Goal: Task Accomplishment & Management: Complete application form

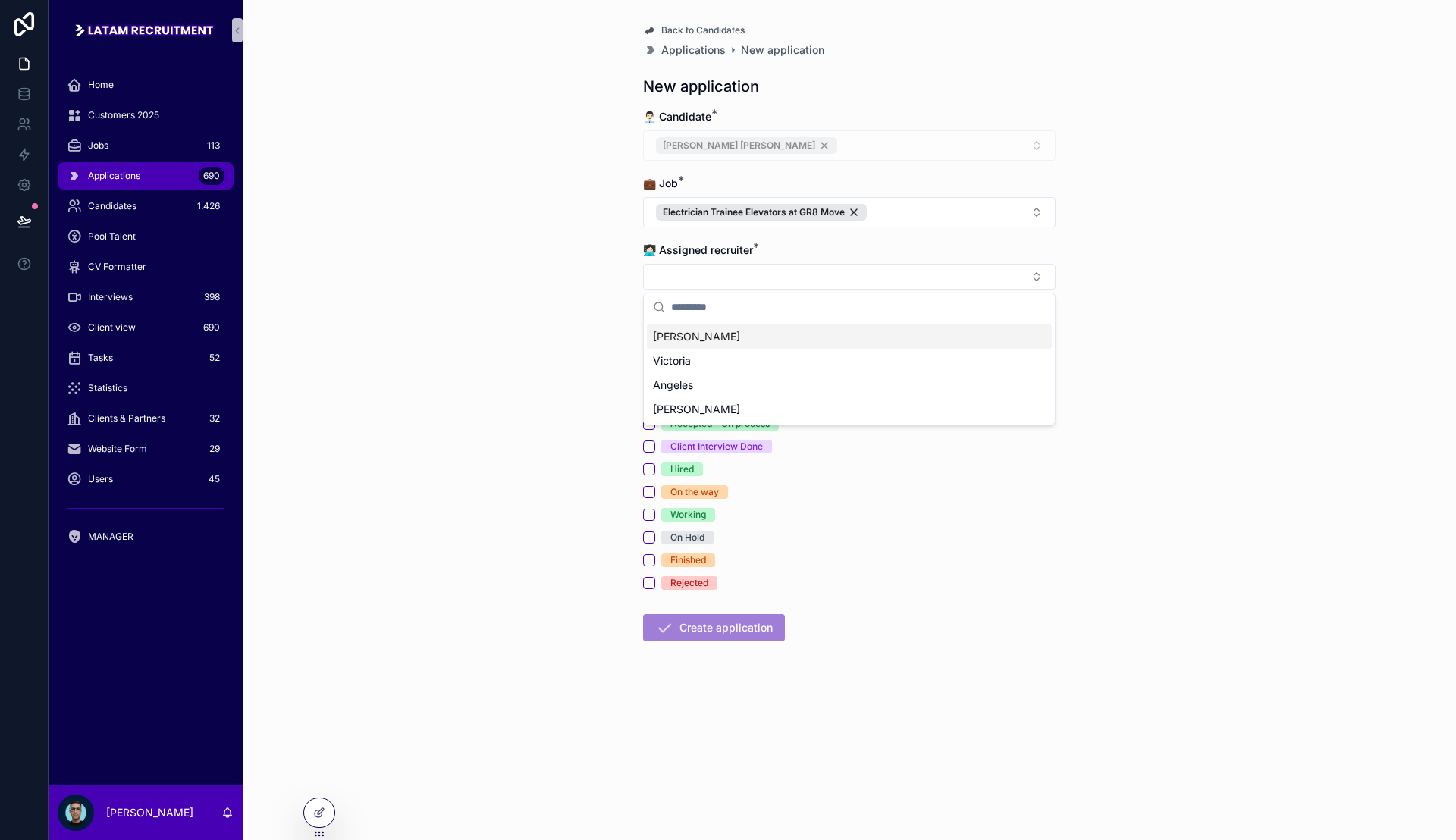
click at [709, 341] on div "[PERSON_NAME]" at bounding box center [849, 336] width 405 height 24
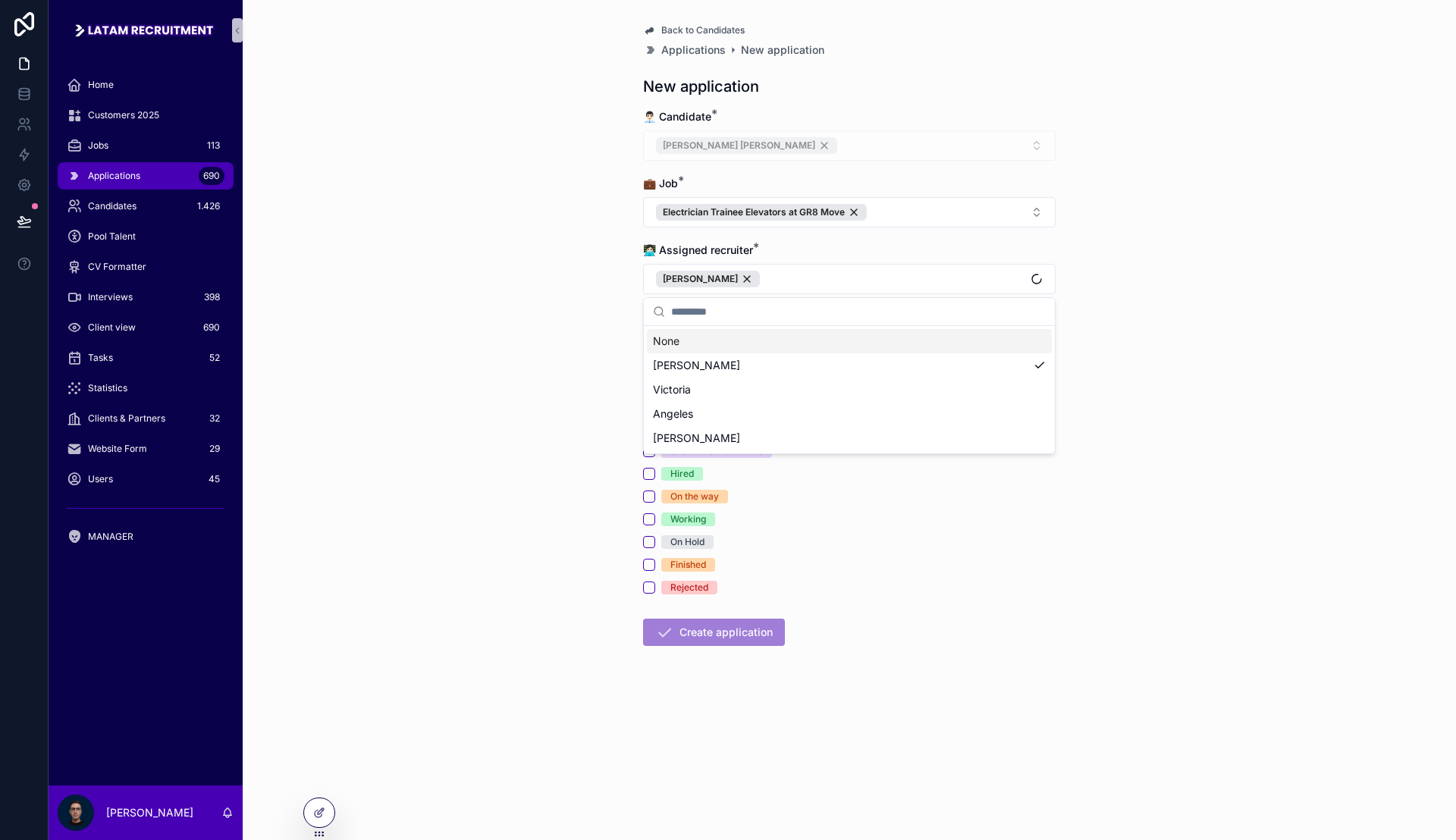
click at [597, 322] on div "Back to Candidates Applications New application New application 👨🏻‍💼 Candidate …" at bounding box center [849, 420] width 1214 height 840
click at [648, 340] on button "Applied" at bounding box center [649, 337] width 12 height 12
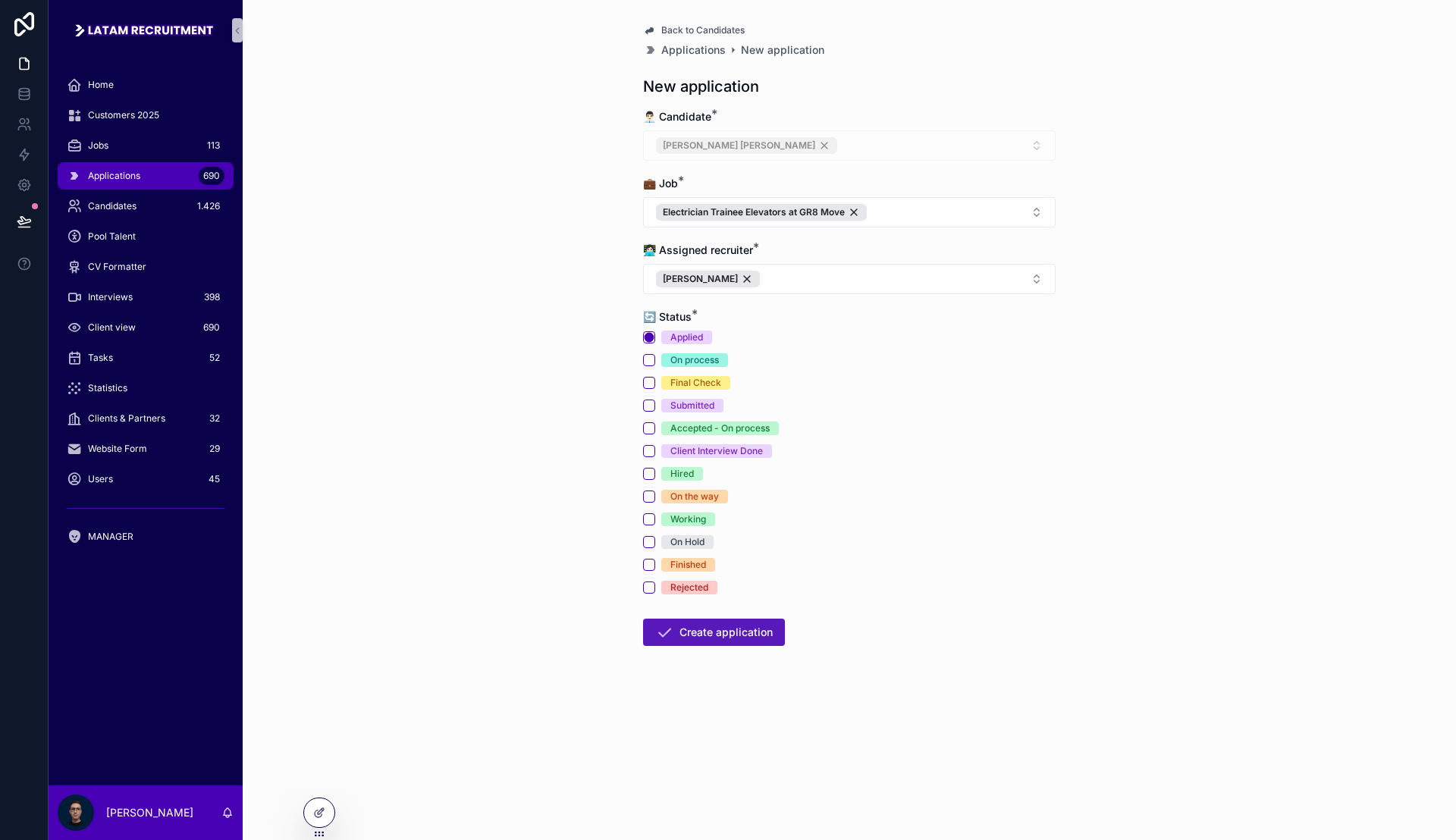
click at [757, 637] on button "Create application" at bounding box center [714, 632] width 141 height 27
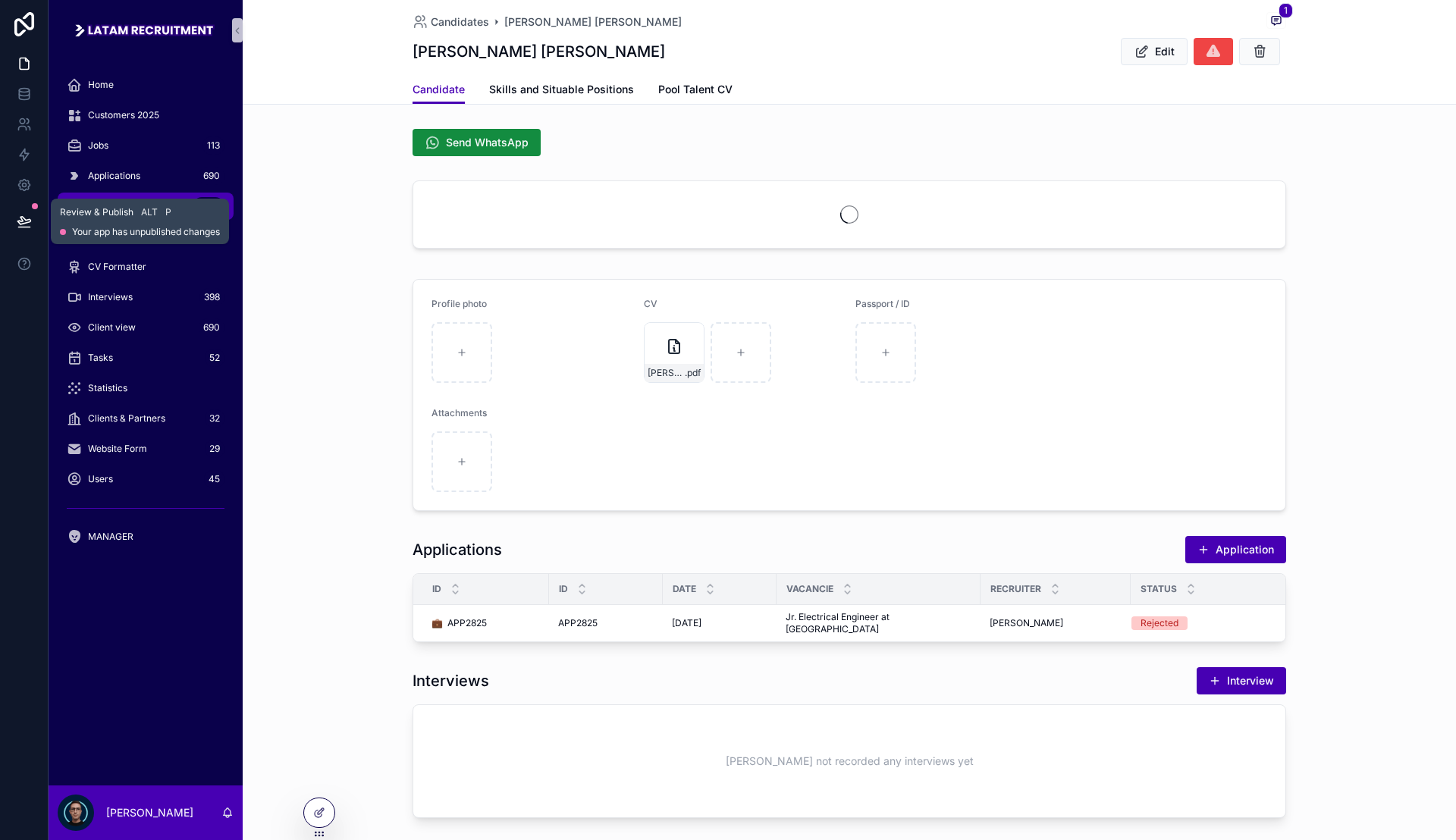
click at [22, 217] on icon at bounding box center [23, 220] width 12 height 7
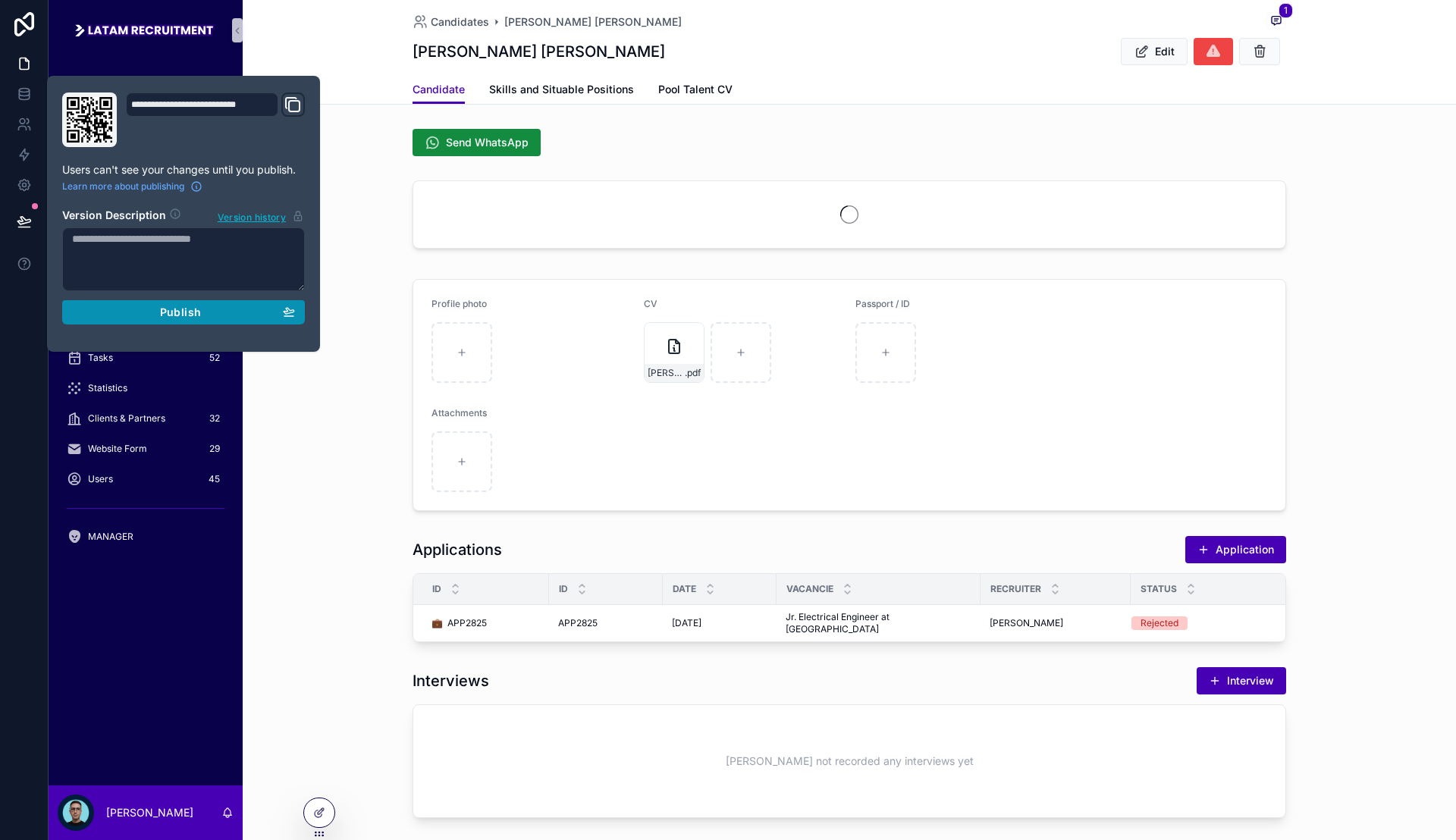
click at [260, 310] on div "Publish" at bounding box center [184, 312] width 223 height 13
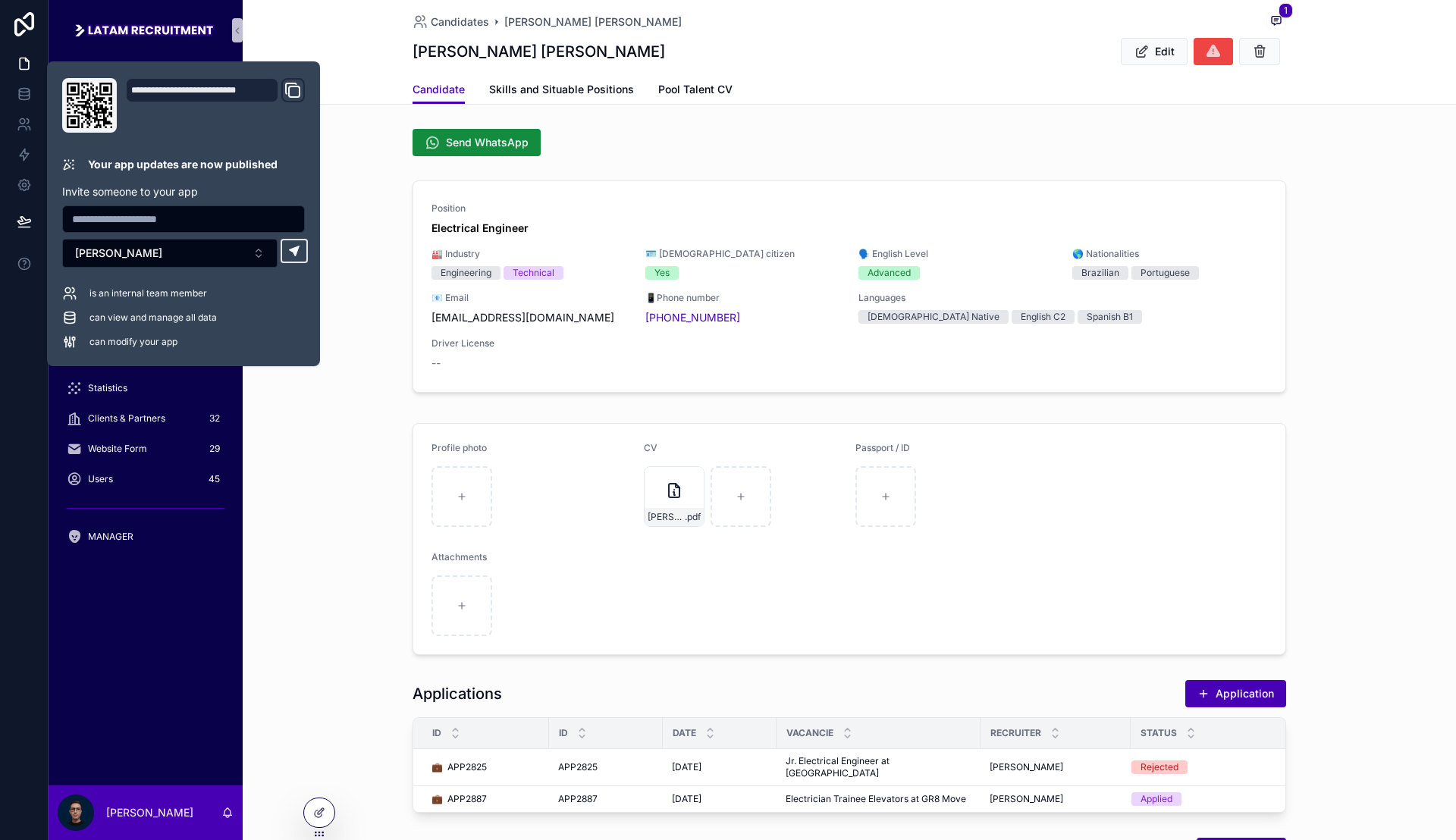
click at [369, 52] on div "Candidates [PERSON_NAME] [PERSON_NAME] 1 [PERSON_NAME] [PERSON_NAME] Edit Candi…" at bounding box center [849, 52] width 1214 height 105
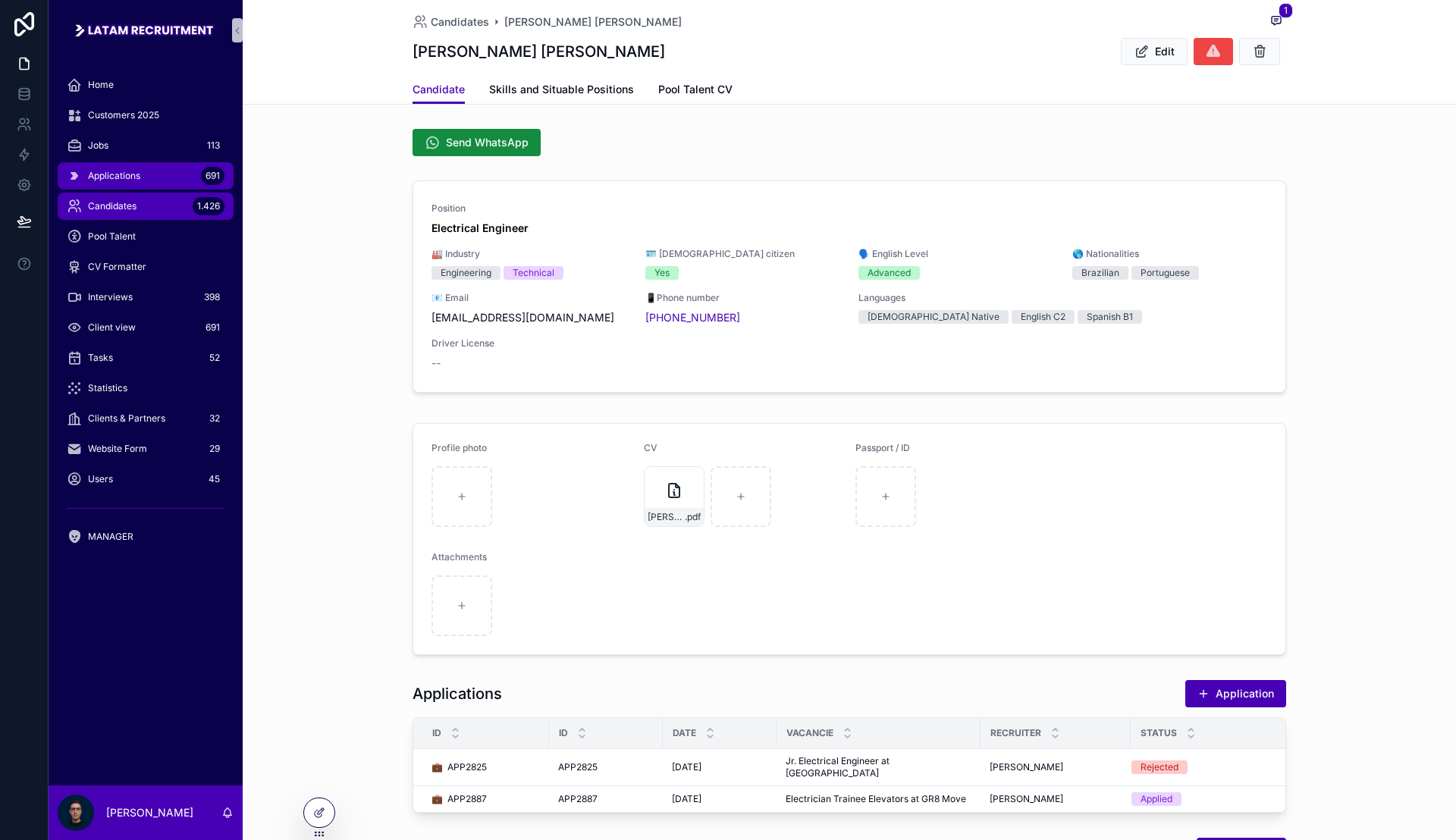
click at [103, 181] on span "Applications" at bounding box center [114, 175] width 52 height 12
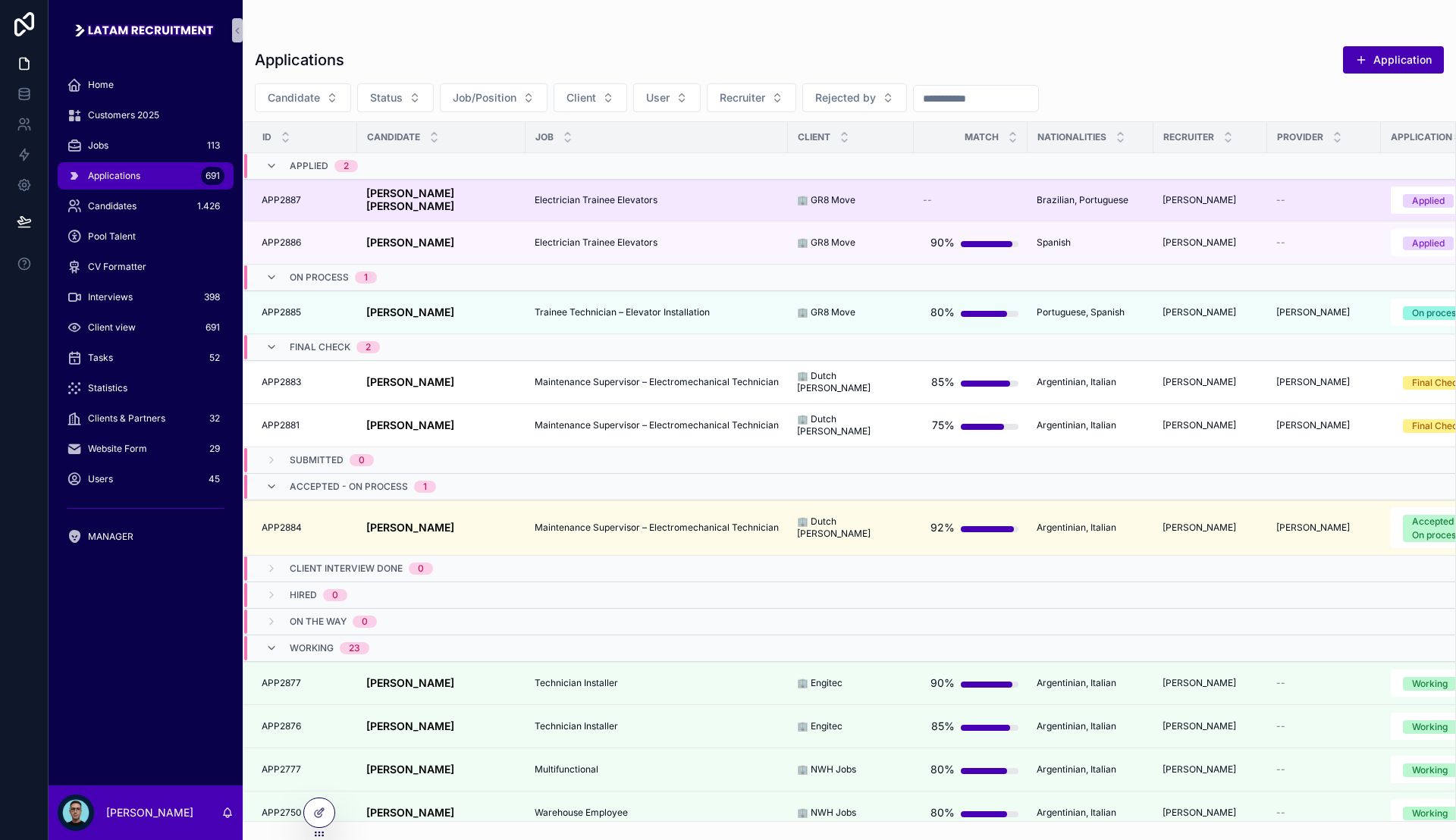
click at [746, 200] on div "Electrician Trainee Elevators Electrician Trainee Elevators" at bounding box center [657, 200] width 245 height 12
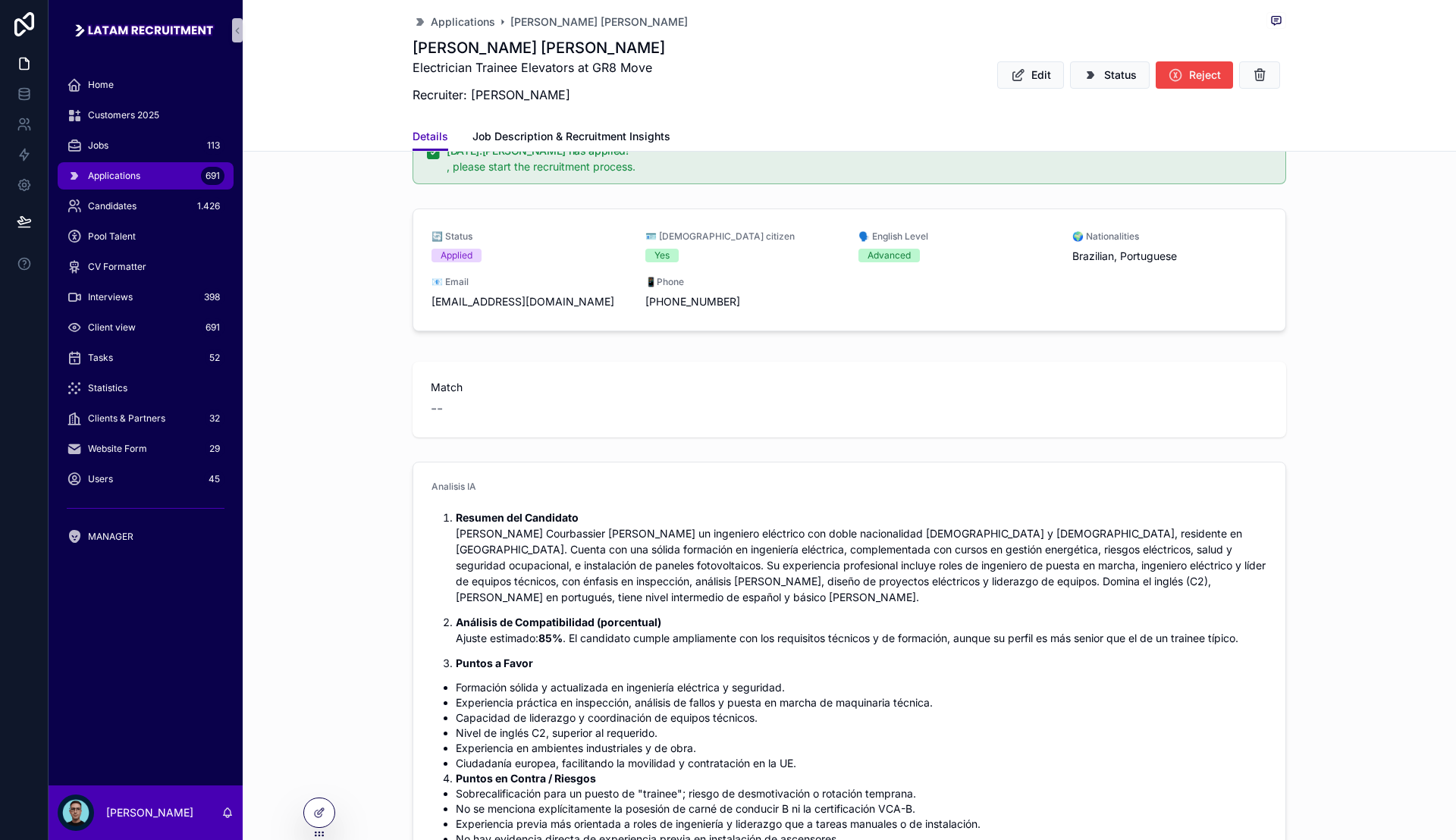
click at [352, 402] on div "Match --" at bounding box center [849, 400] width 1214 height 88
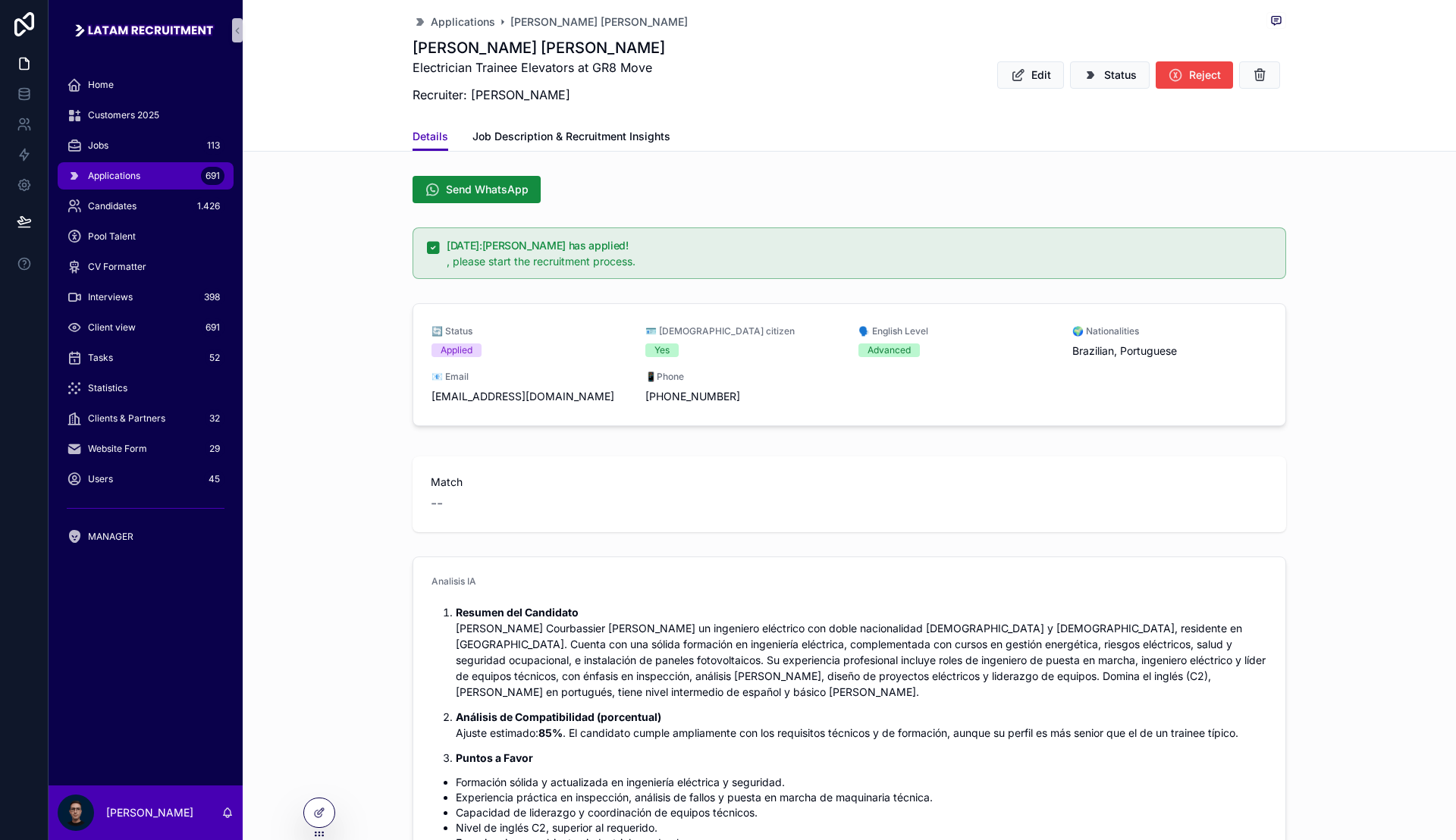
drag, startPoint x: 339, startPoint y: 485, endPoint x: 428, endPoint y: 493, distance: 89.4
click at [339, 485] on div "Match --" at bounding box center [849, 494] width 1214 height 88
drag, startPoint x: 510, startPoint y: 493, endPoint x: 492, endPoint y: 477, distance: 24.1
click at [510, 493] on div "--" at bounding box center [849, 504] width 837 height 22
click at [353, 420] on div "🔄 Status Applied 🪪 [DEMOGRAPHIC_DATA] citizen Yes 🗣️ English Level Advanced 🌍 N…" at bounding box center [849, 368] width 1214 height 141
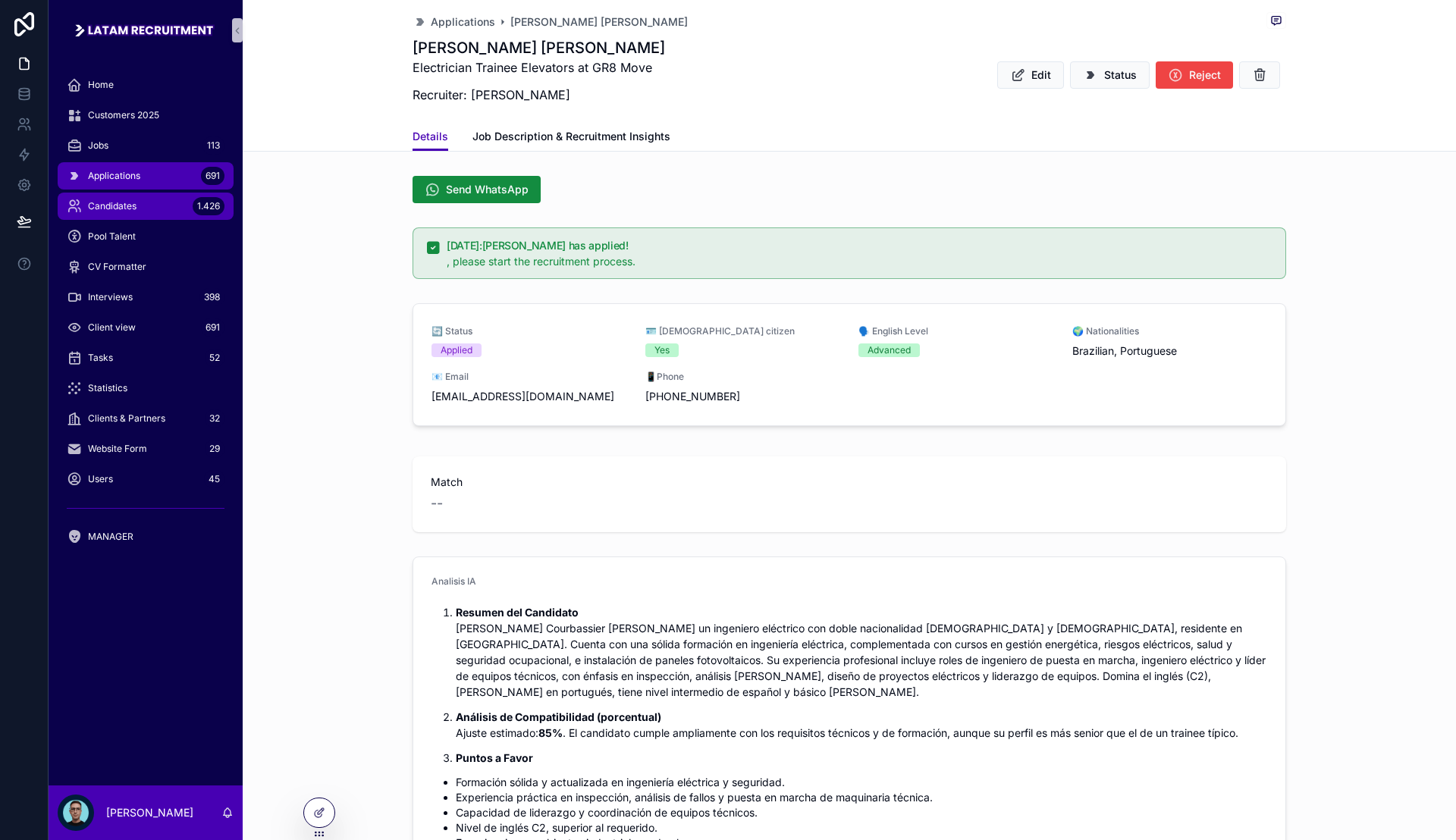
click at [172, 210] on div "Candidates 1.426" at bounding box center [146, 205] width 158 height 24
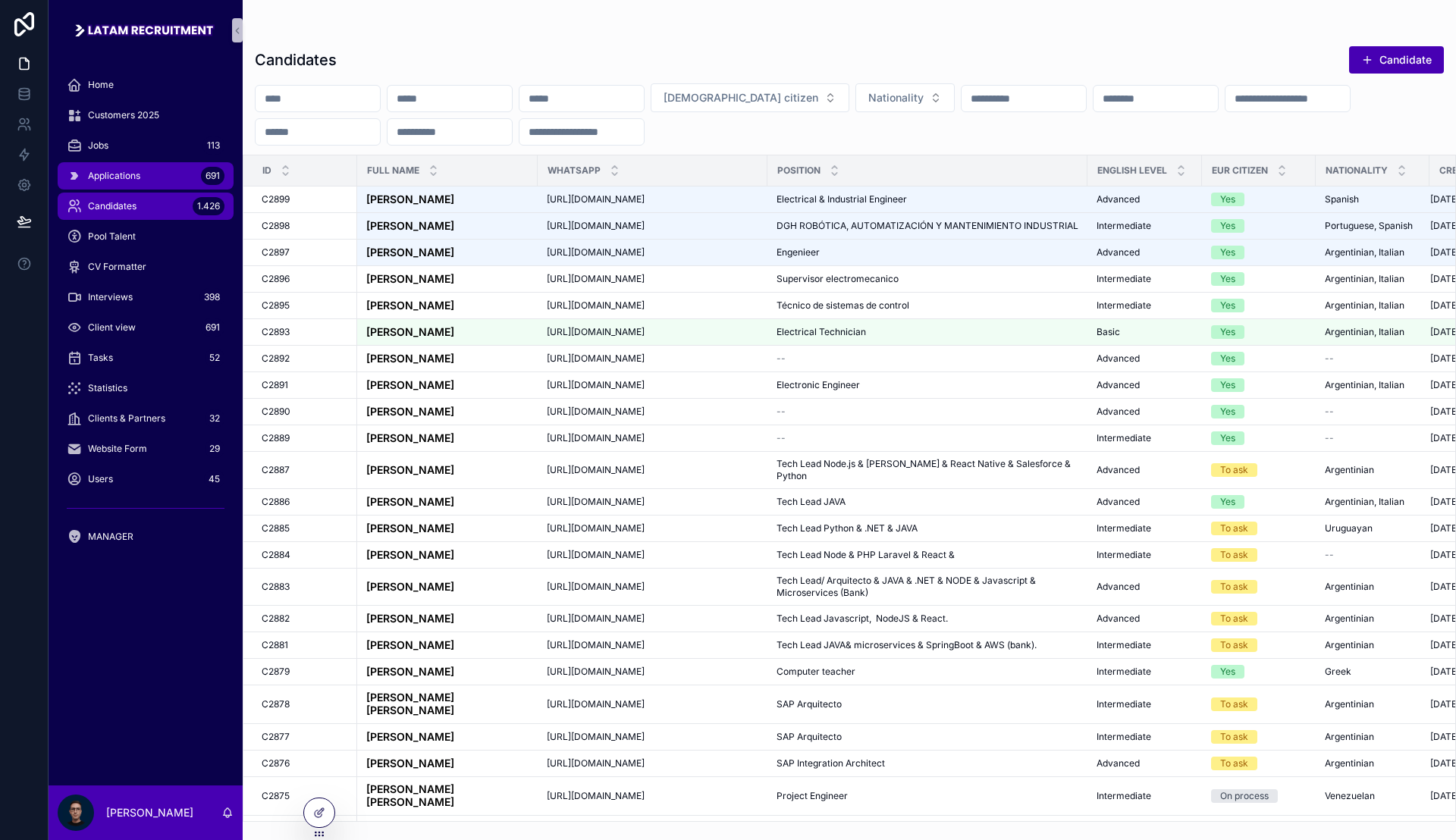
click at [159, 172] on div "Applications 691" at bounding box center [146, 175] width 158 height 24
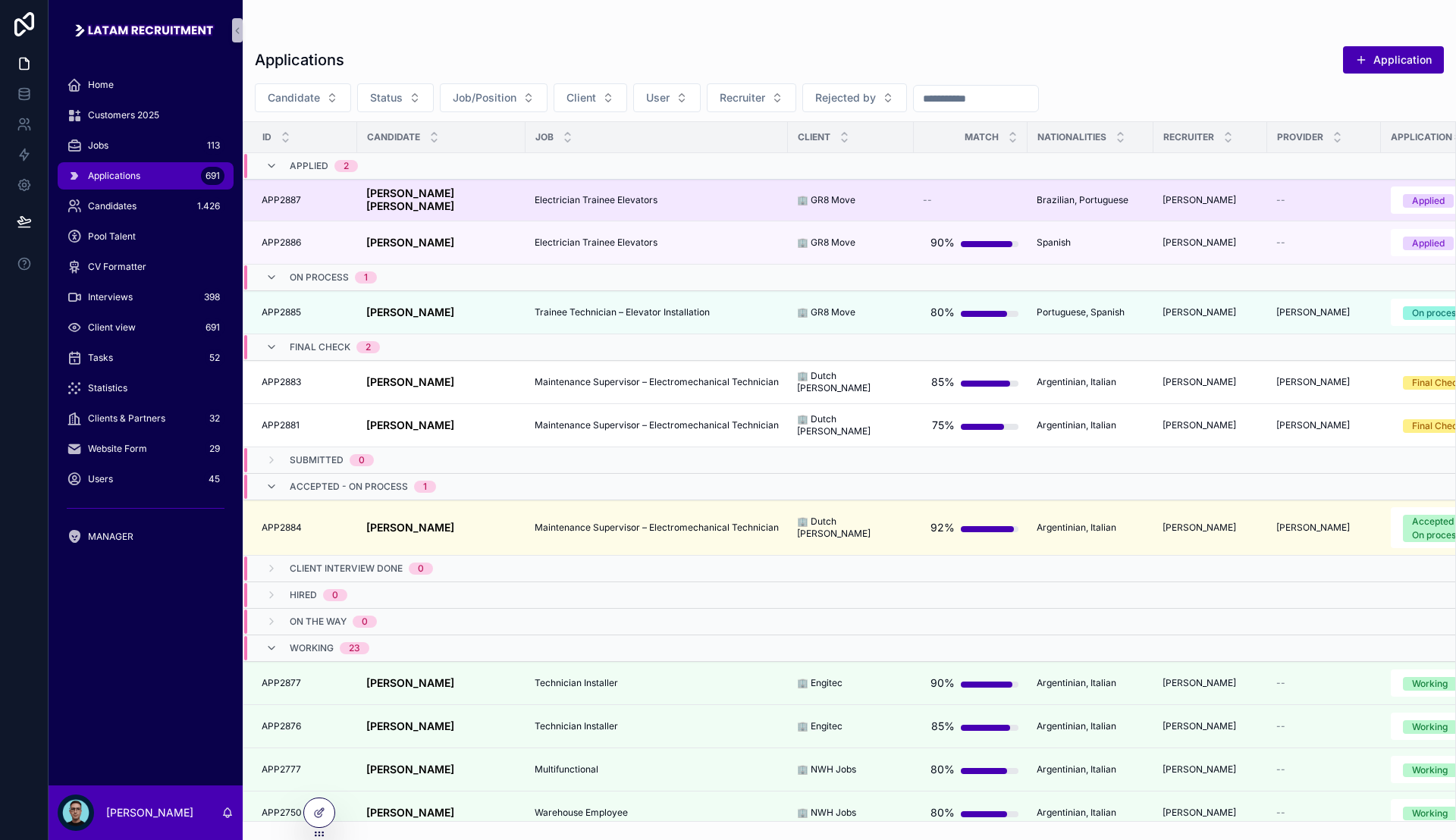
click at [451, 193] on strong "[PERSON_NAME] [PERSON_NAME]" at bounding box center [411, 199] width 91 height 26
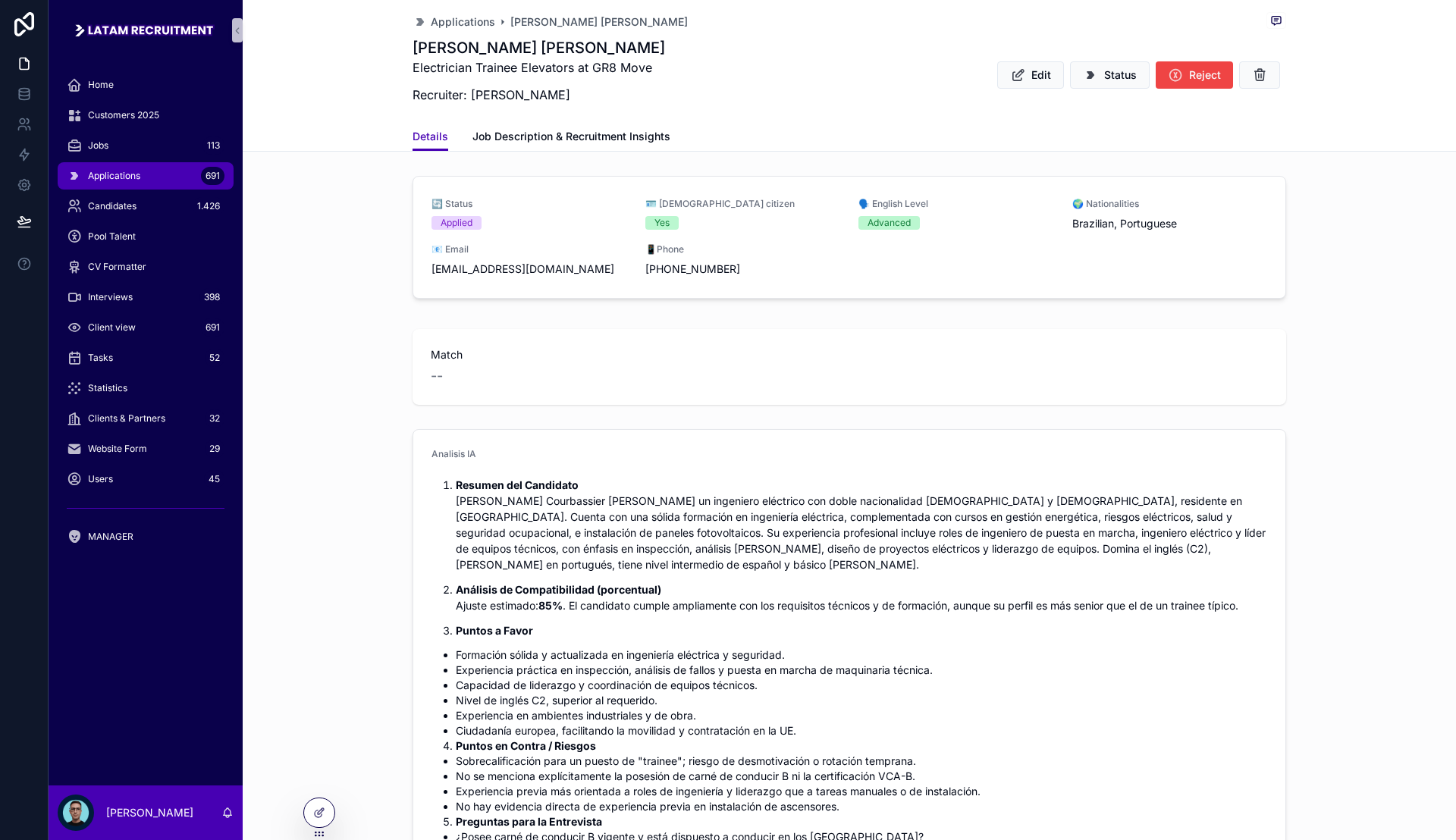
scroll to position [95, 0]
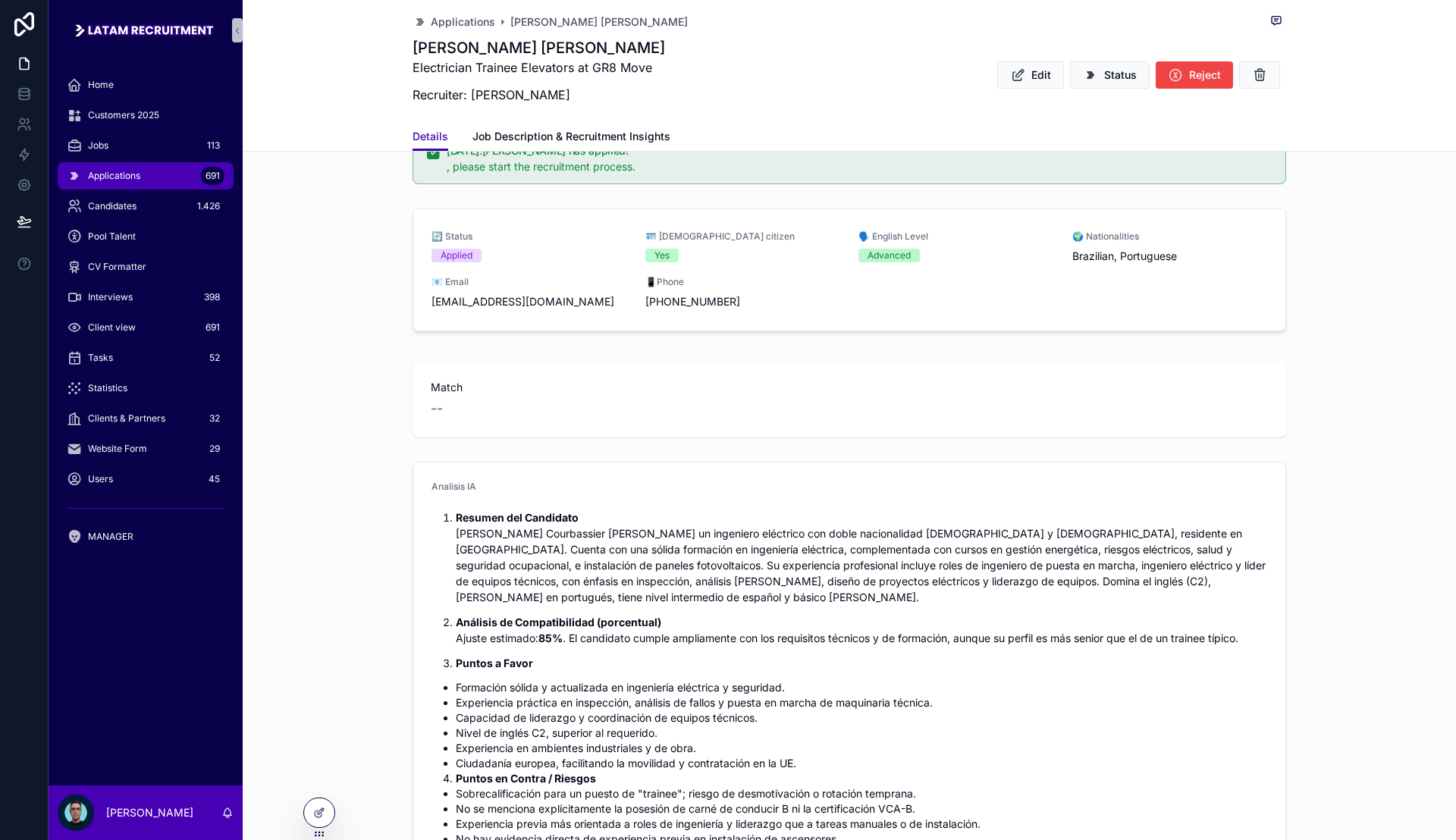
click at [626, 391] on span "Match" at bounding box center [849, 388] width 837 height 15
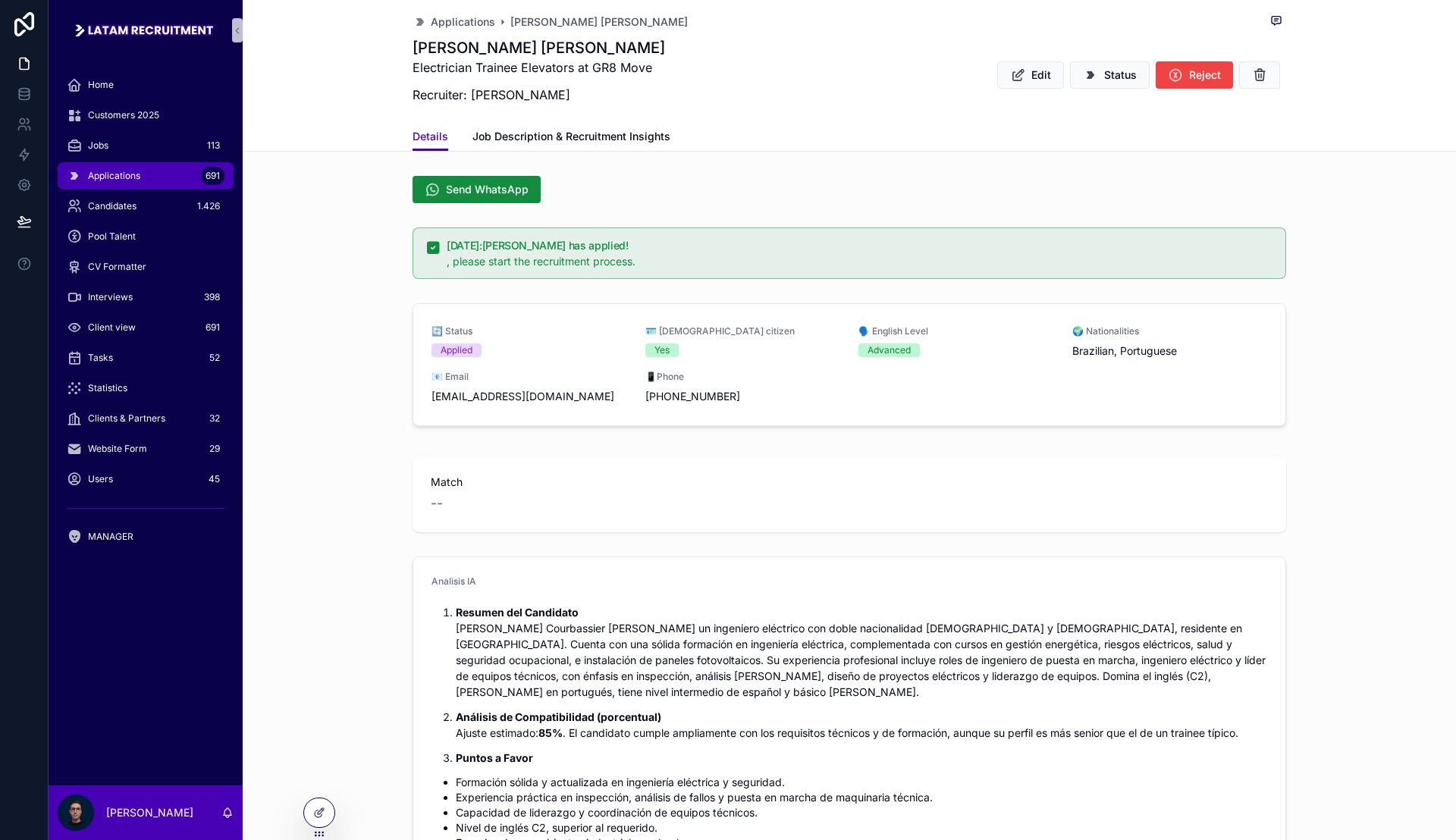
click at [510, 517] on div "Match --" at bounding box center [849, 494] width 874 height 76
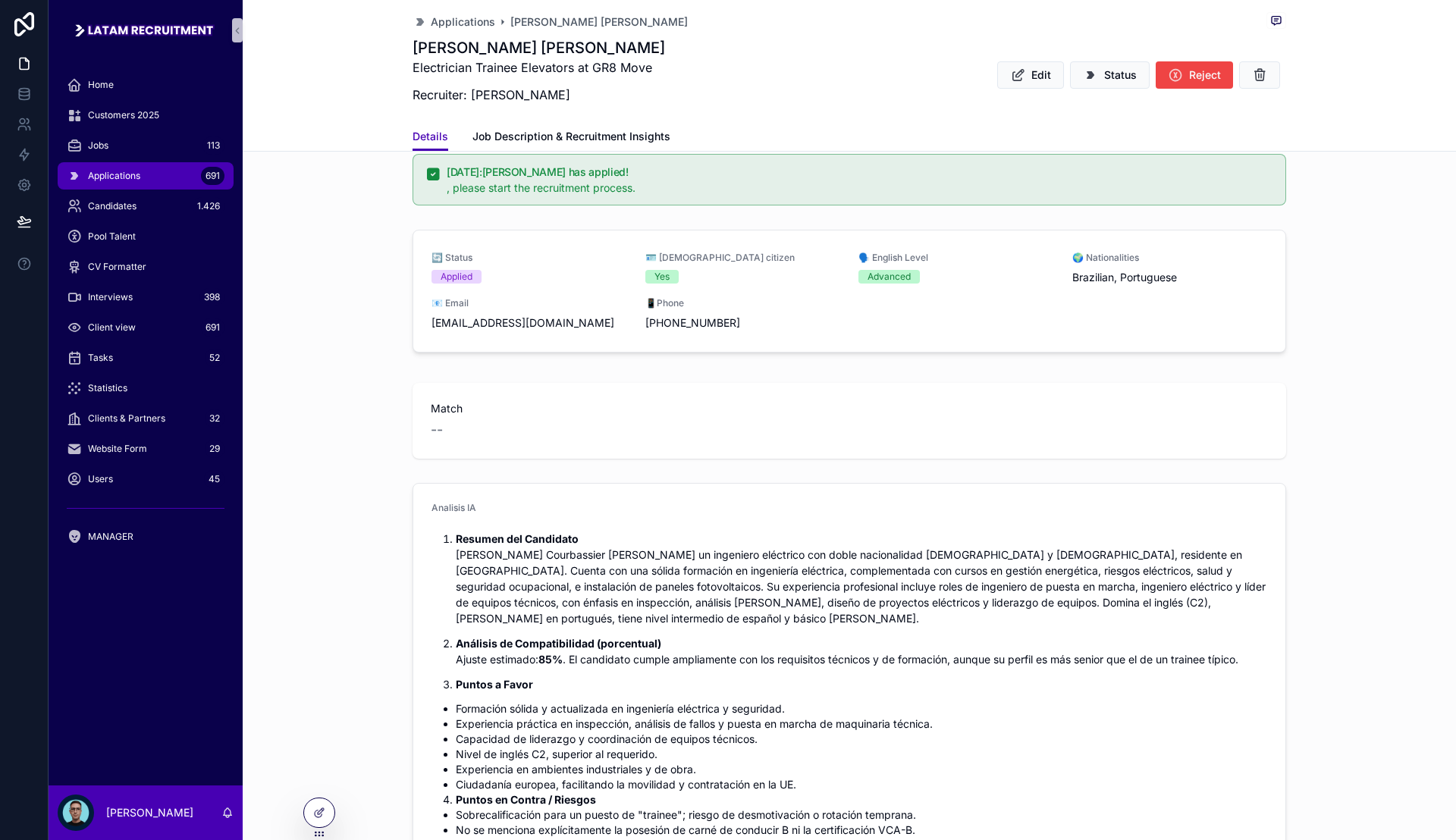
scroll to position [95, 0]
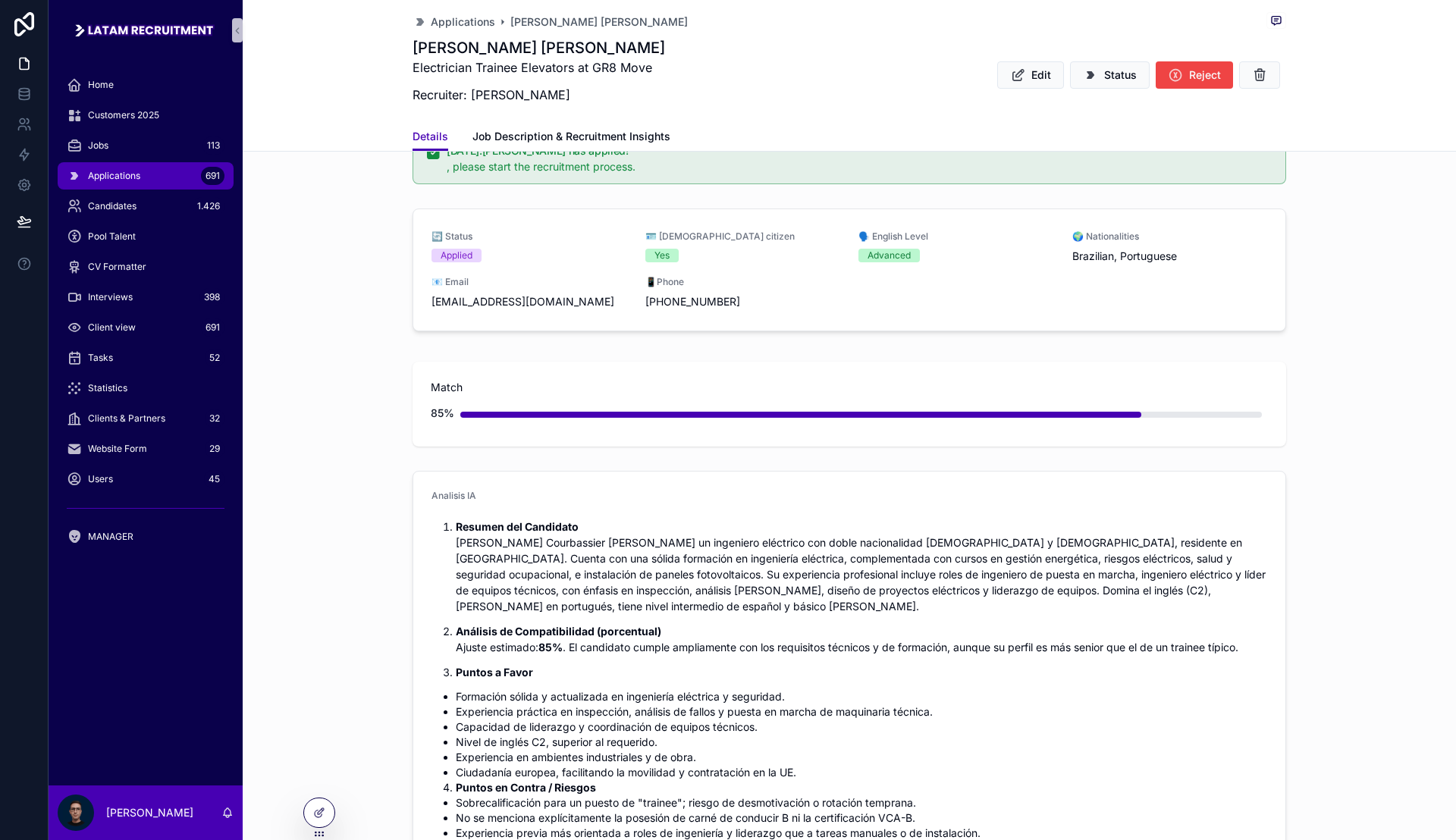
click at [1385, 243] on div "🔄 Status Applied 🪪 [DEMOGRAPHIC_DATA] citizen Yes 🗣️ English Level Advanced 🌍 N…" at bounding box center [849, 273] width 1214 height 141
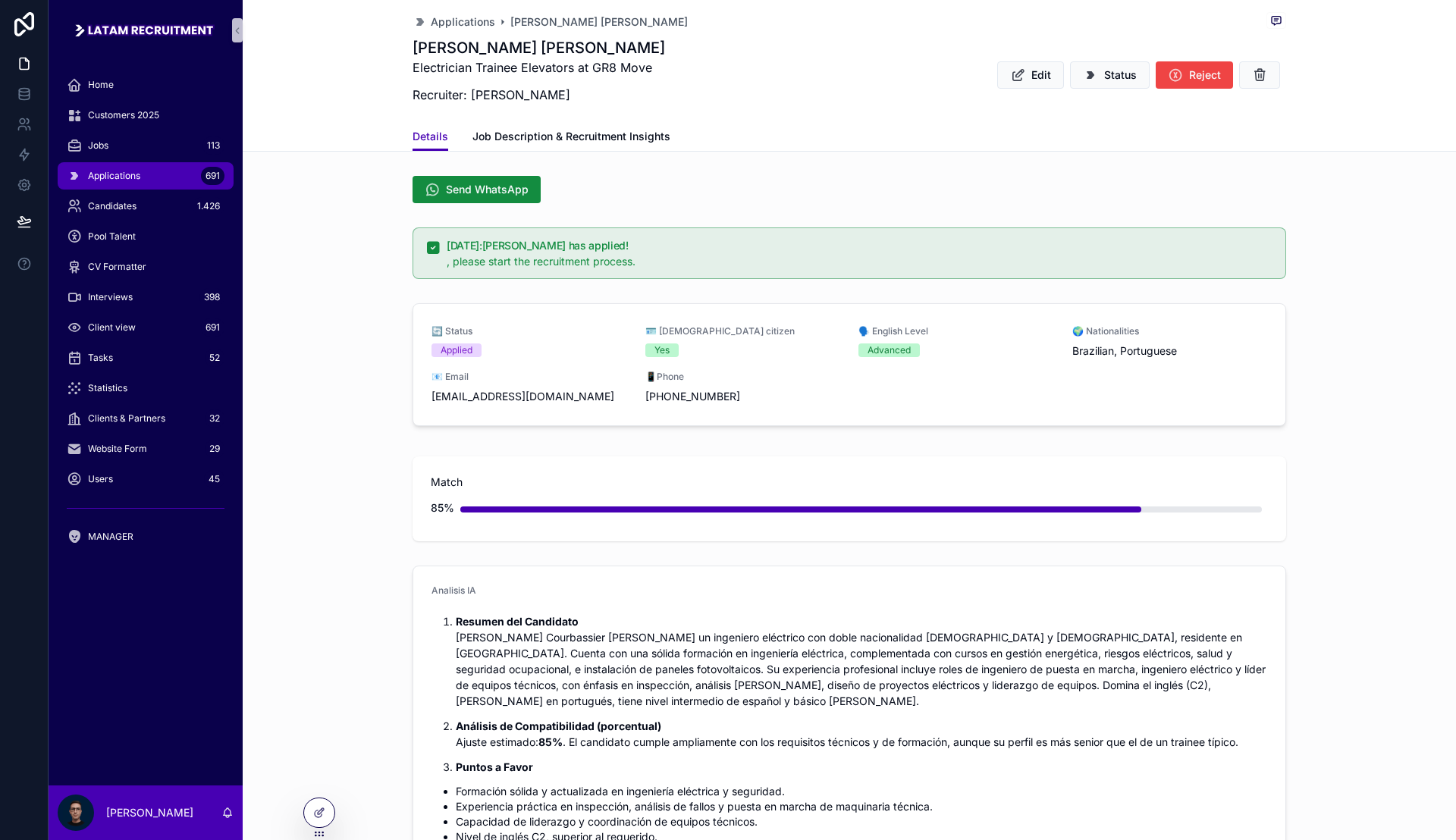
click at [305, 400] on div "🔄 Status Applied 🪪 [DEMOGRAPHIC_DATA] citizen Yes 🗣️ English Level Advanced 🌍 N…" at bounding box center [849, 368] width 1214 height 141
click at [151, 206] on div "Candidates 1.426" at bounding box center [146, 205] width 158 height 24
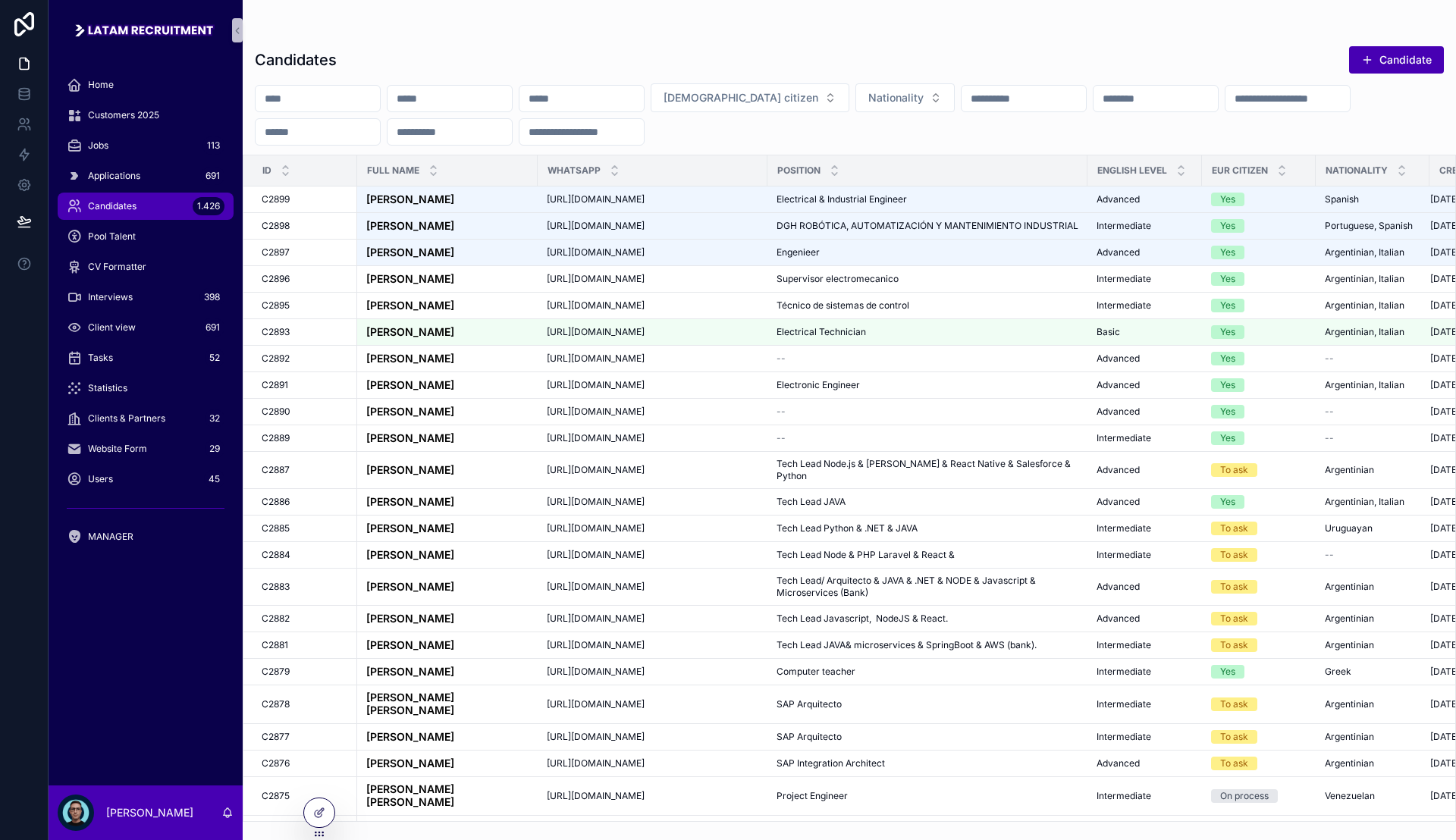
click at [1218, 96] on input "scrollable content" at bounding box center [1156, 99] width 125 height 22
type input "****"
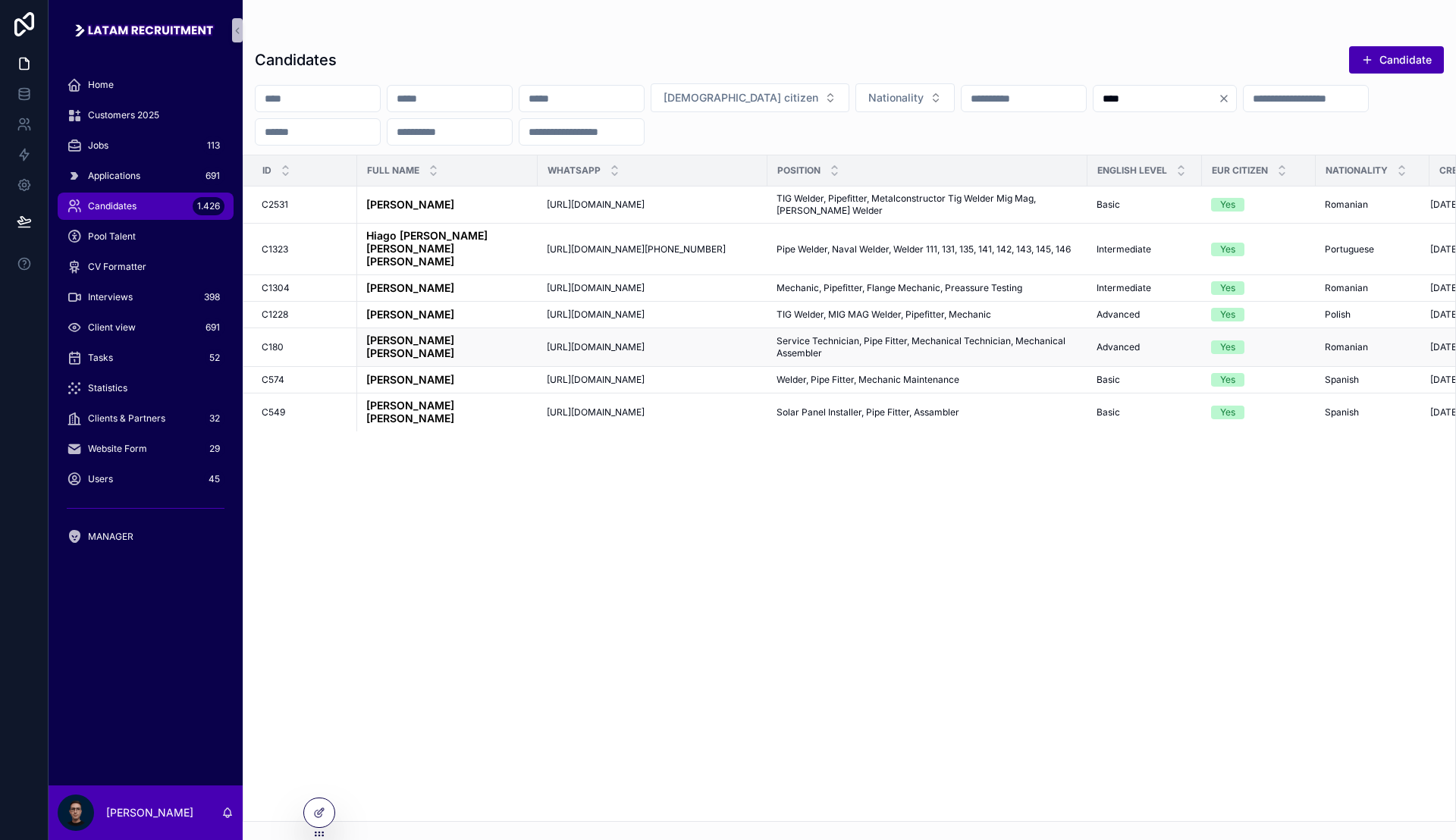
click at [836, 335] on span "Service Technician, Pipe Fitter, Mechanical Technician, Mechanical Assembler" at bounding box center [927, 347] width 302 height 24
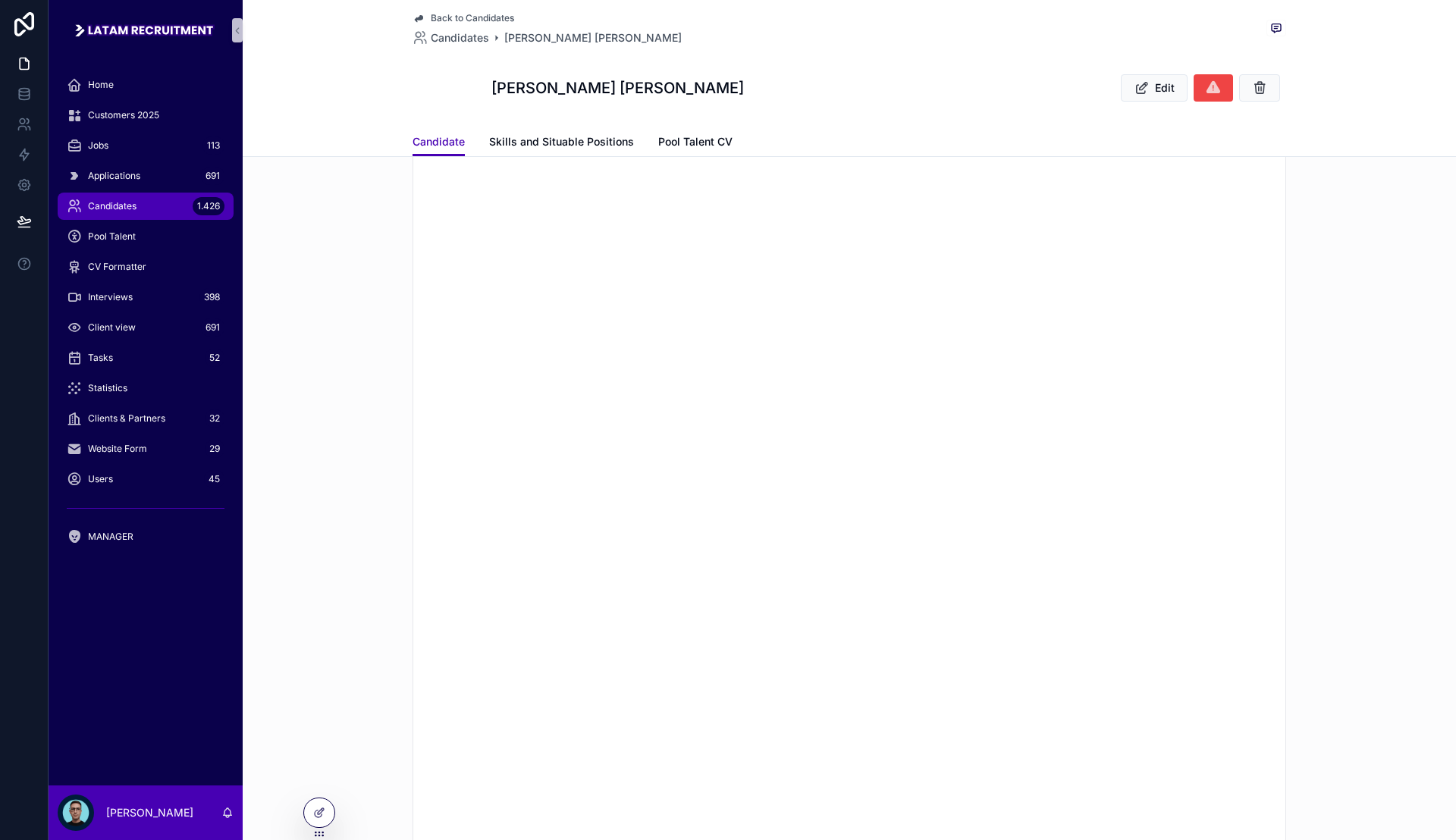
scroll to position [1104, 0]
click at [458, 37] on span "Candidates" at bounding box center [460, 37] width 58 height 15
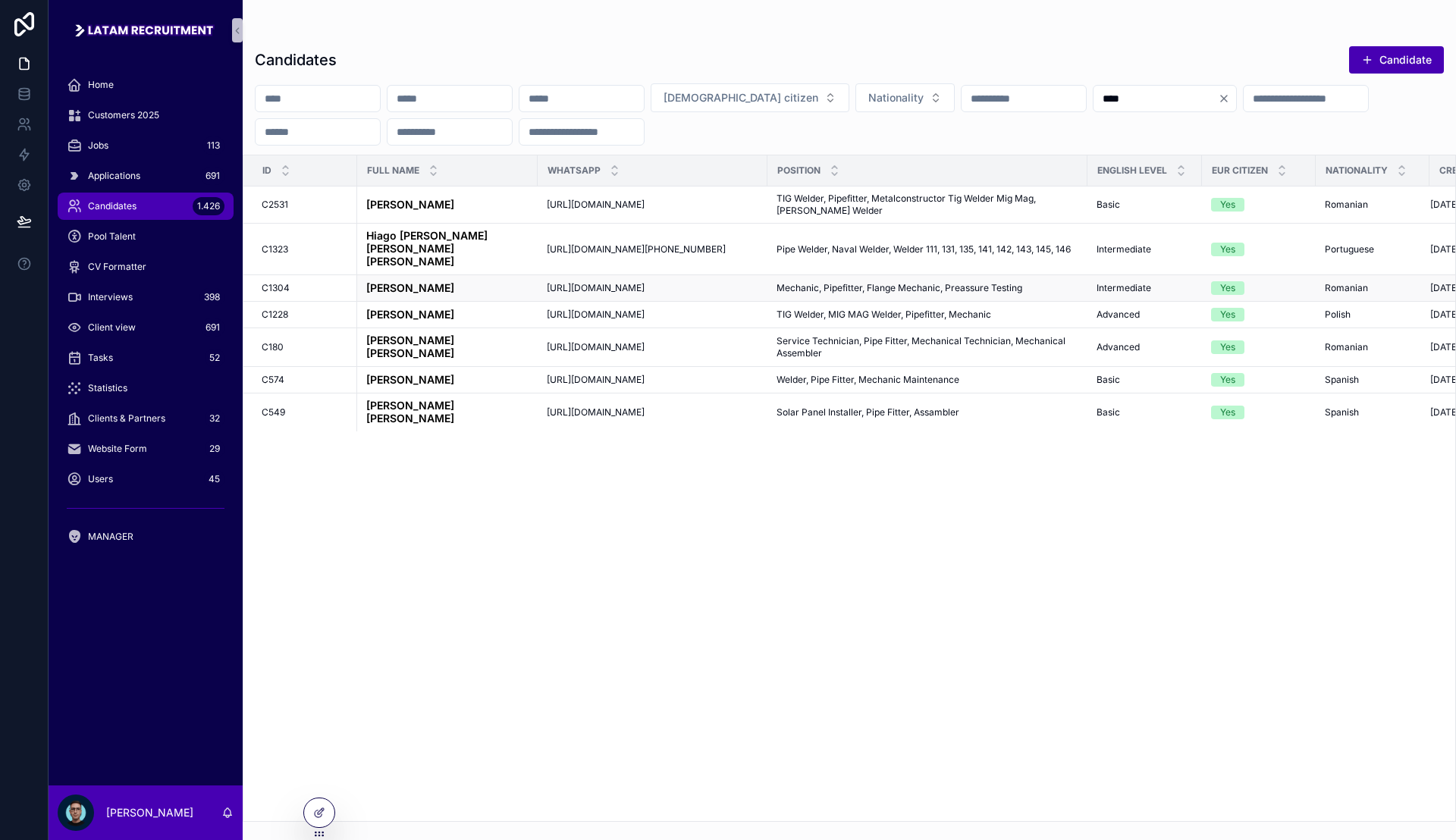
click at [854, 282] on span "Mechanic, Pipefitter, Flange Mechanic, Preassure Testing" at bounding box center [899, 288] width 245 height 12
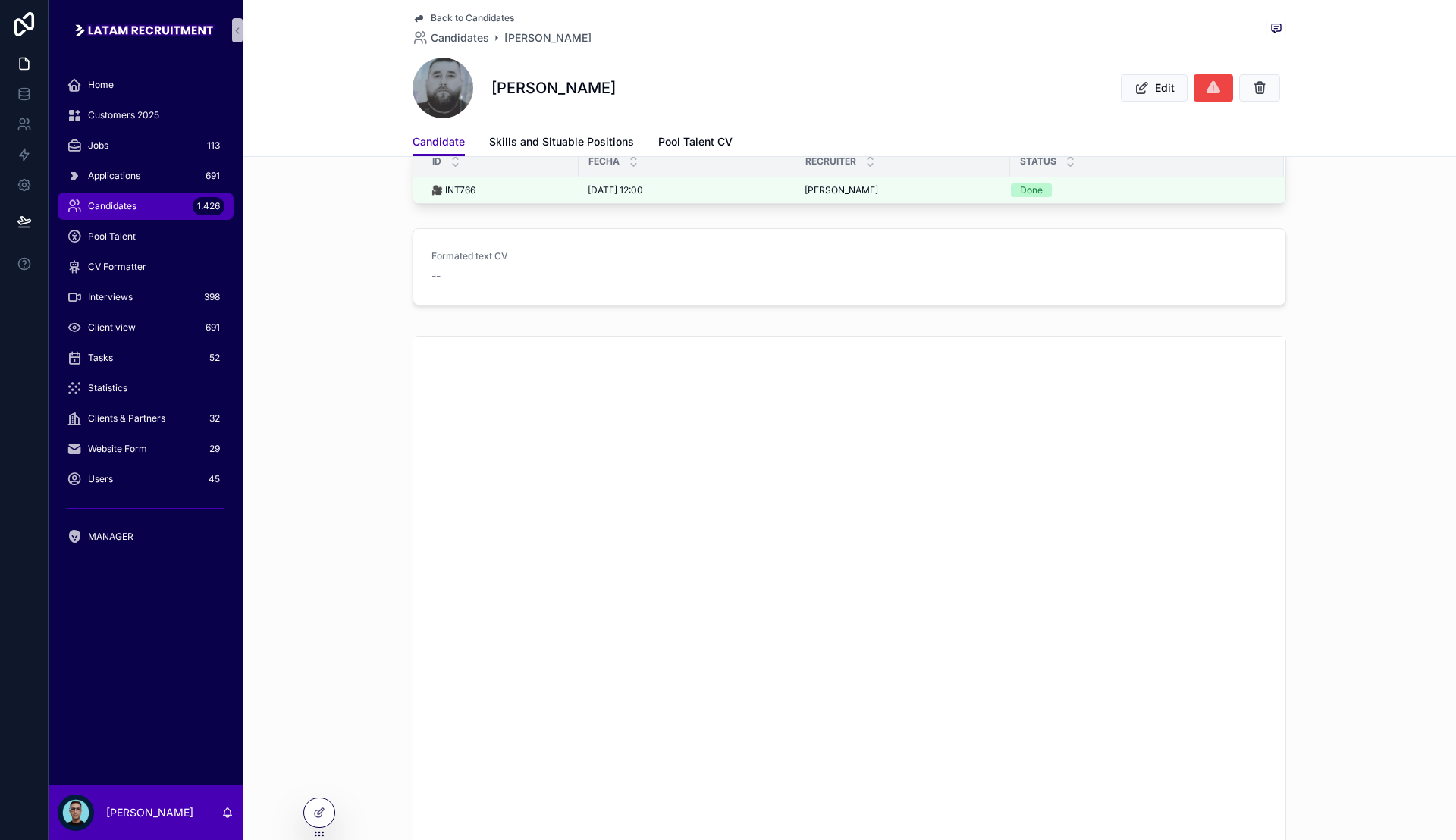
scroll to position [664, 0]
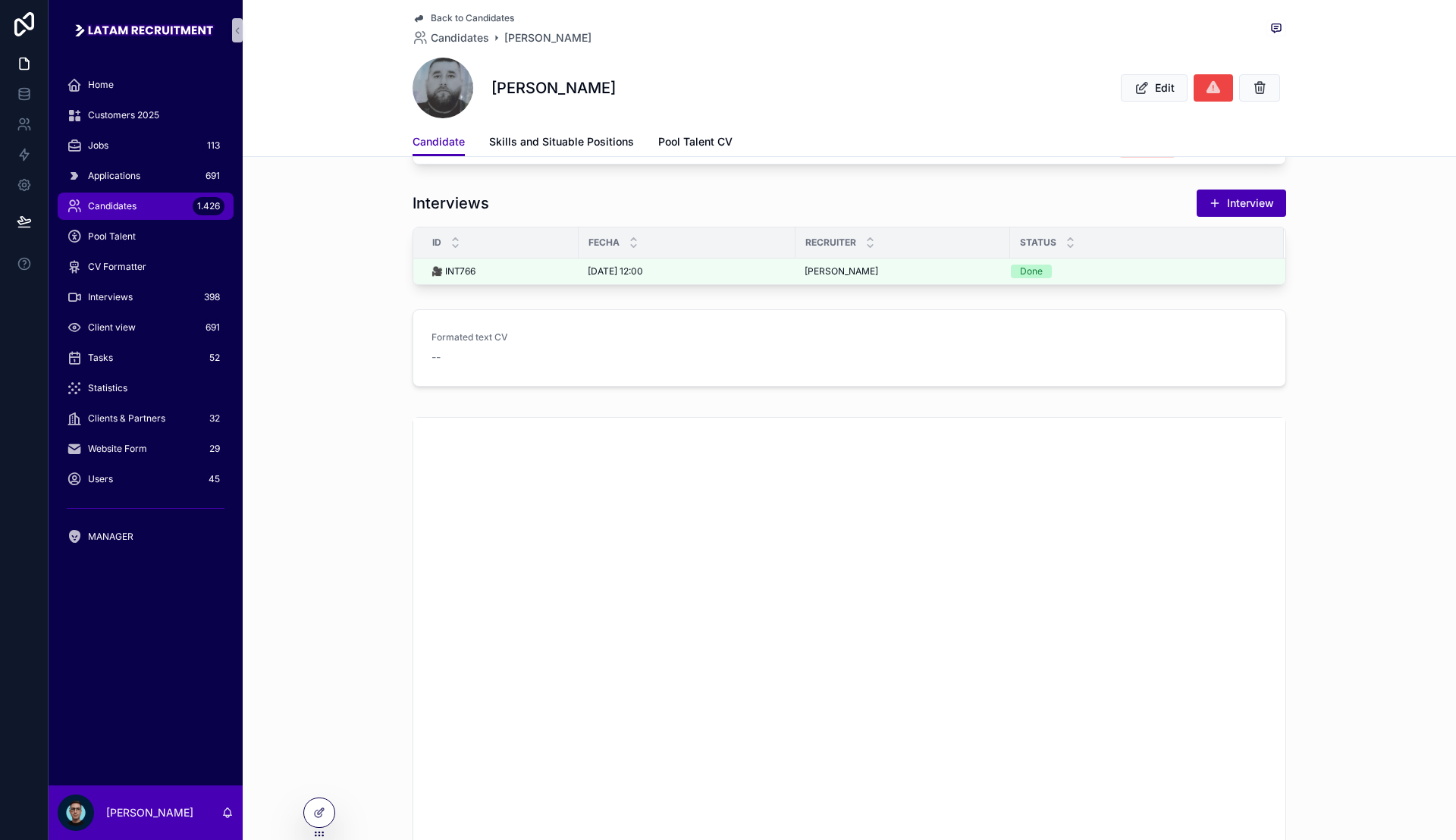
drag, startPoint x: 1083, startPoint y: 252, endPoint x: 1181, endPoint y: 200, distance: 110.9
click at [1181, 195] on div "Send WhatsApp Position Mechanic, Pipefitter, Flange Mechanic, Preassure Testing…" at bounding box center [849, 388] width 1214 height 1752
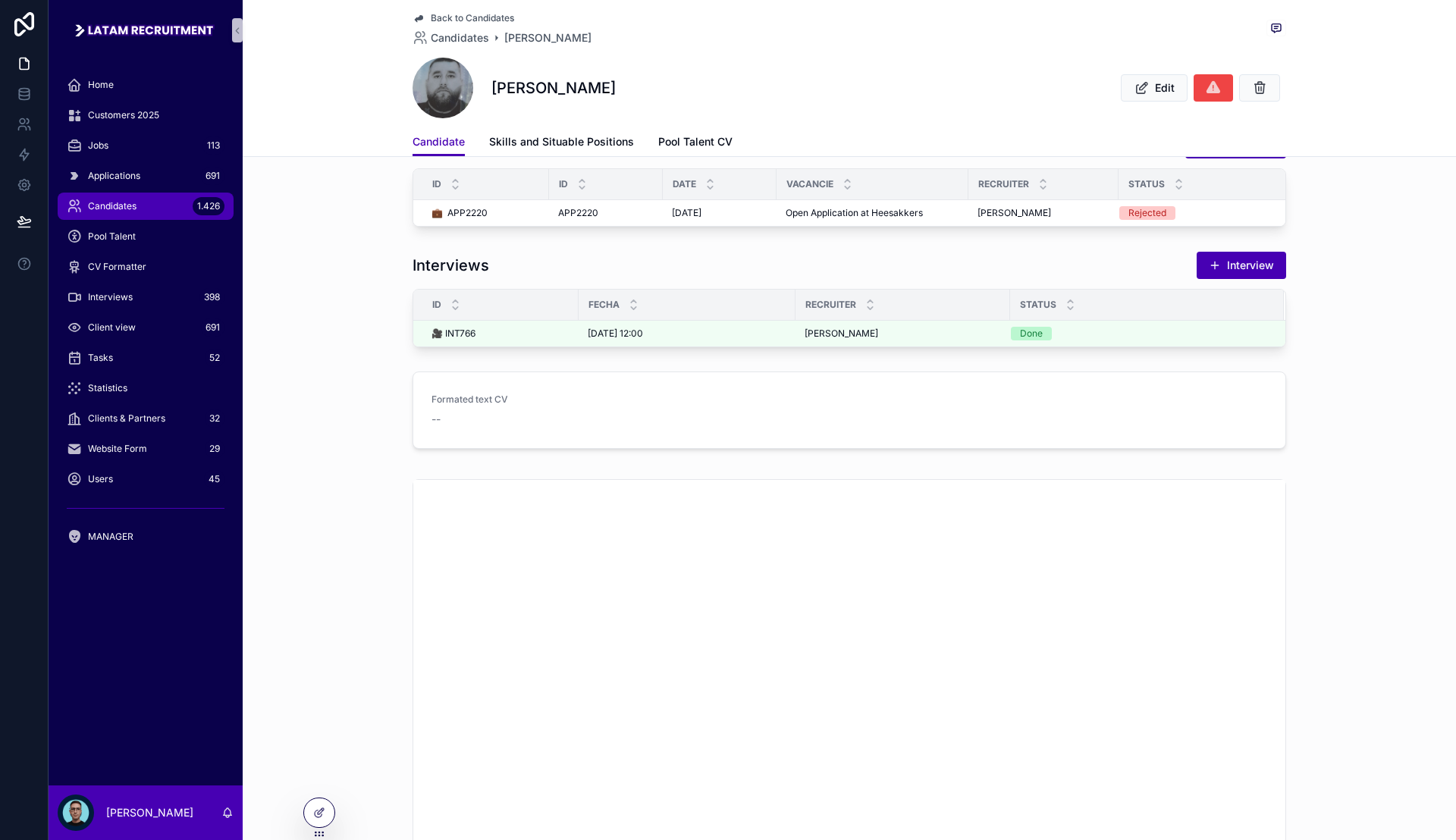
scroll to position [569, 0]
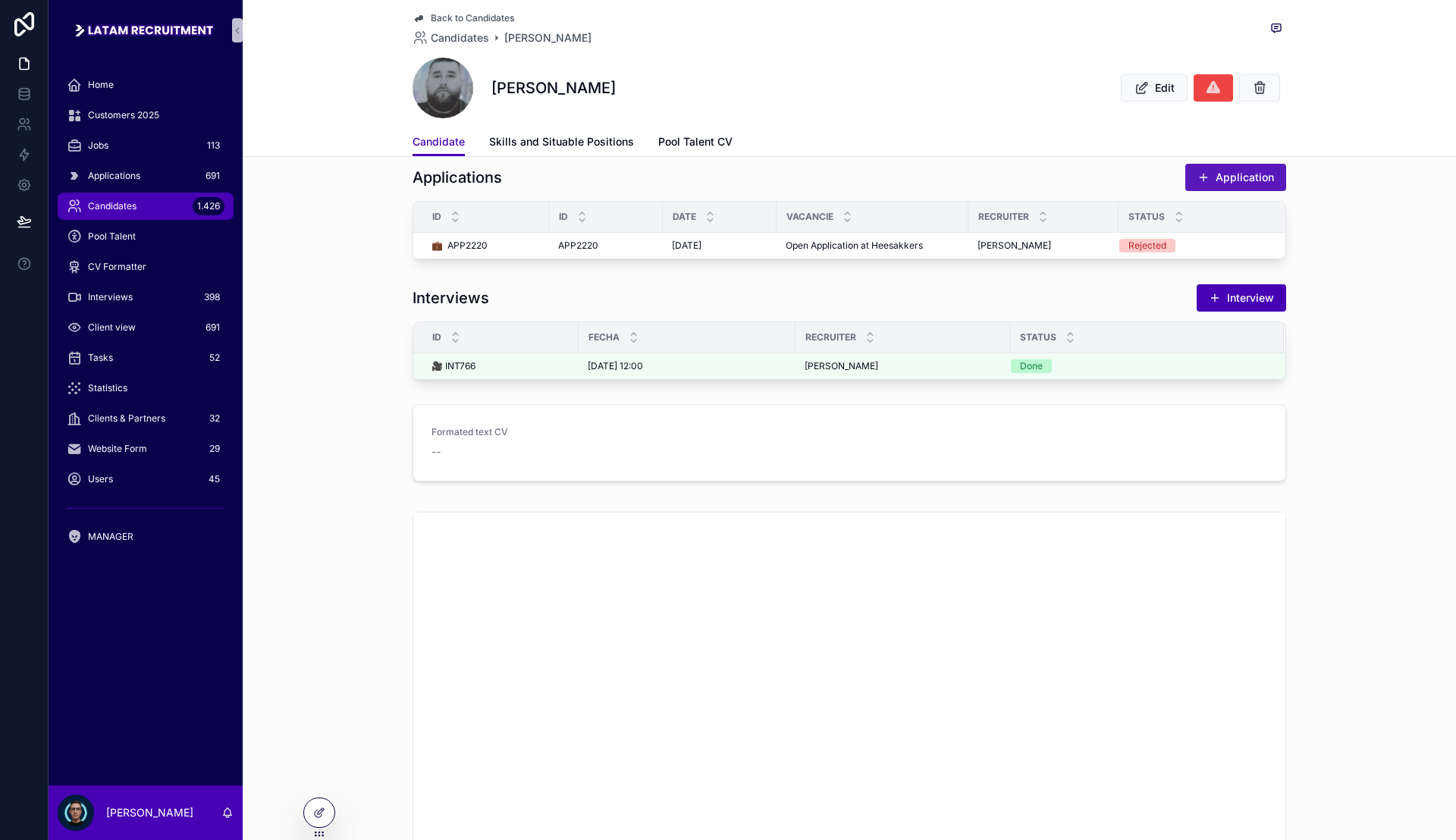
click at [1215, 180] on button "Application" at bounding box center [1236, 177] width 101 height 27
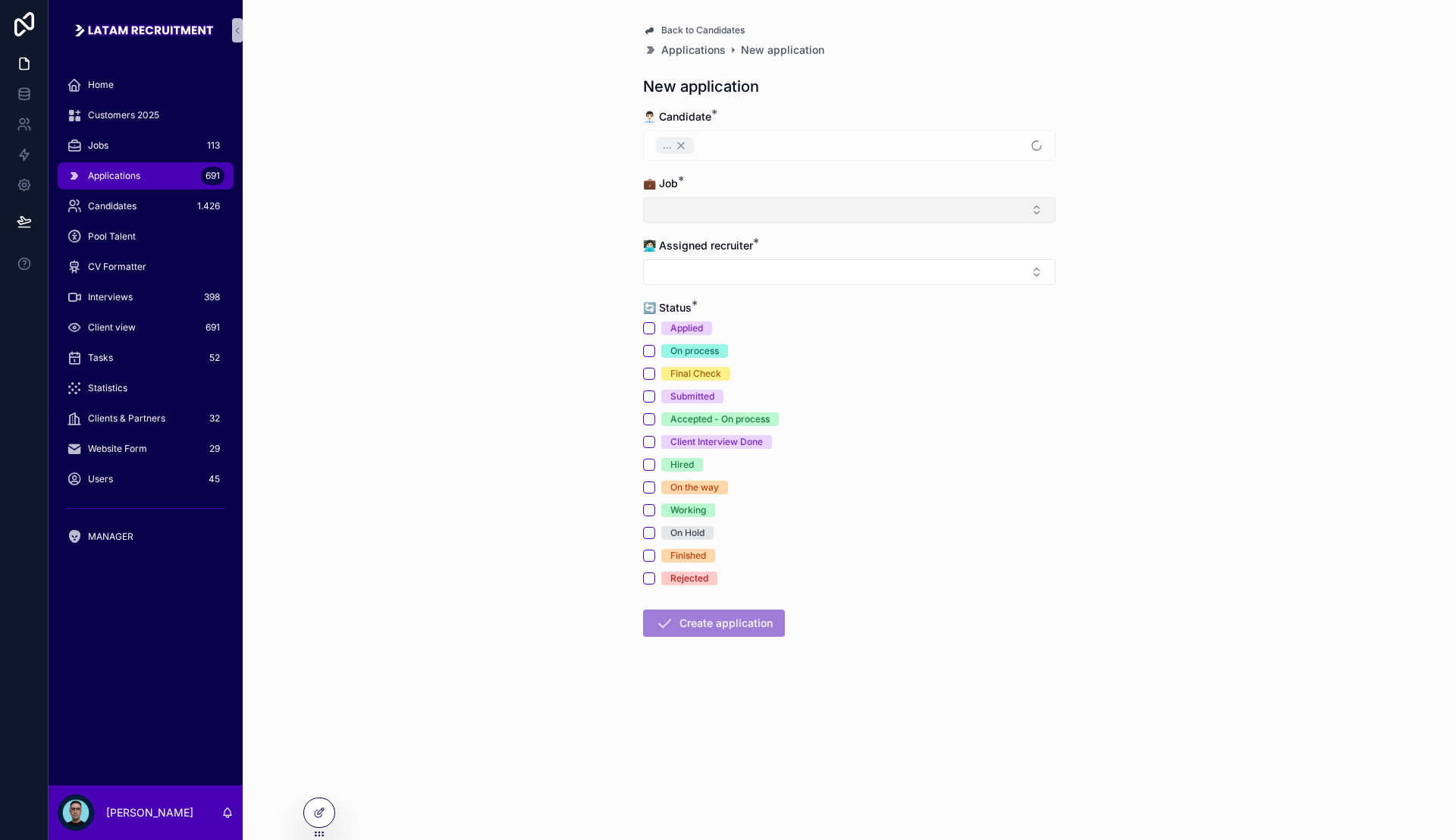
click at [727, 200] on button "Select Button" at bounding box center [849, 210] width 413 height 26
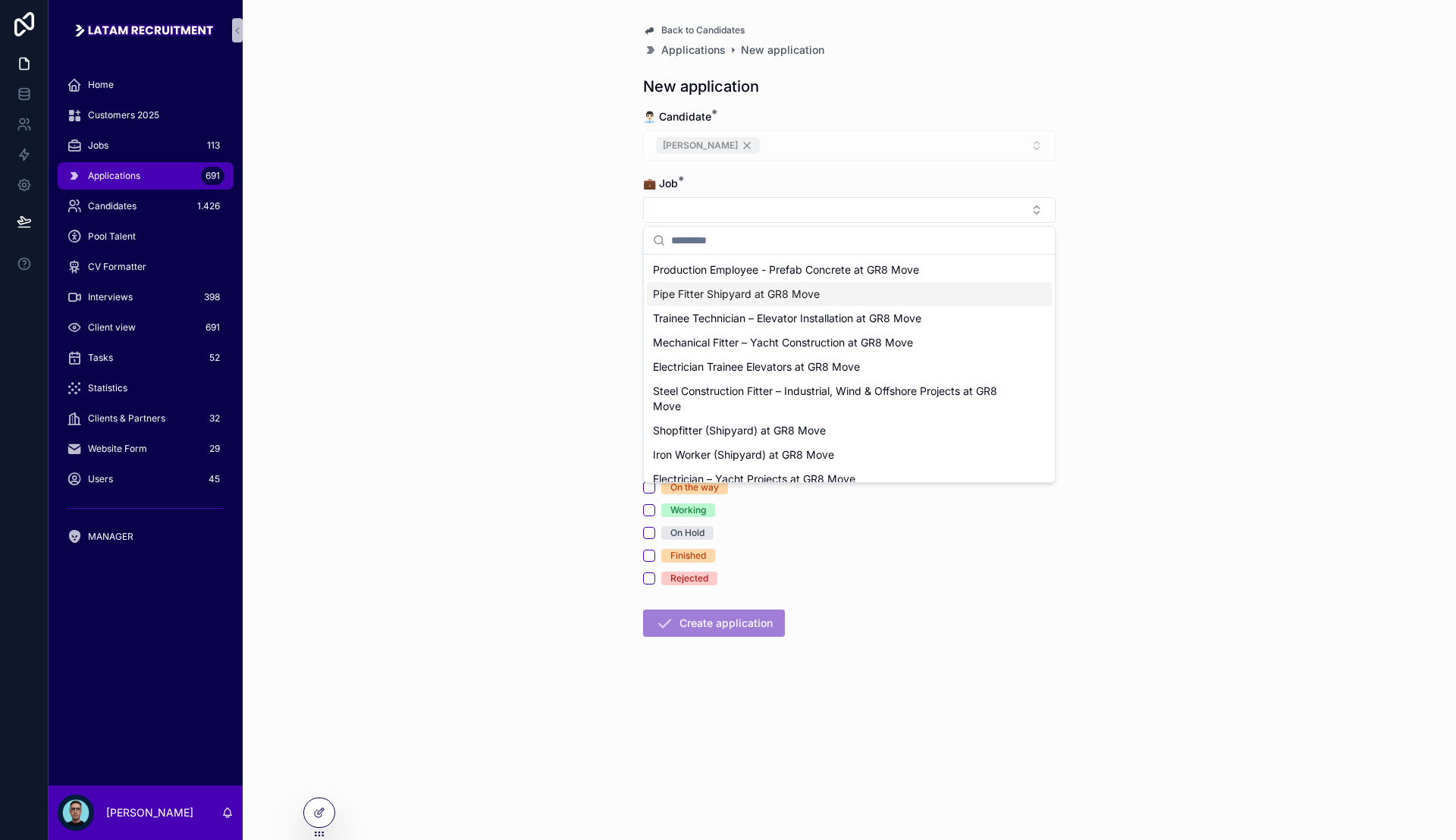
click at [794, 292] on span "Pipe Fitter Shipyard at GR8 Move" at bounding box center [736, 294] width 167 height 15
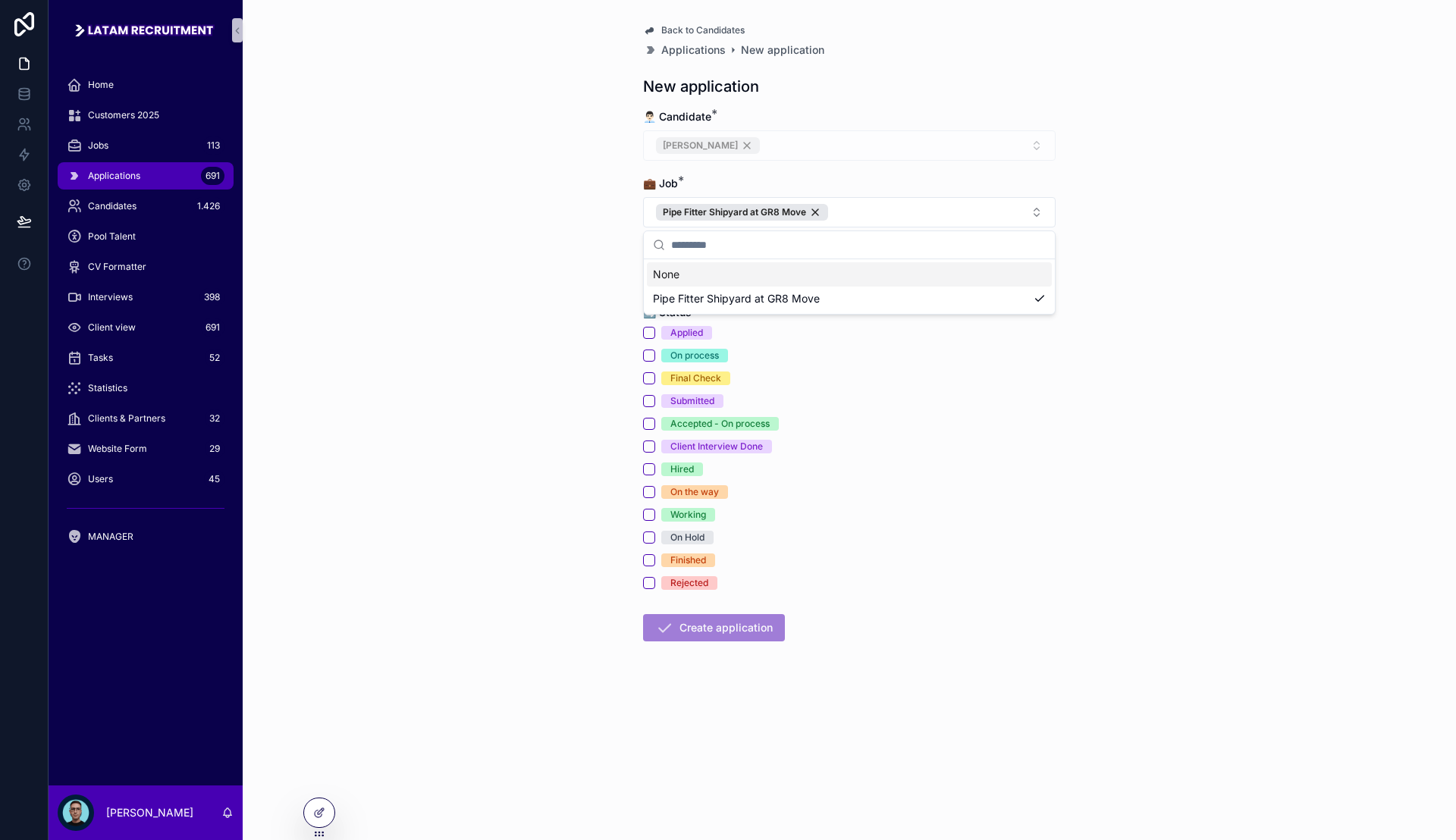
click at [547, 263] on div "Back to Candidates Applications New application New application 👨🏻‍💼 Candidate …" at bounding box center [849, 420] width 1214 height 840
click at [741, 271] on button "Select Button" at bounding box center [849, 276] width 413 height 26
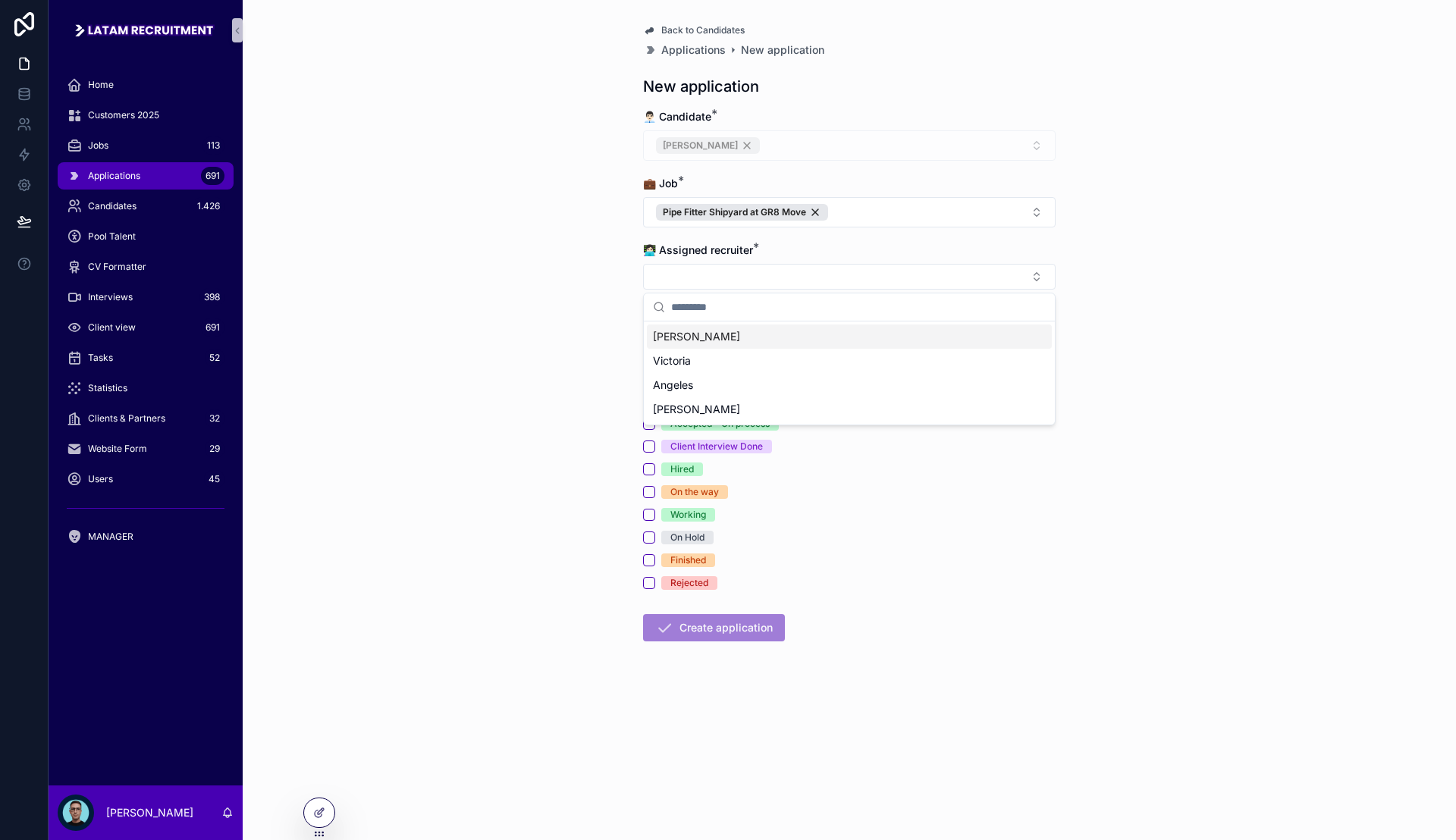
click at [706, 336] on div "[PERSON_NAME]" at bounding box center [849, 336] width 405 height 24
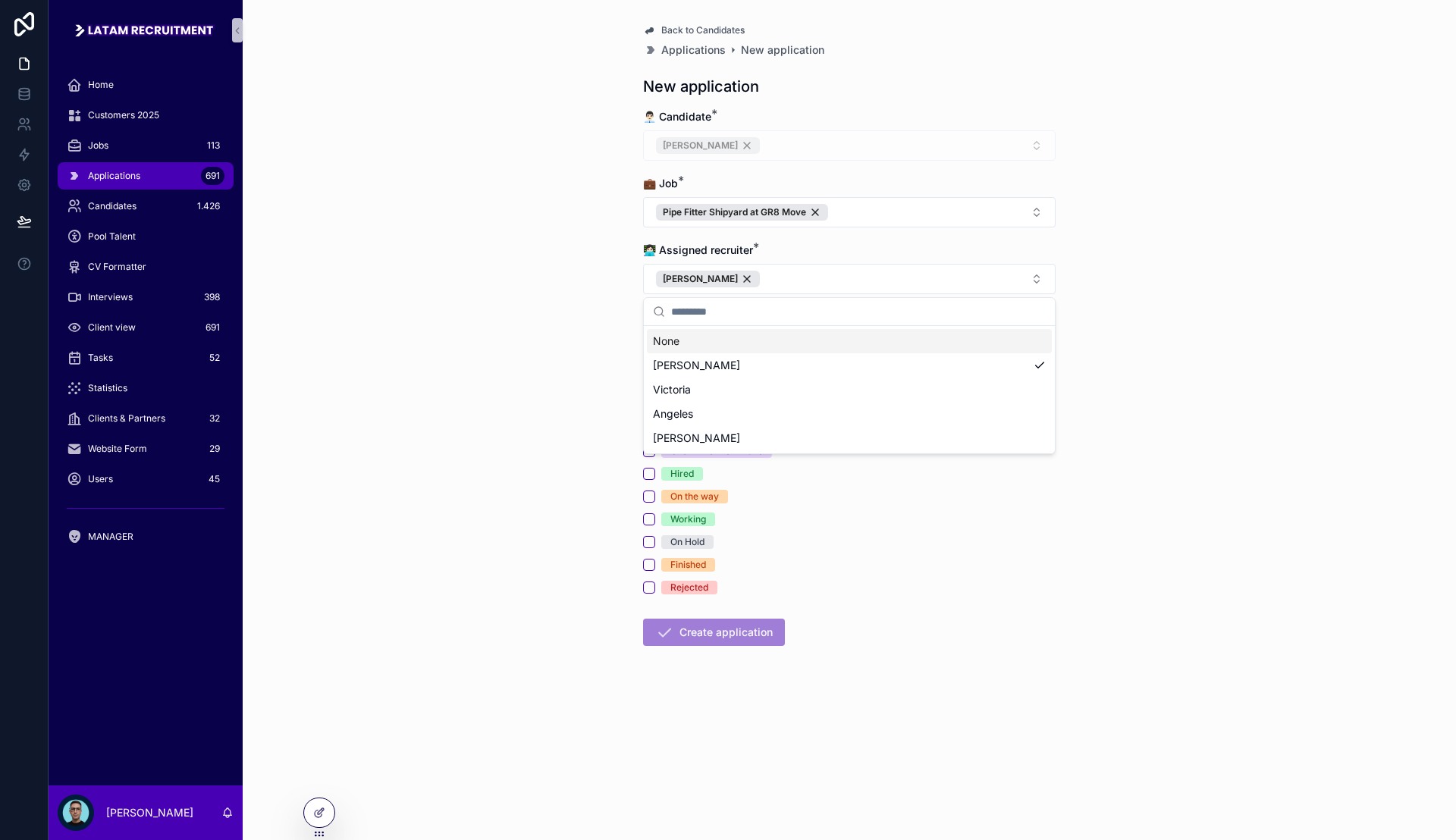
click at [574, 316] on div "Back to Candidates Applications New application New application 👨🏻‍💼 Candidate …" at bounding box center [849, 420] width 1214 height 840
click at [651, 334] on button "Applied" at bounding box center [649, 337] width 12 height 12
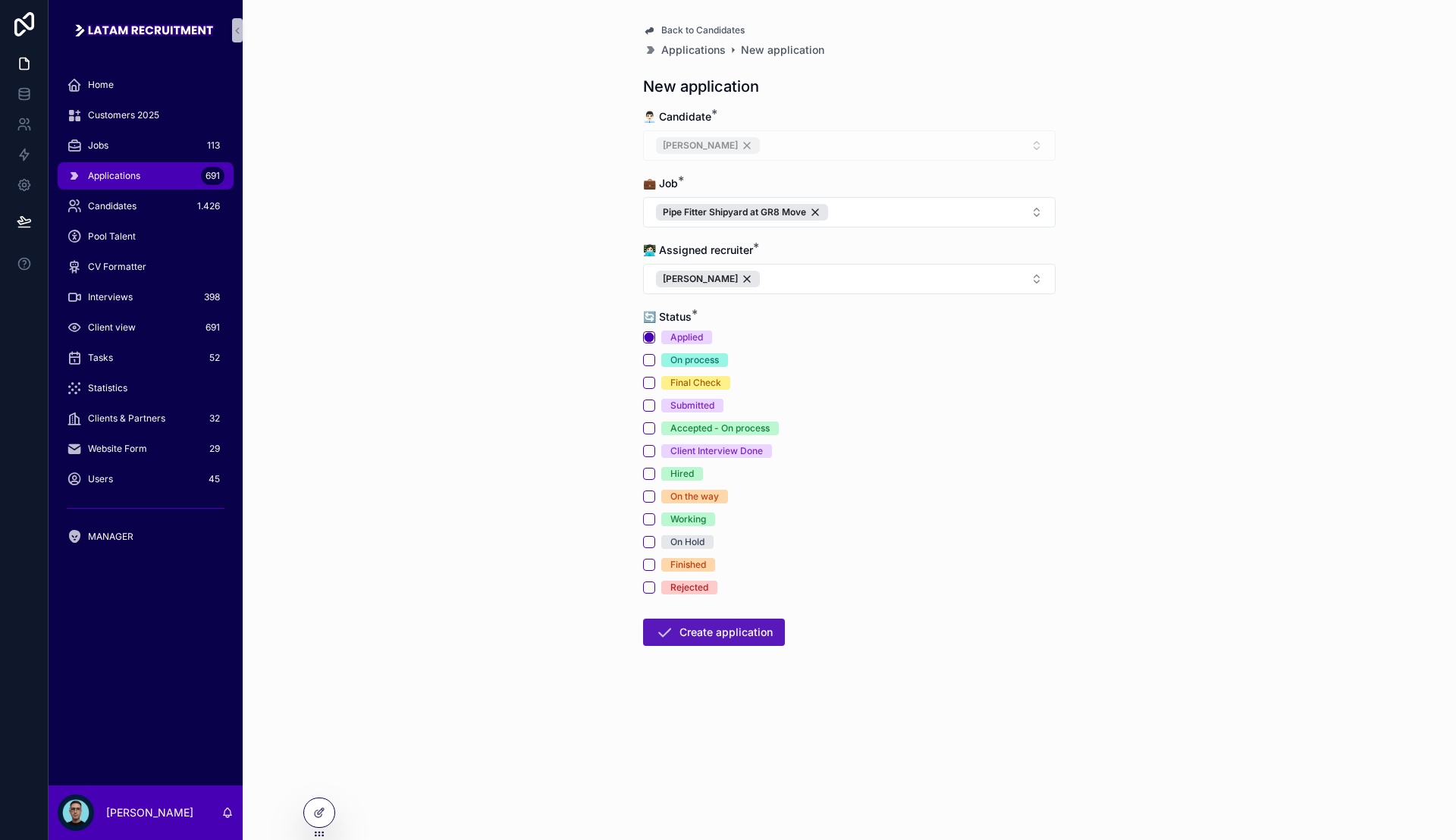
click at [729, 644] on button "Create application" at bounding box center [714, 632] width 141 height 27
click at [468, 456] on div "Back to Candidates Applications New application New application 👨🏻‍💼 Candidate …" at bounding box center [849, 420] width 1214 height 840
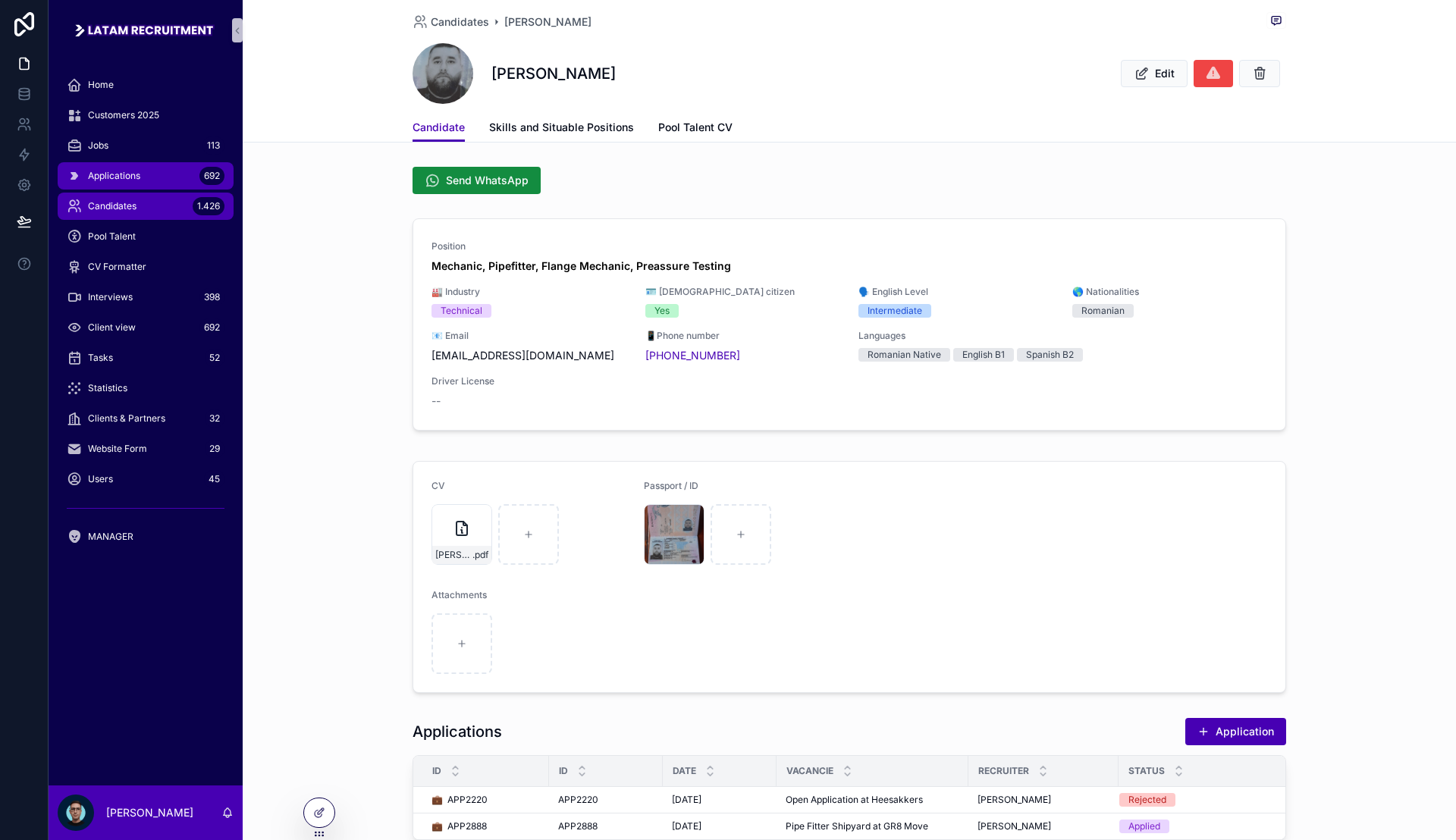
click at [159, 178] on div "Applications 692" at bounding box center [146, 175] width 158 height 24
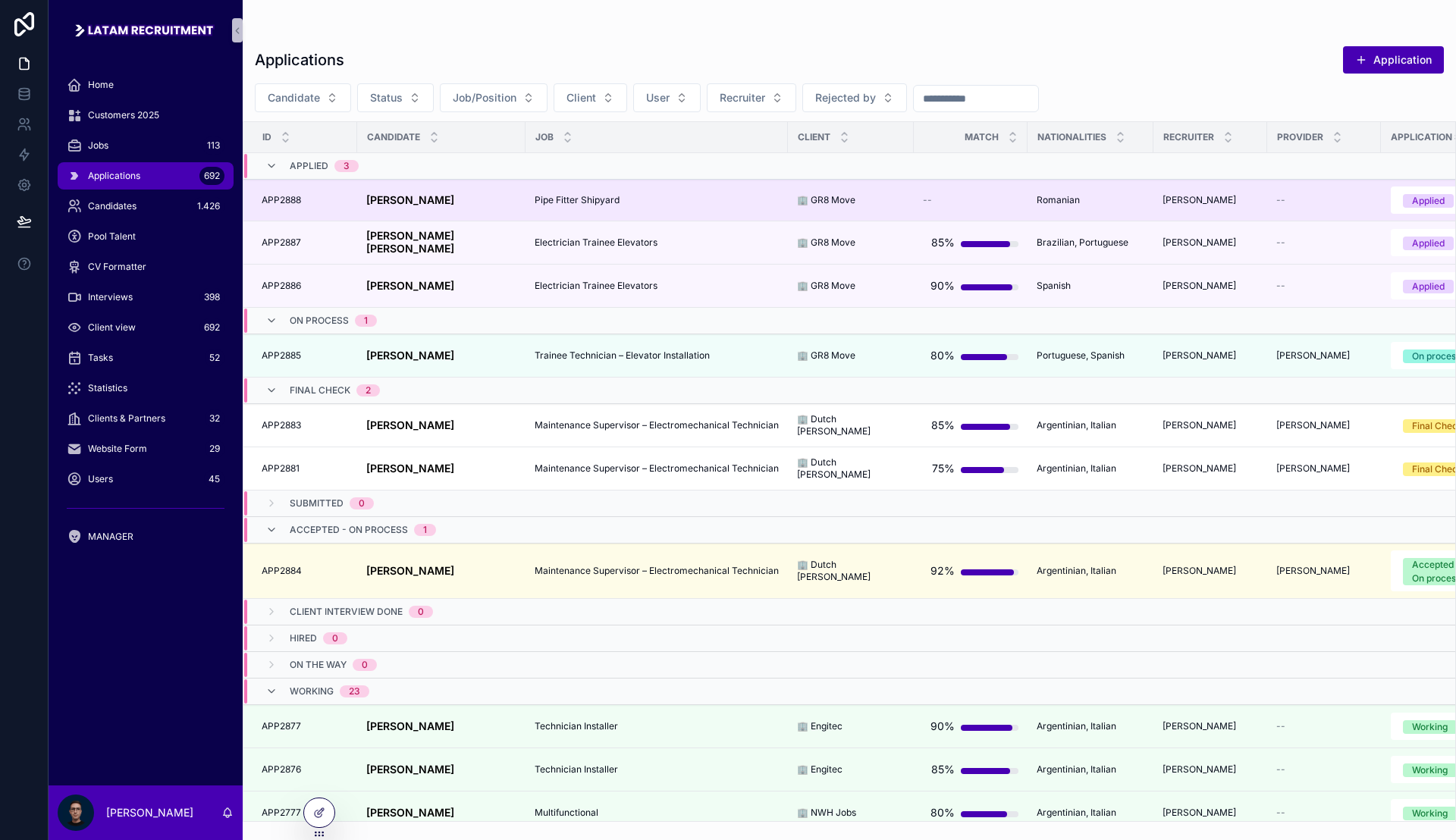
click at [583, 198] on span "Pipe Fitter Shipyard" at bounding box center [577, 200] width 85 height 12
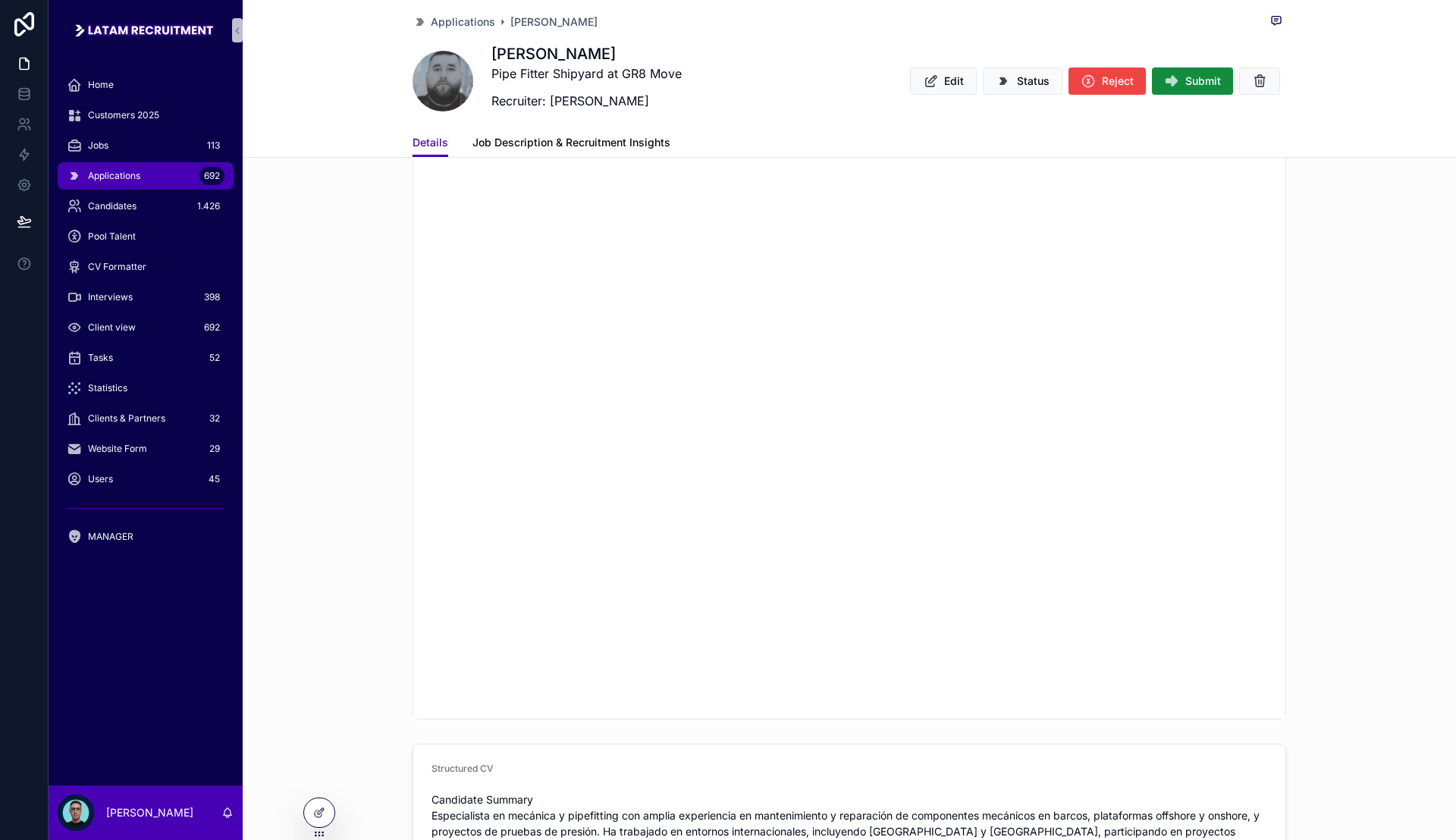
scroll to position [1097, 0]
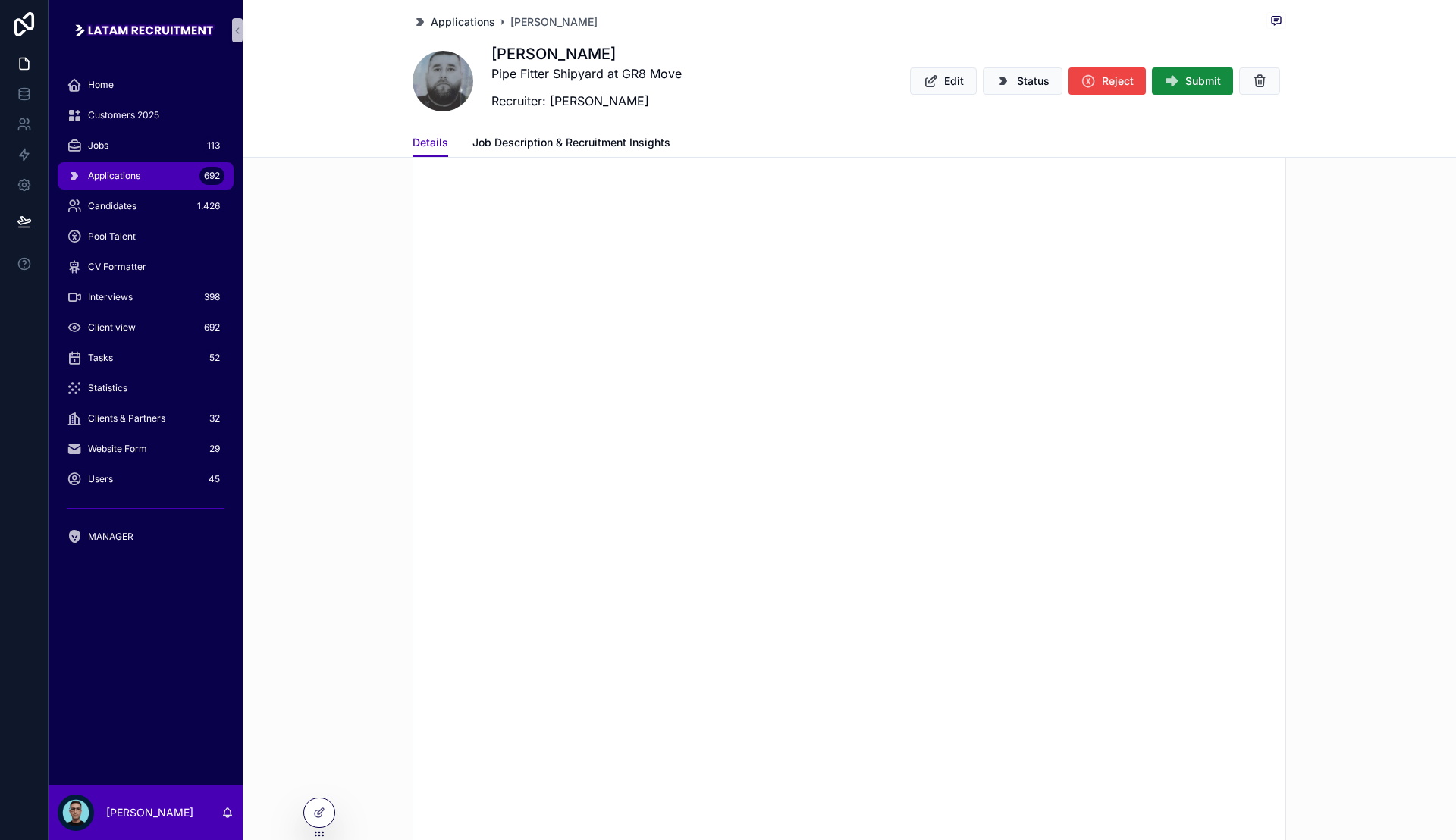
click at [459, 23] on span "Applications" at bounding box center [463, 22] width 64 height 15
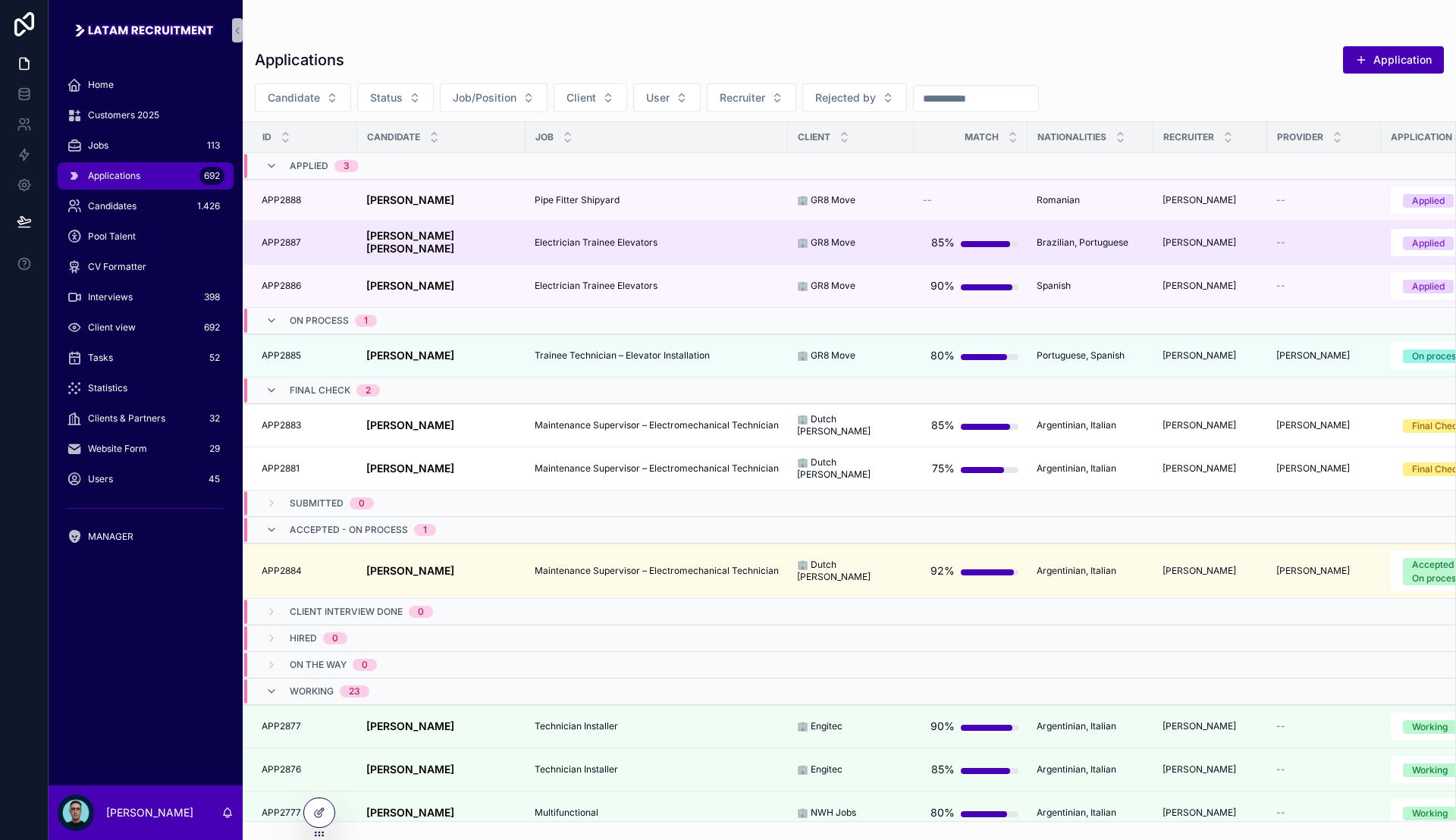
click at [511, 241] on span "[PERSON_NAME] [PERSON_NAME]" at bounding box center [441, 242] width 150 height 26
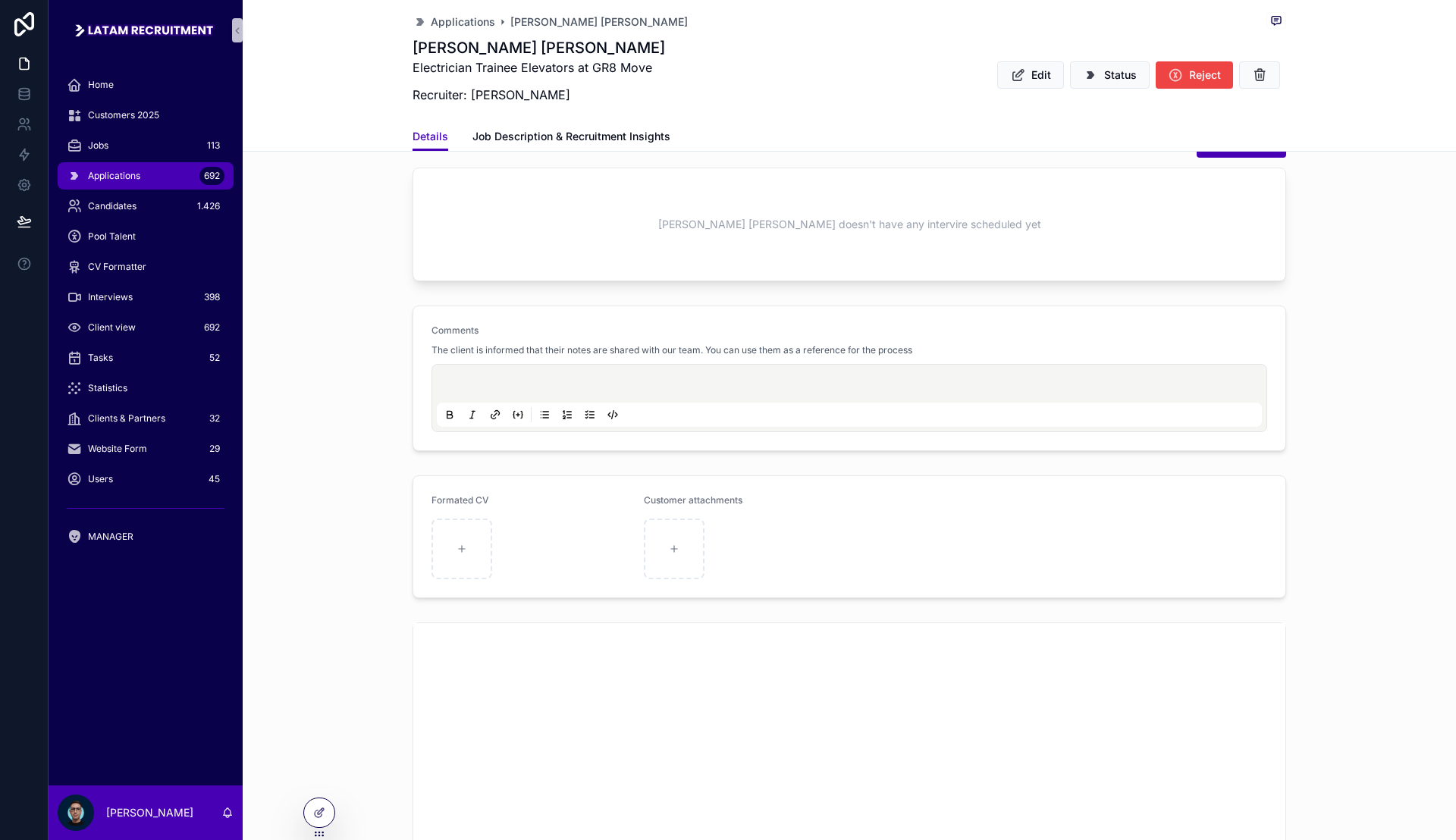
scroll to position [948, 0]
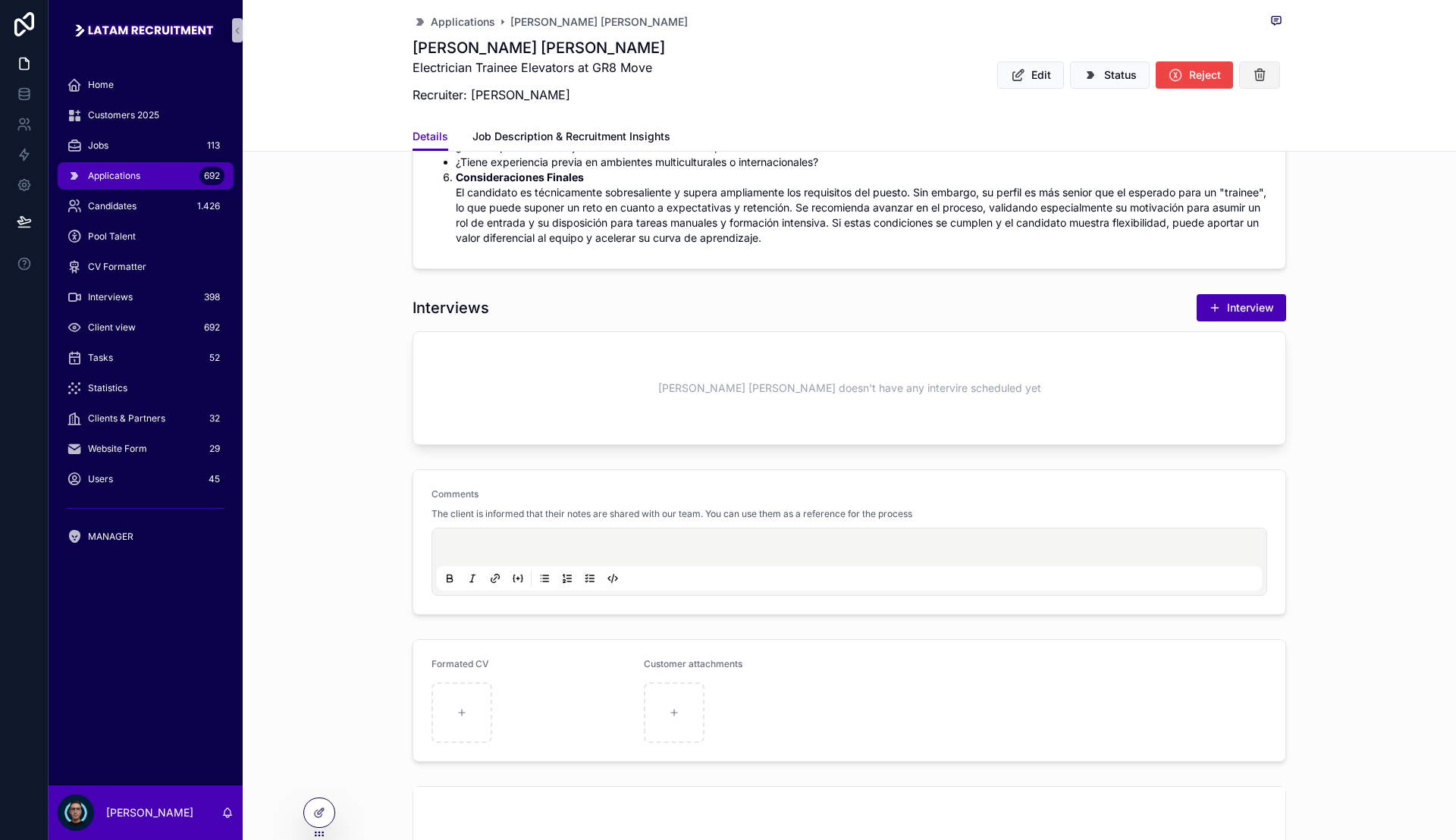
click at [1252, 78] on icon "scrollable content" at bounding box center [1260, 75] width 15 height 15
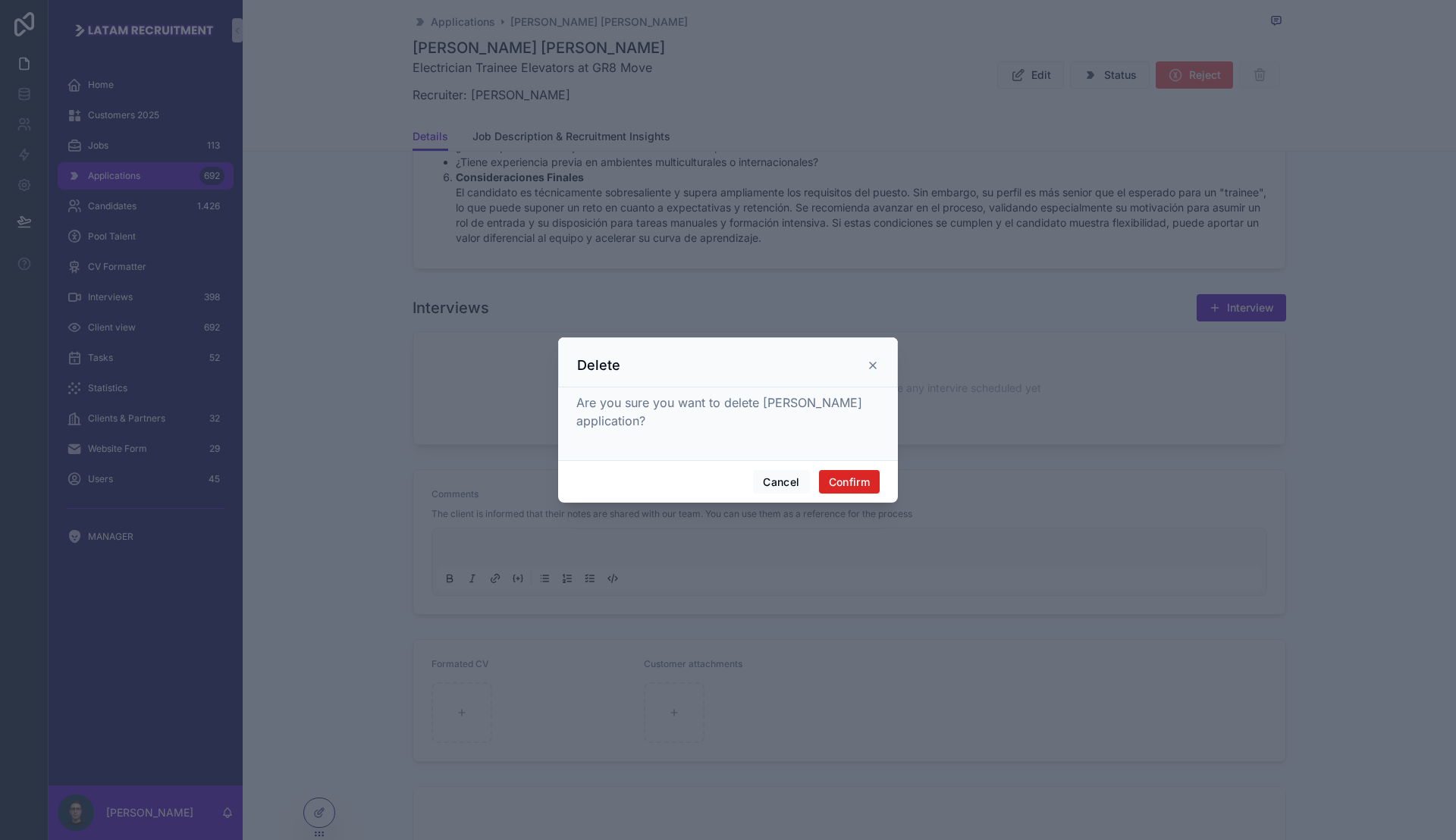
click at [857, 481] on button "Confirm" at bounding box center [849, 482] width 61 height 24
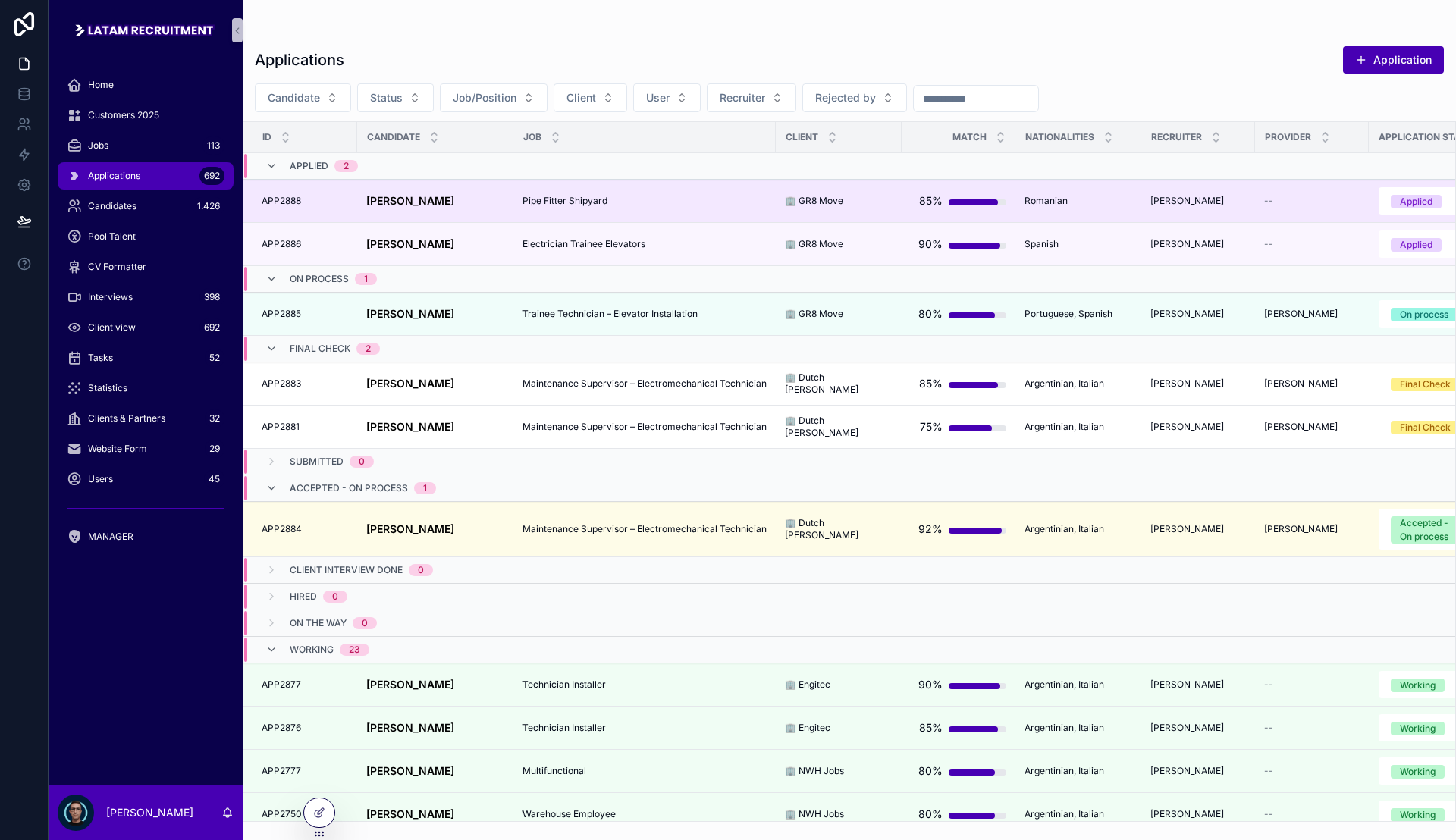
click at [582, 208] on td "Pipe Fitter Shipyard Pipe Fitter Shipyard" at bounding box center [644, 201] width 262 height 43
click at [582, 199] on span "Pipe Fitter Shipyard" at bounding box center [565, 200] width 85 height 12
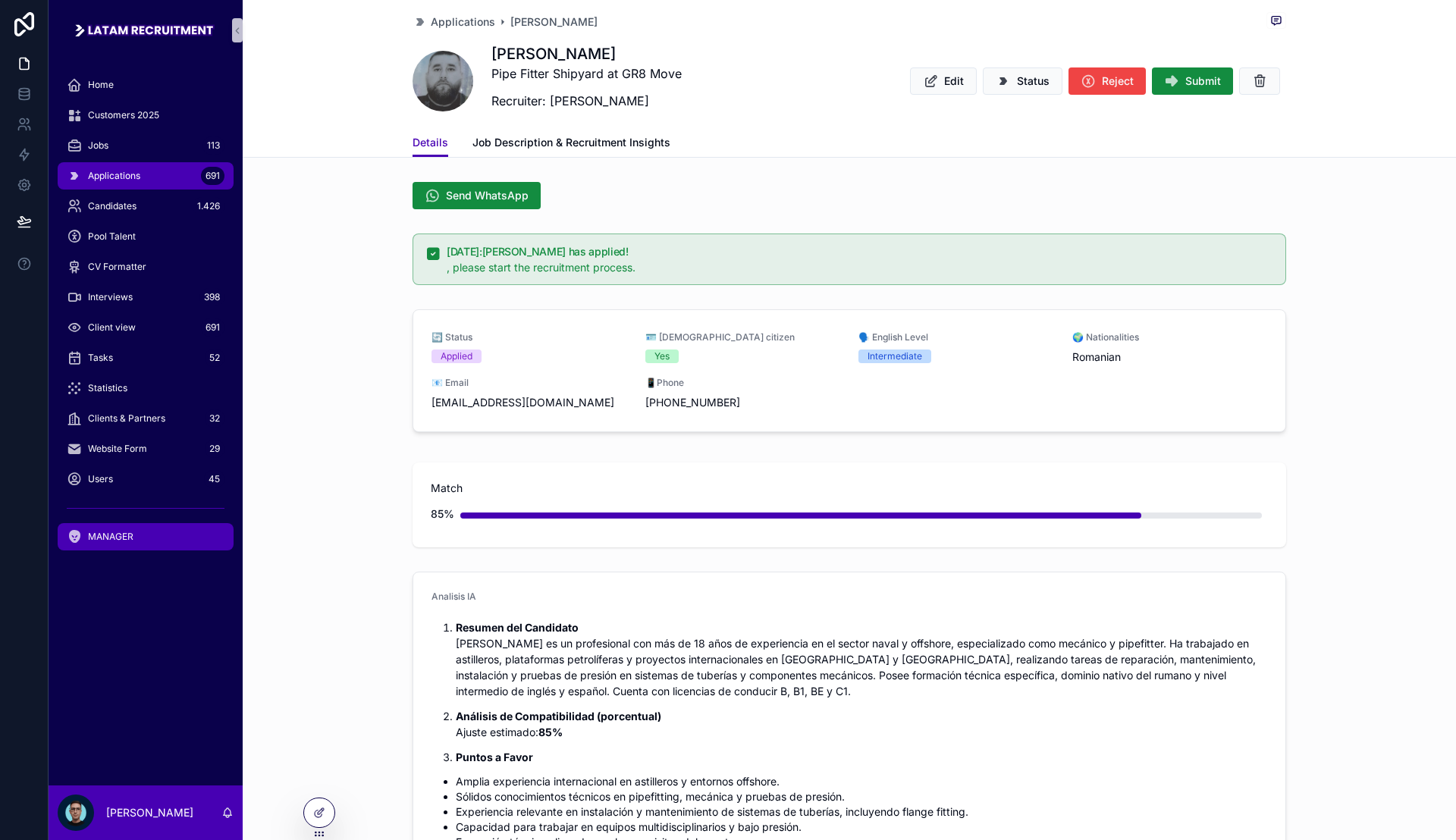
click at [107, 534] on span "MANAGER" at bounding box center [111, 536] width 46 height 12
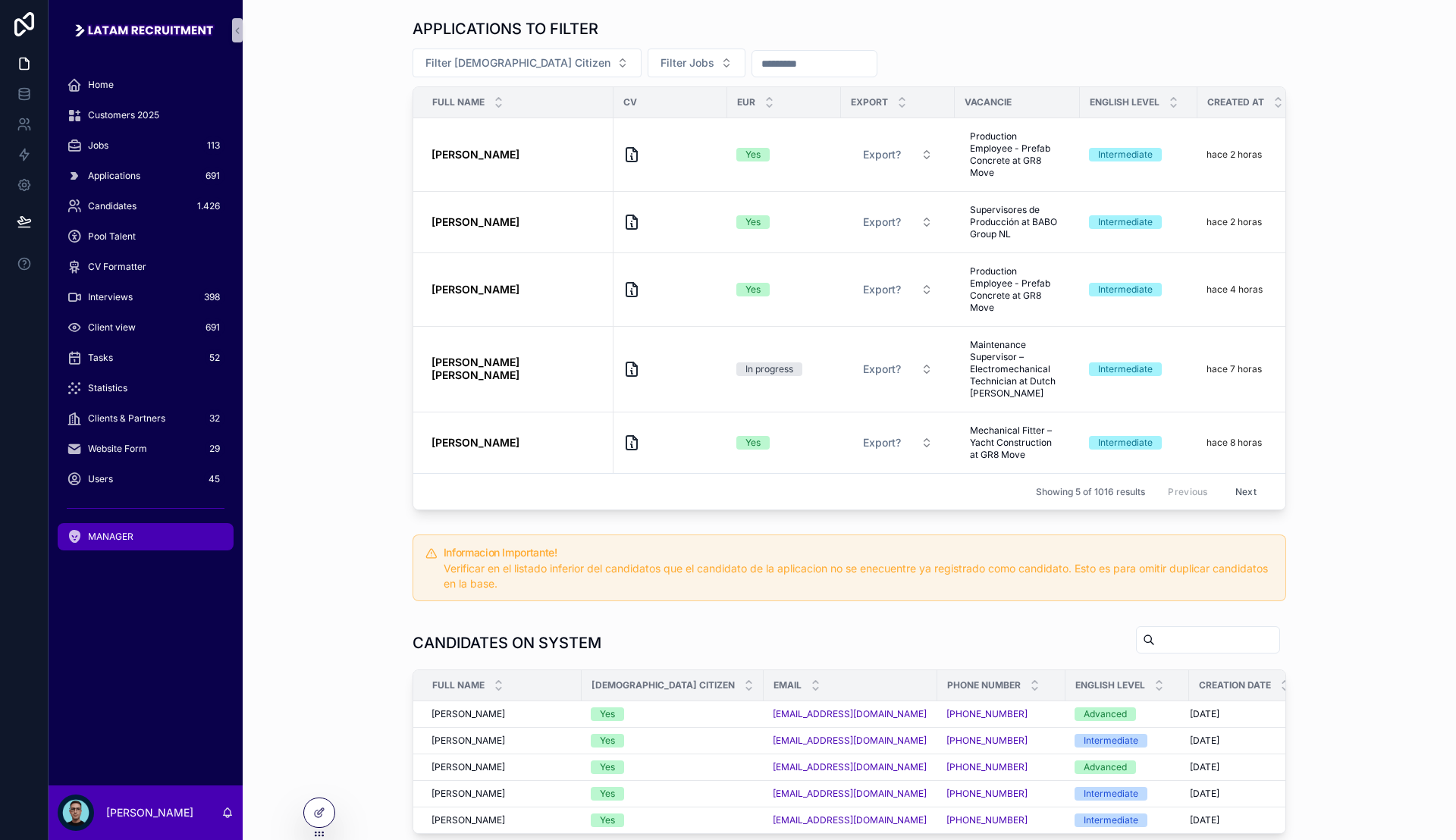
drag, startPoint x: 1402, startPoint y: 408, endPoint x: 1386, endPoint y: 403, distance: 16.8
click at [1401, 408] on div "APPLICATIONS TO FILTER Filter European Citizen Filter Jobs Full name CV Eur Exp…" at bounding box center [849, 264] width 1189 height 504
click at [126, 542] on span "MANAGER" at bounding box center [111, 536] width 46 height 12
click at [1348, 295] on div "APPLICATIONS TO FILTER Filter European Citizen Filter Jobs Full name CV Eur Exp…" at bounding box center [849, 264] width 1189 height 504
click at [622, 290] on icon "scrollable content" at bounding box center [631, 289] width 18 height 18
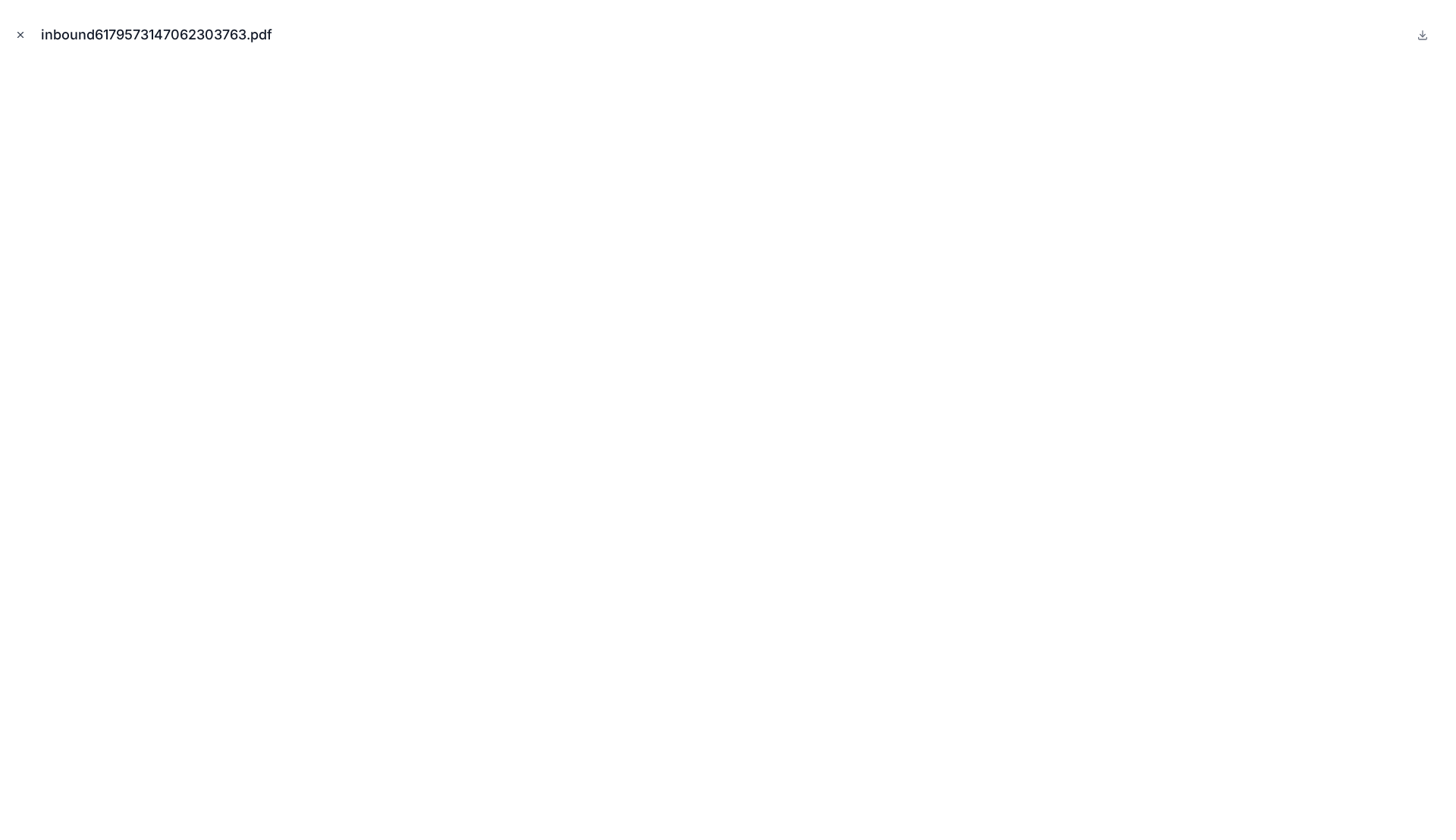
click at [22, 30] on icon "Close modal" at bounding box center [20, 35] width 11 height 11
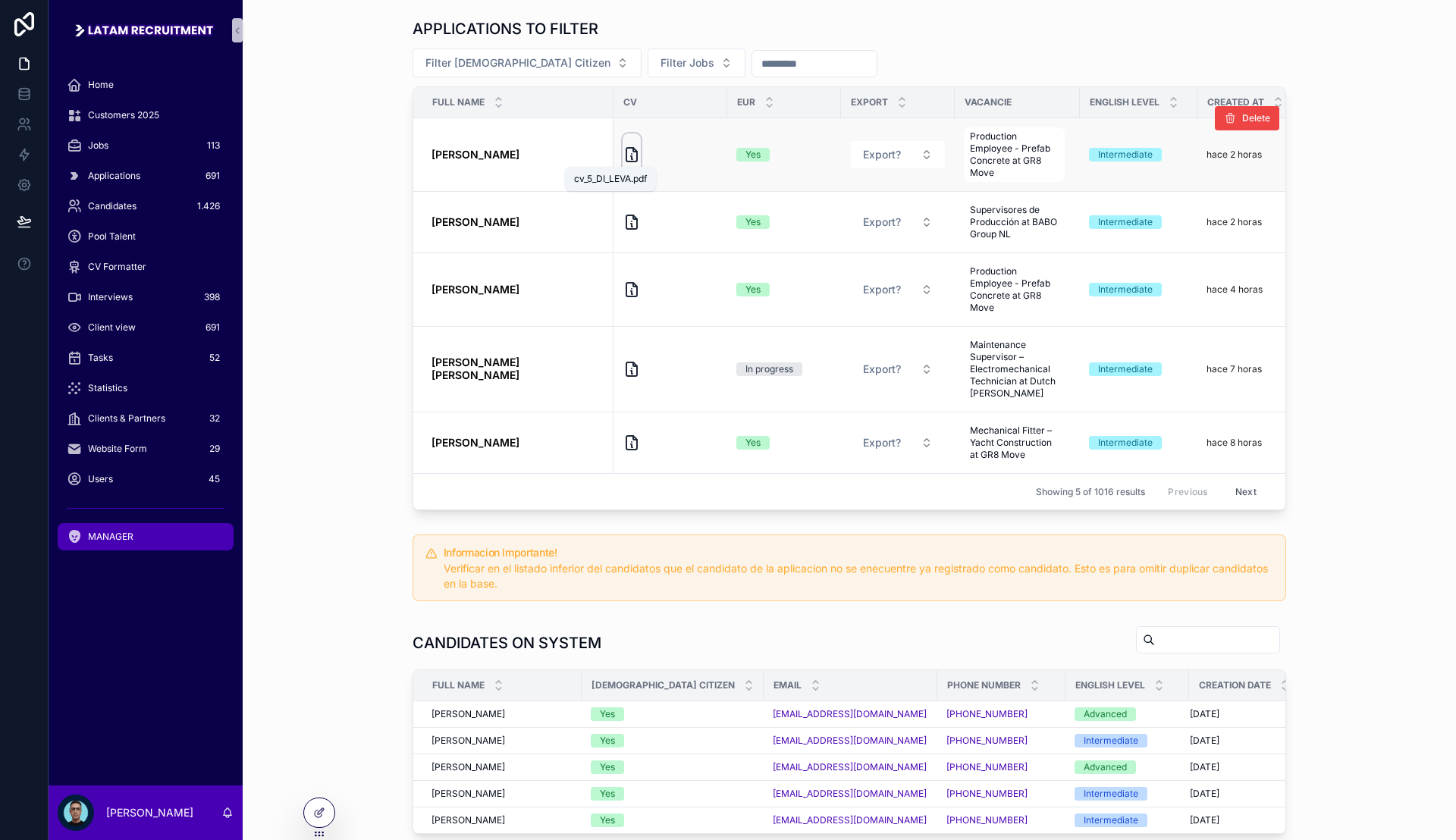
click at [633, 151] on icon "scrollable content" at bounding box center [635, 150] width 4 height 4
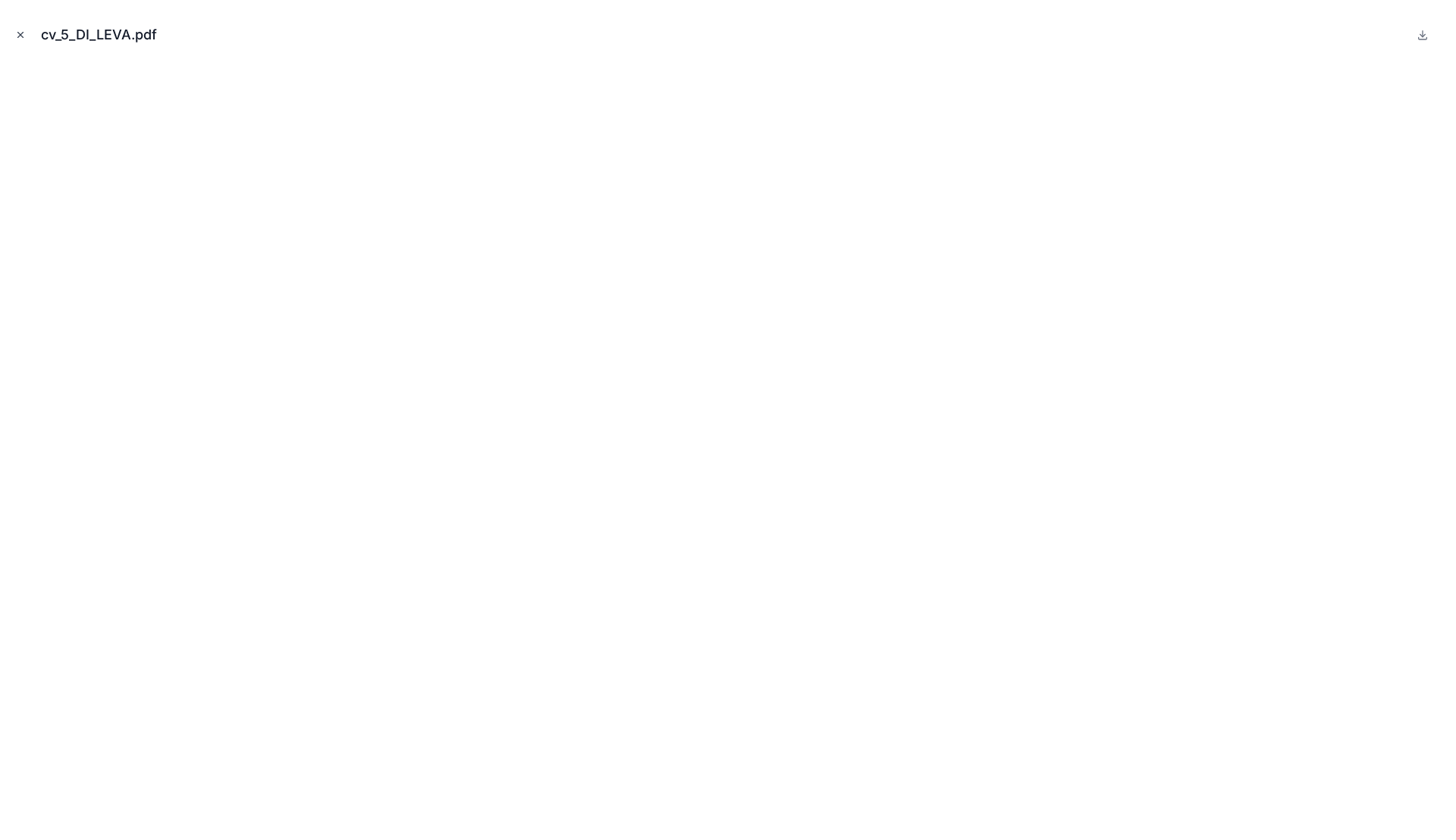
click at [22, 37] on icon "Close modal" at bounding box center [21, 35] width 5 height 5
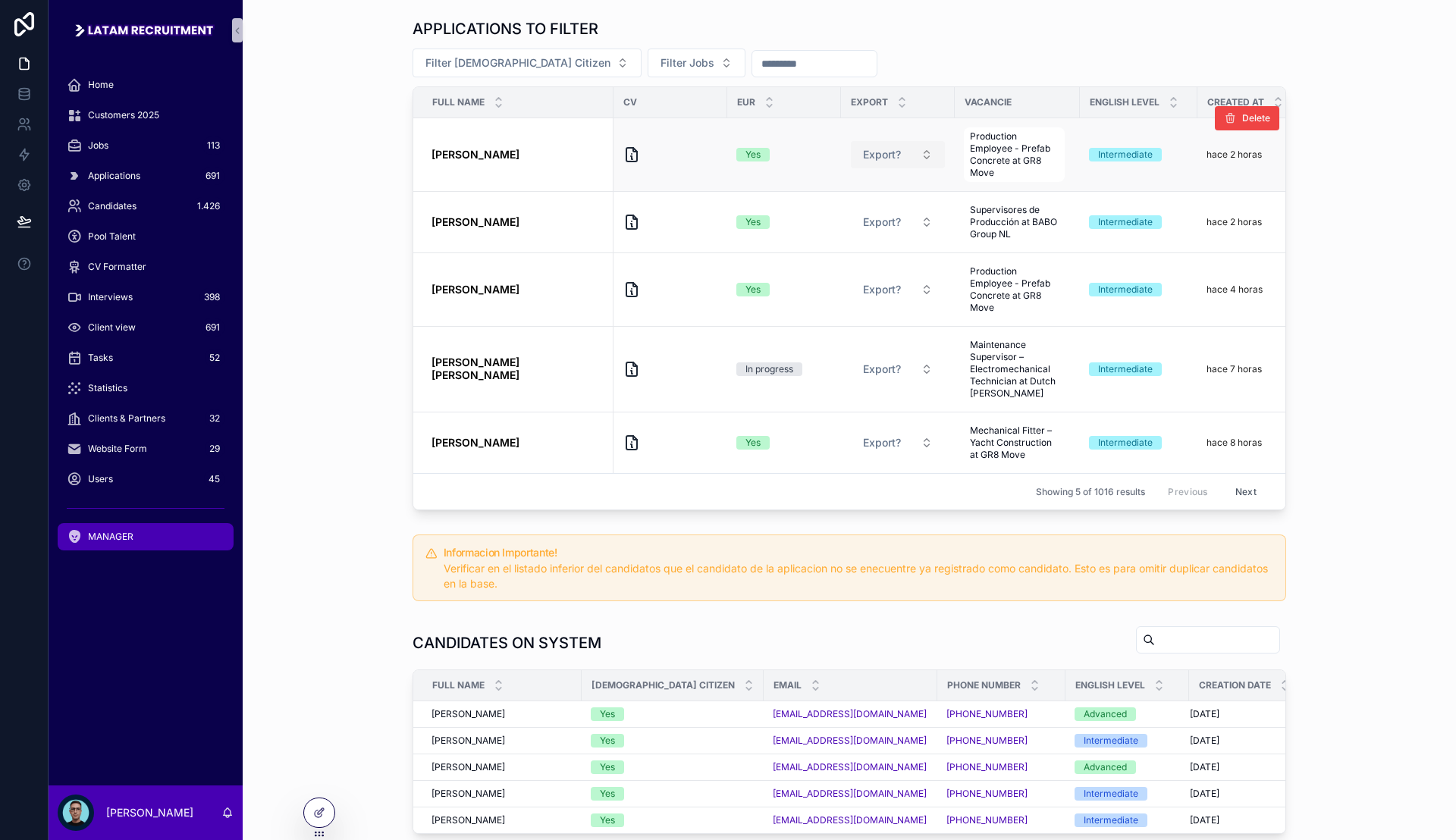
click at [875, 156] on span "Export?" at bounding box center [882, 155] width 38 height 15
click at [845, 215] on div "Yes" at bounding box center [879, 214] width 182 height 22
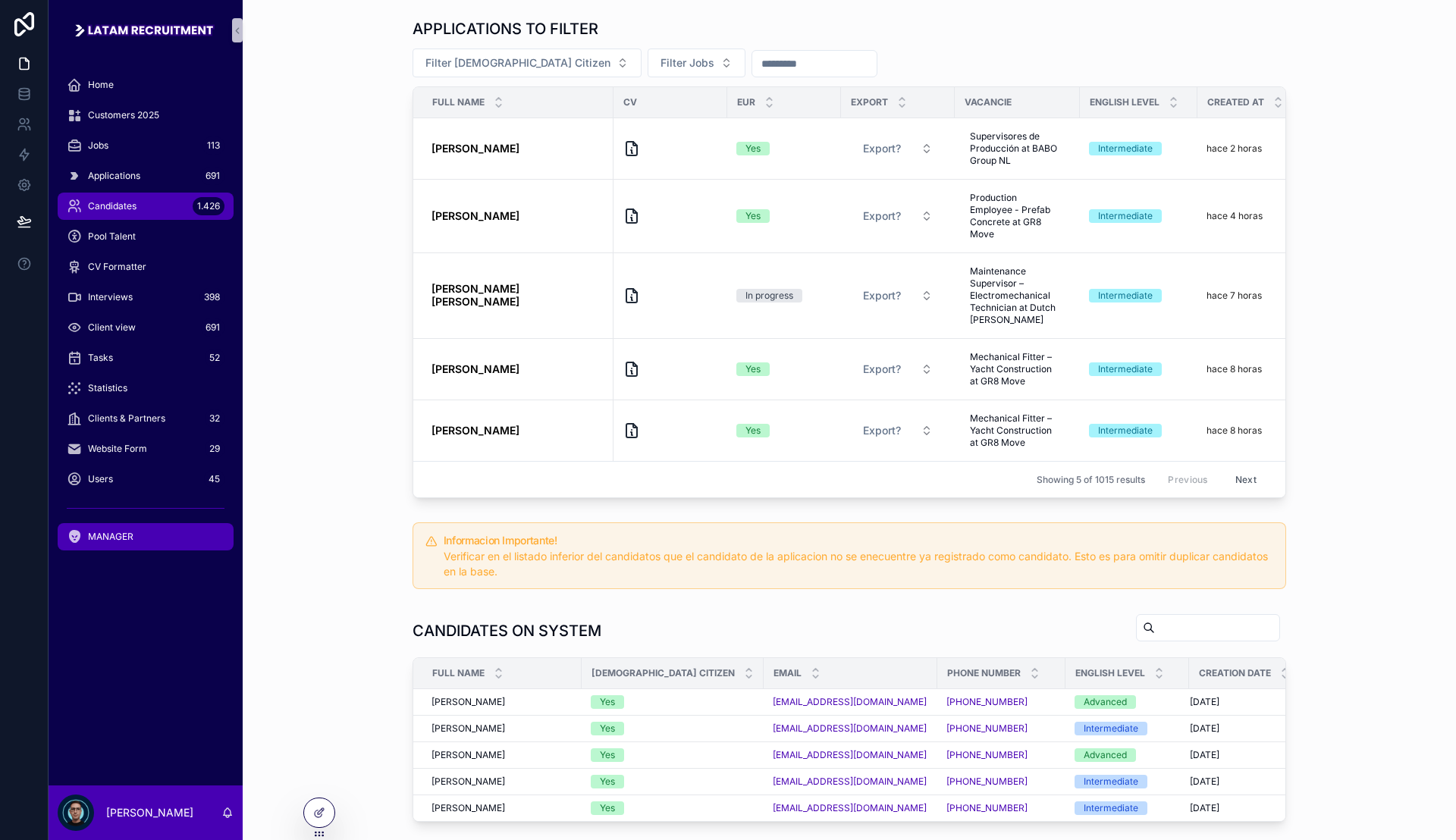
click at [141, 206] on div "Candidates 1.426" at bounding box center [146, 205] width 158 height 24
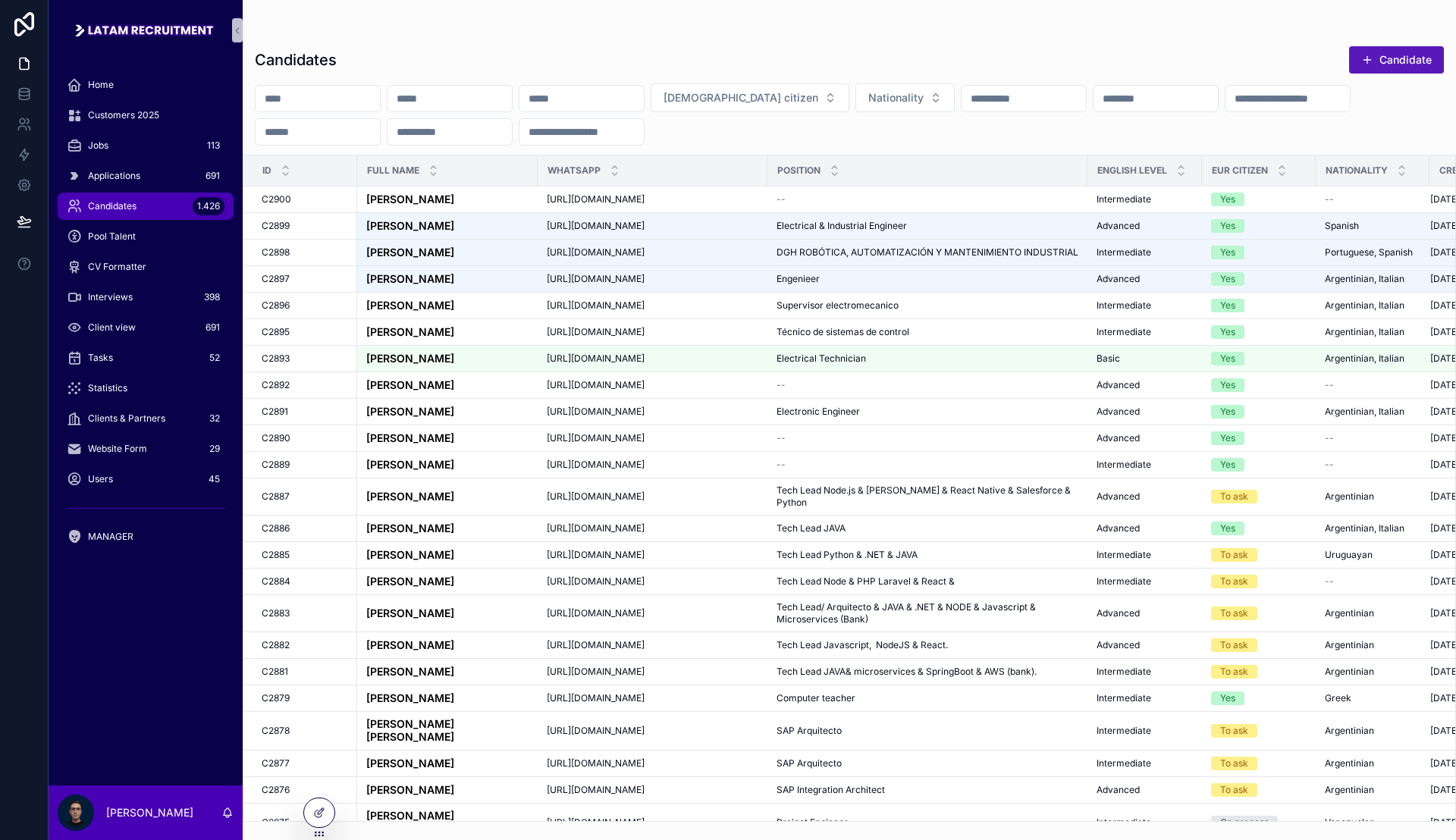
click at [1396, 64] on button "Candidate" at bounding box center [1397, 60] width 95 height 27
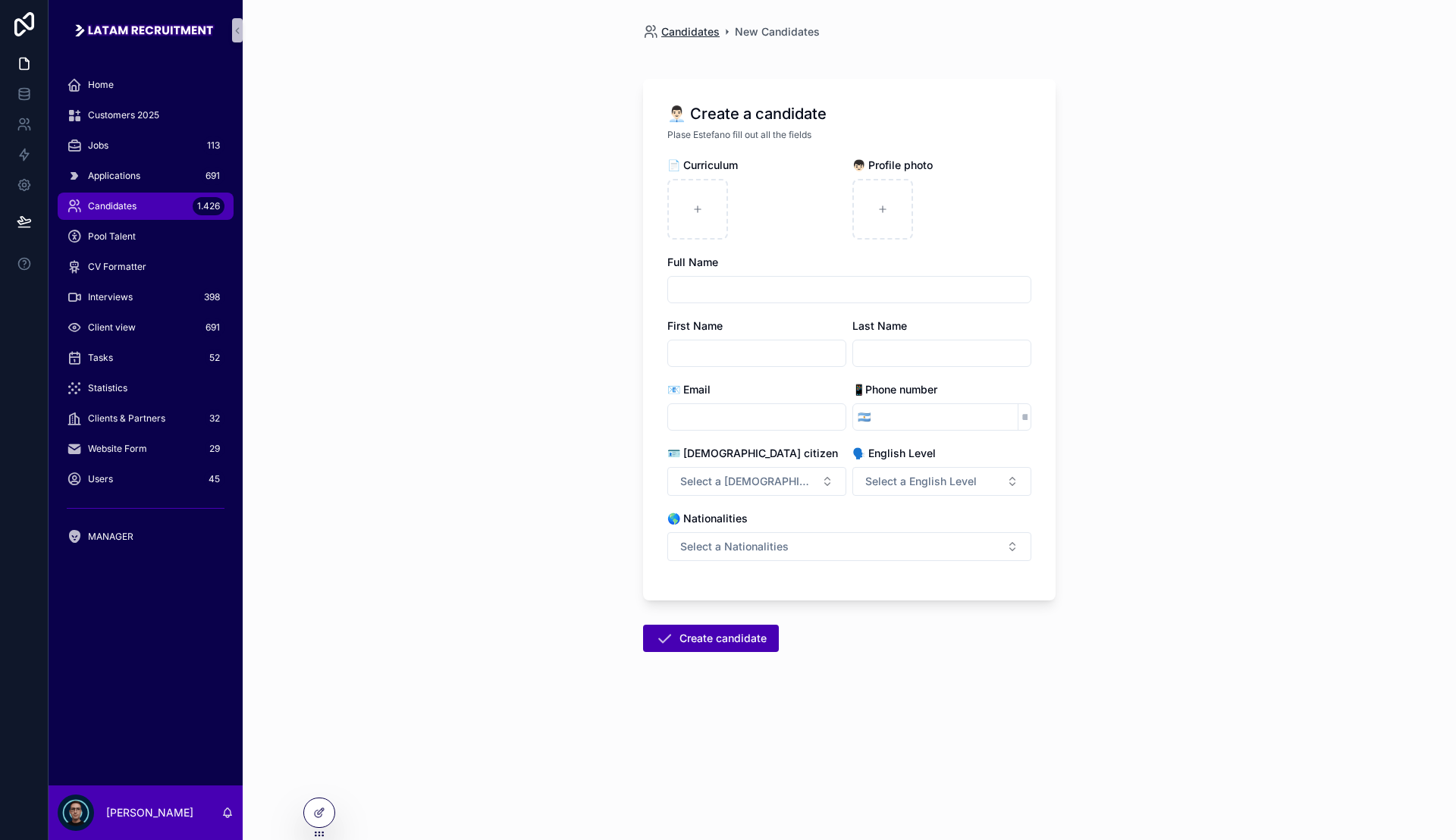
click at [678, 34] on span "Candidates" at bounding box center [691, 32] width 58 height 15
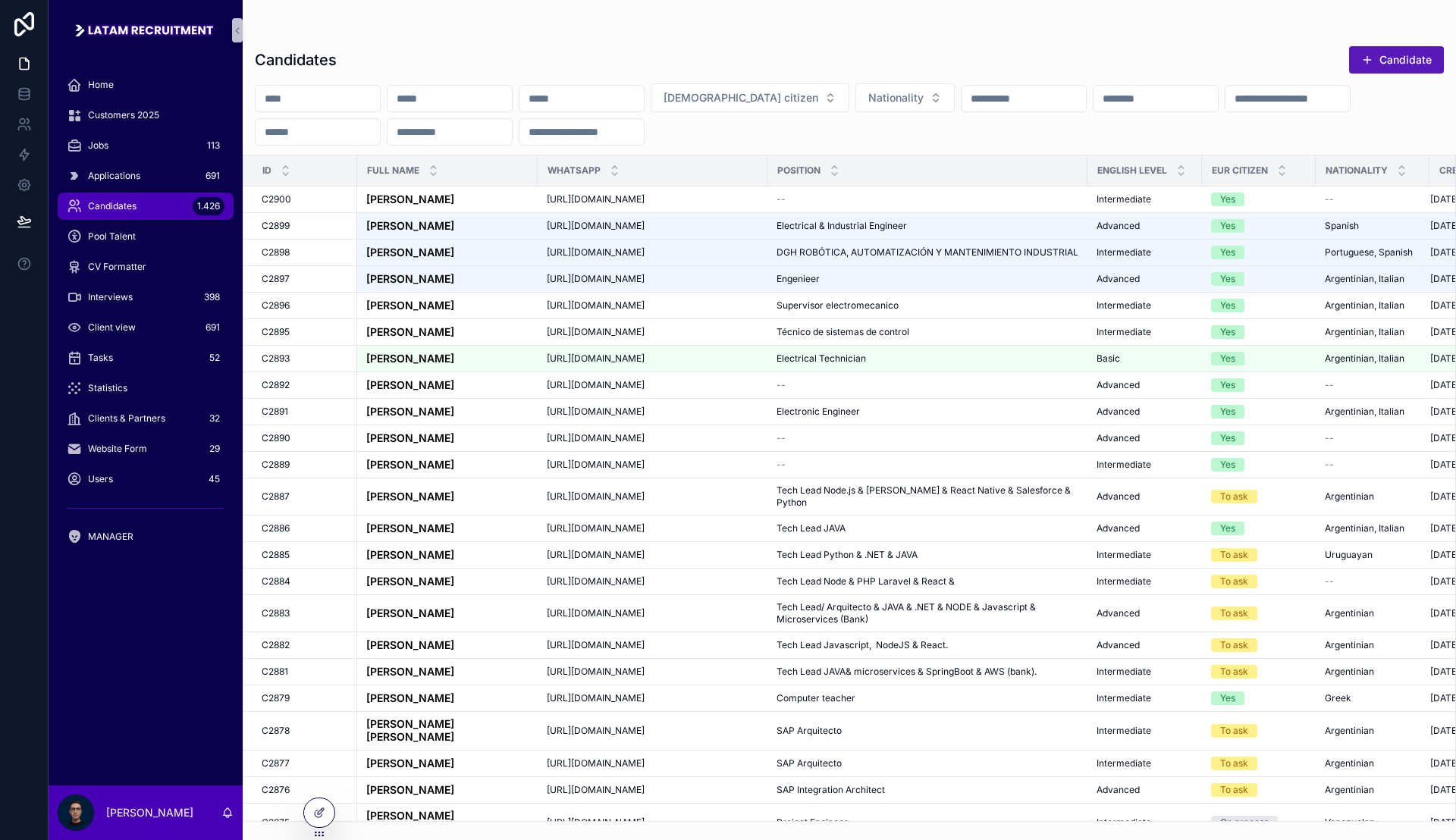
click at [1385, 56] on button "Candidate" at bounding box center [1397, 60] width 95 height 27
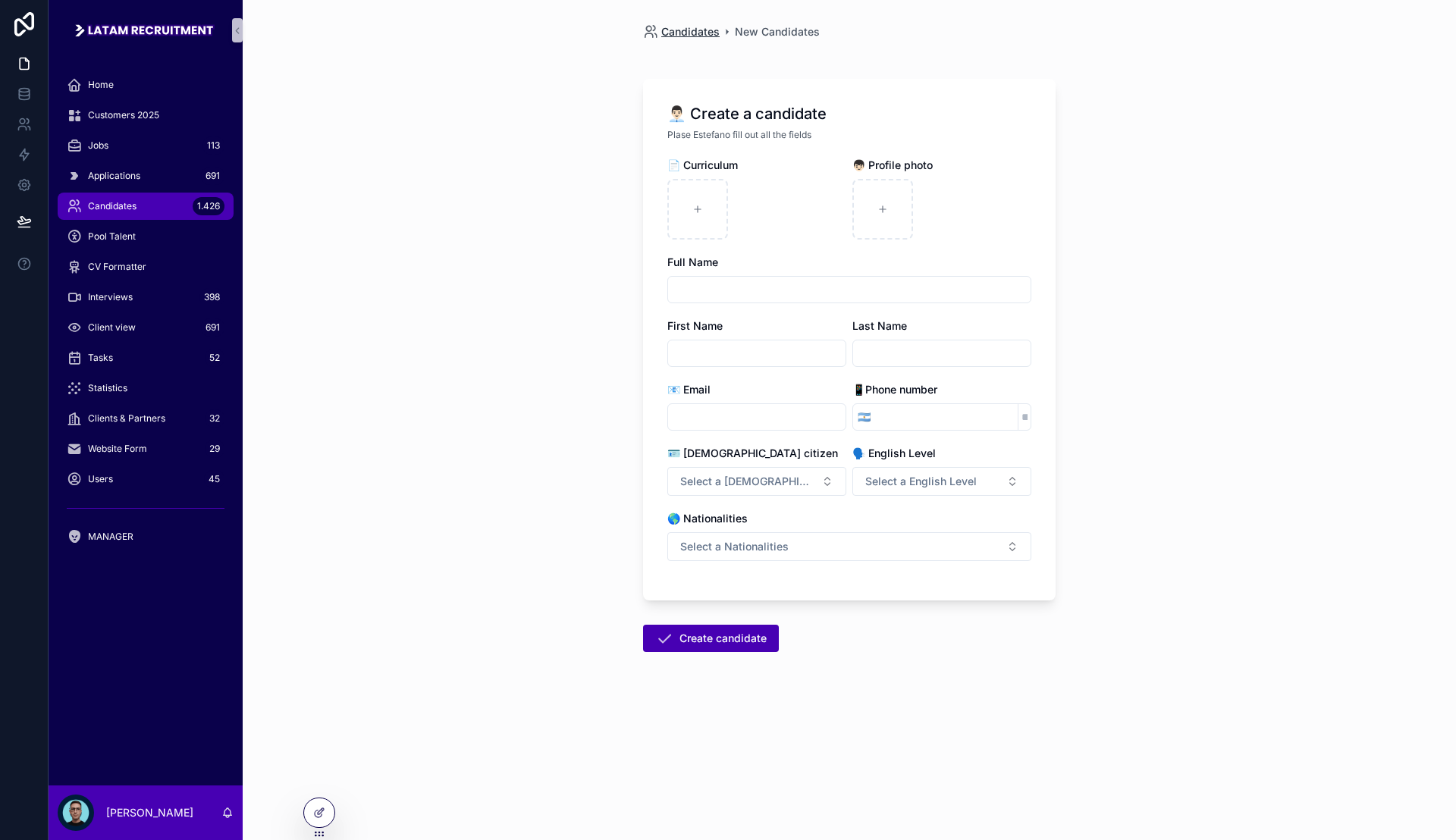
click at [691, 33] on span "Candidates" at bounding box center [691, 32] width 58 height 15
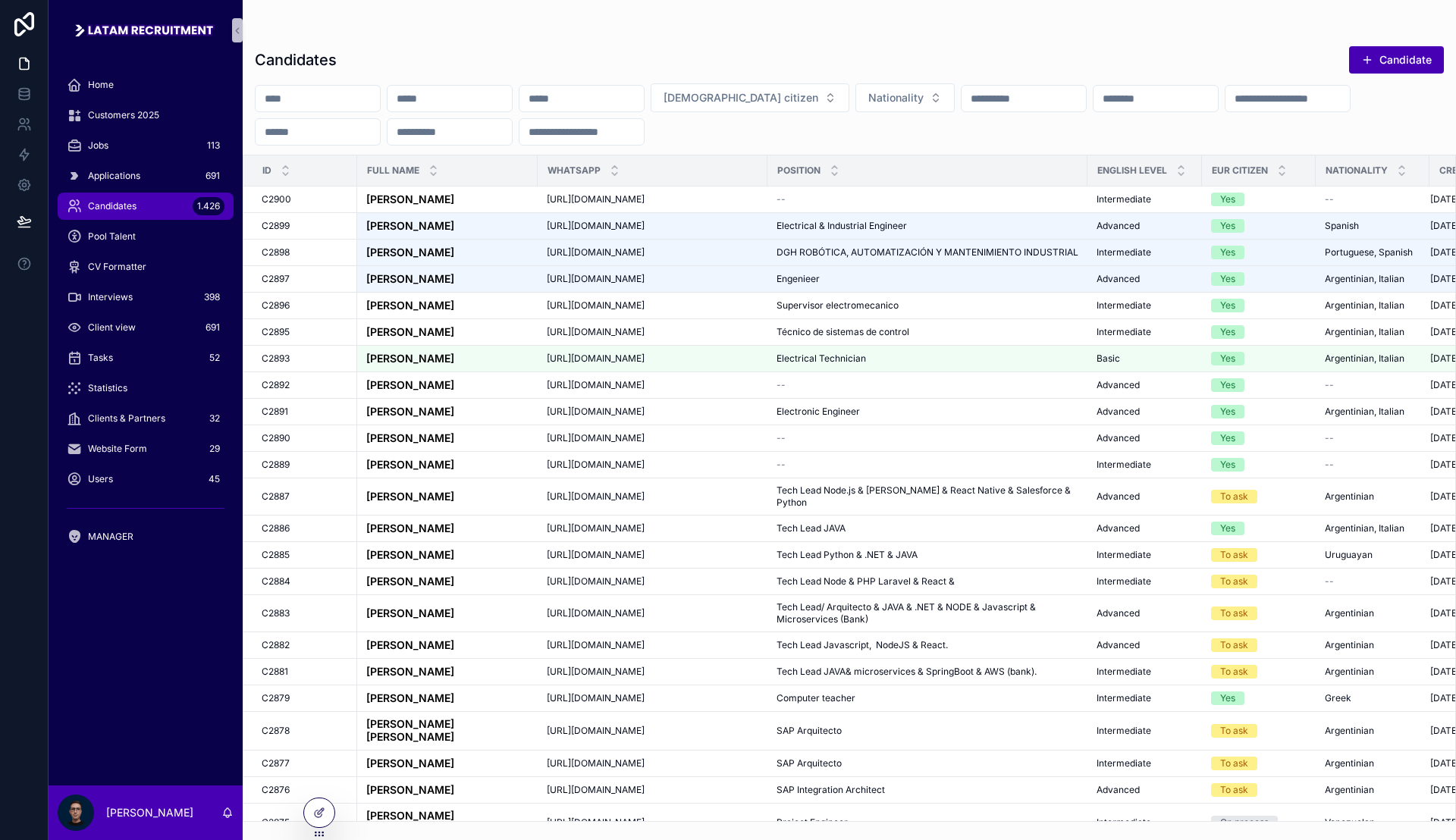
click at [1396, 58] on button "Candidate" at bounding box center [1397, 60] width 95 height 27
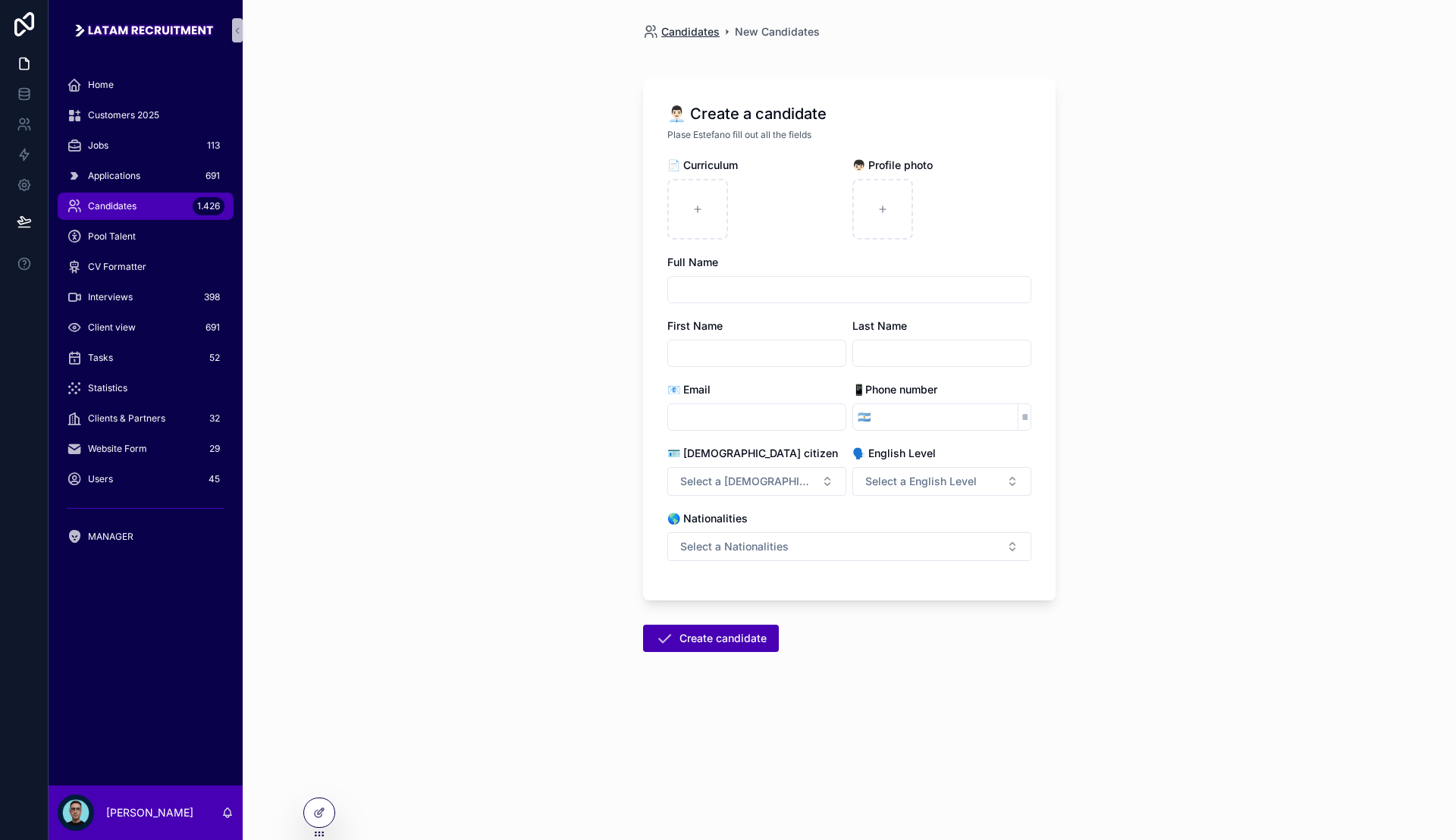
click at [696, 30] on span "Candidates" at bounding box center [691, 32] width 58 height 15
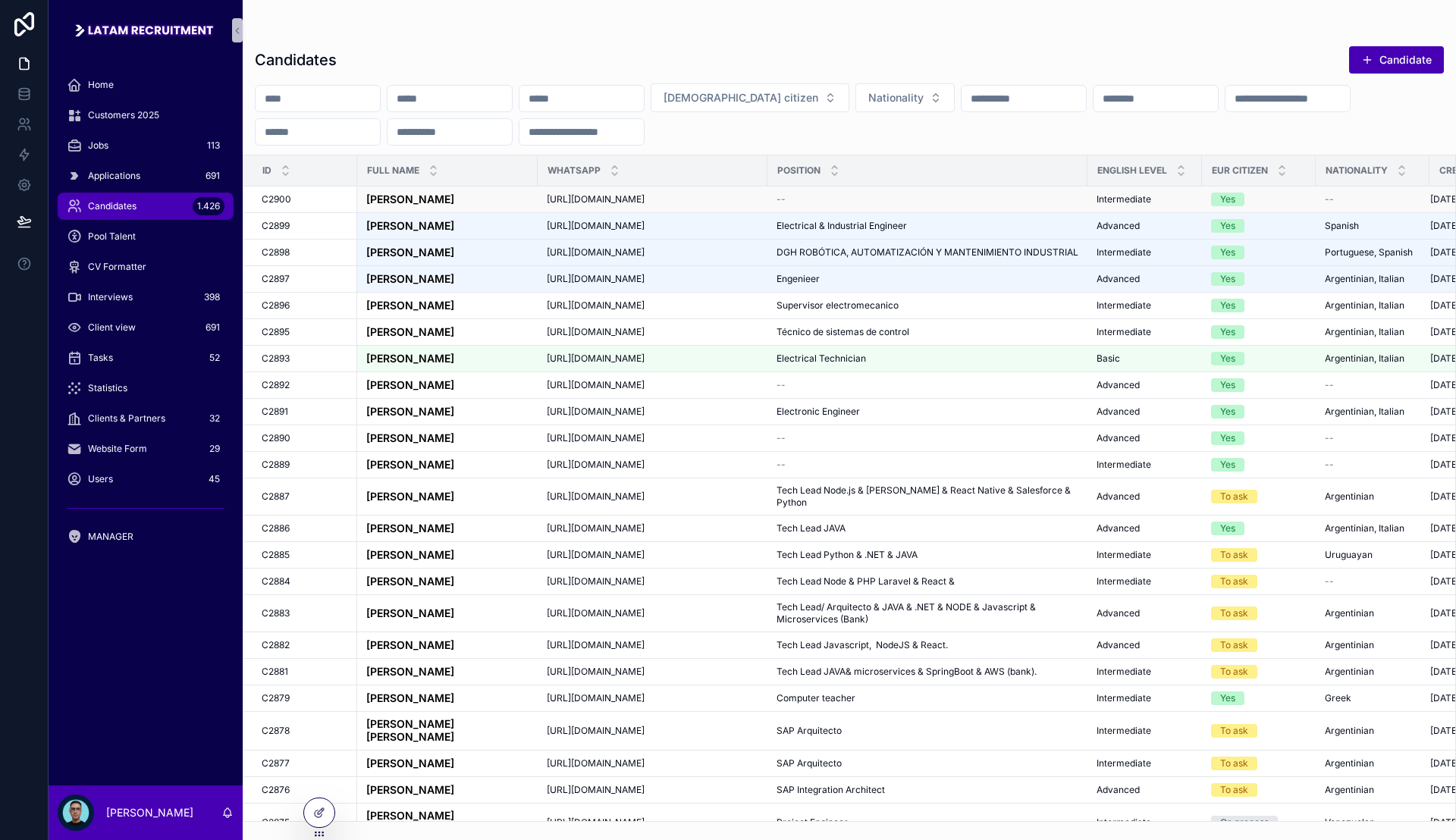
click at [606, 200] on span "[URL][DOMAIN_NAME]" at bounding box center [596, 199] width 98 height 12
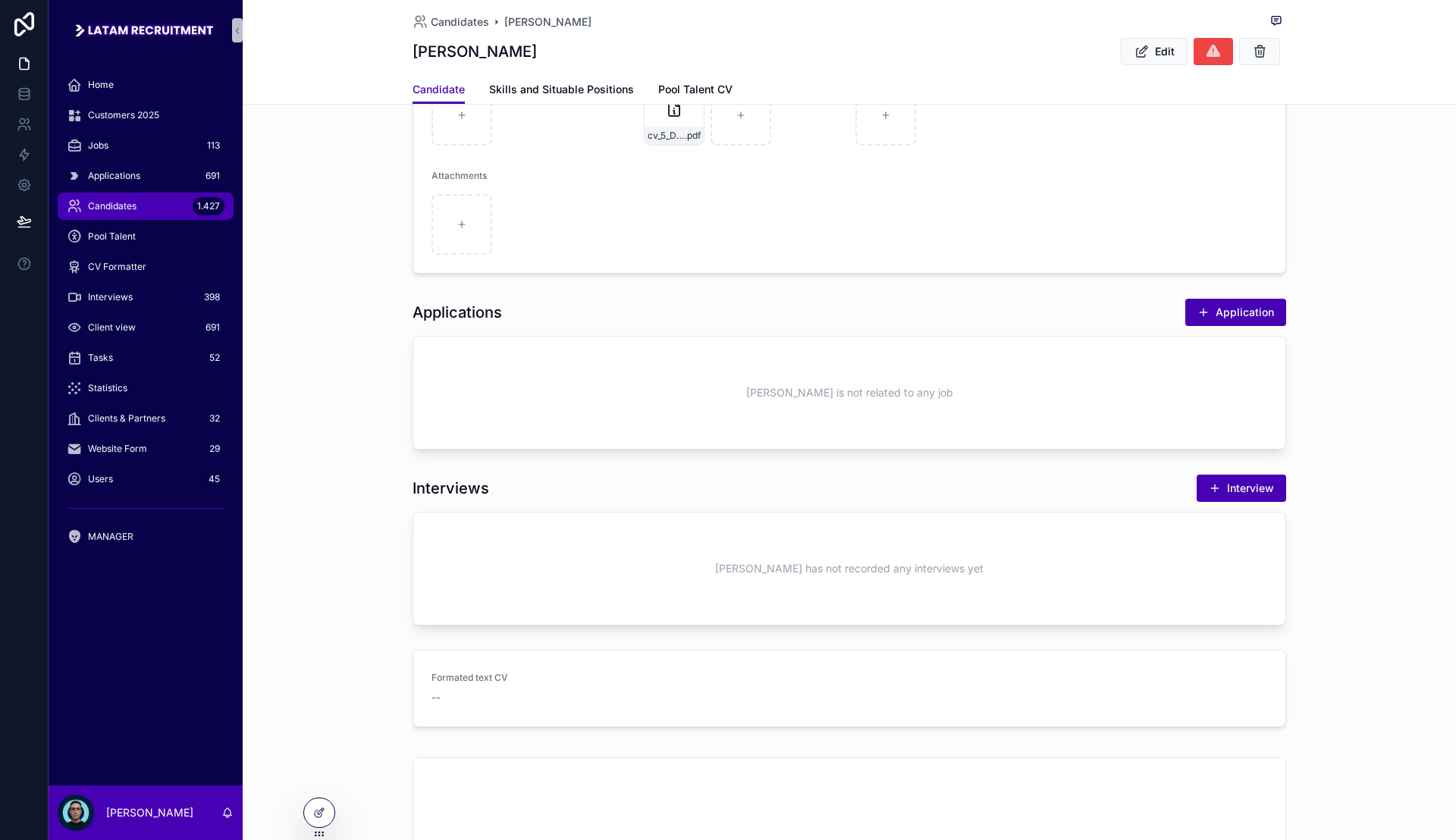
scroll to position [379, 0]
click at [1218, 322] on button "Application" at bounding box center [1236, 314] width 101 height 27
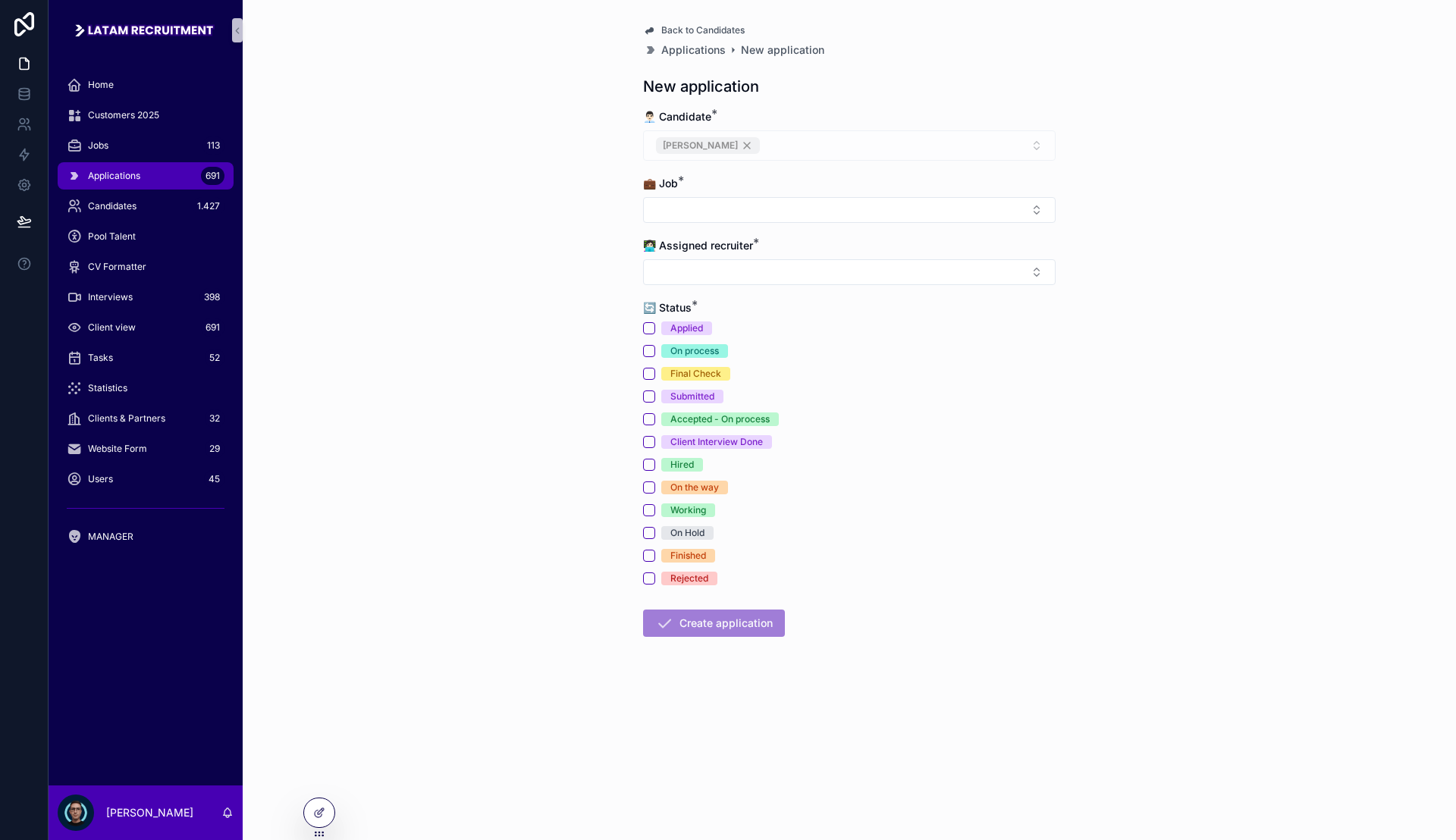
click at [681, 327] on div "Applied" at bounding box center [686, 329] width 32 height 13
click at [656, 327] on button "Applied" at bounding box center [649, 328] width 12 height 12
click at [746, 214] on button "Select Button" at bounding box center [849, 210] width 413 height 26
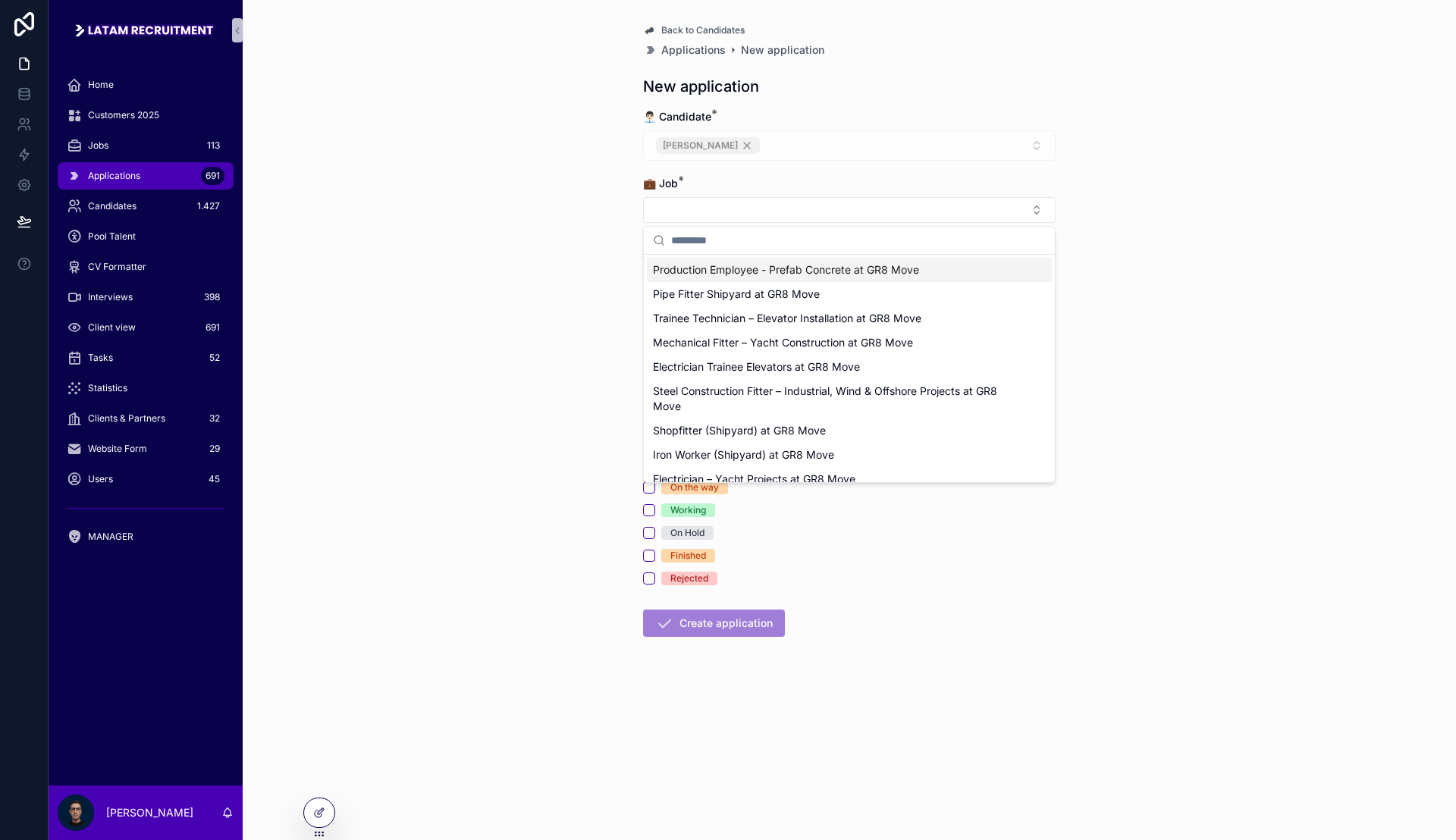
click at [776, 267] on span "Production Employee - Prefab Concrete at GR8 Move" at bounding box center [786, 269] width 266 height 15
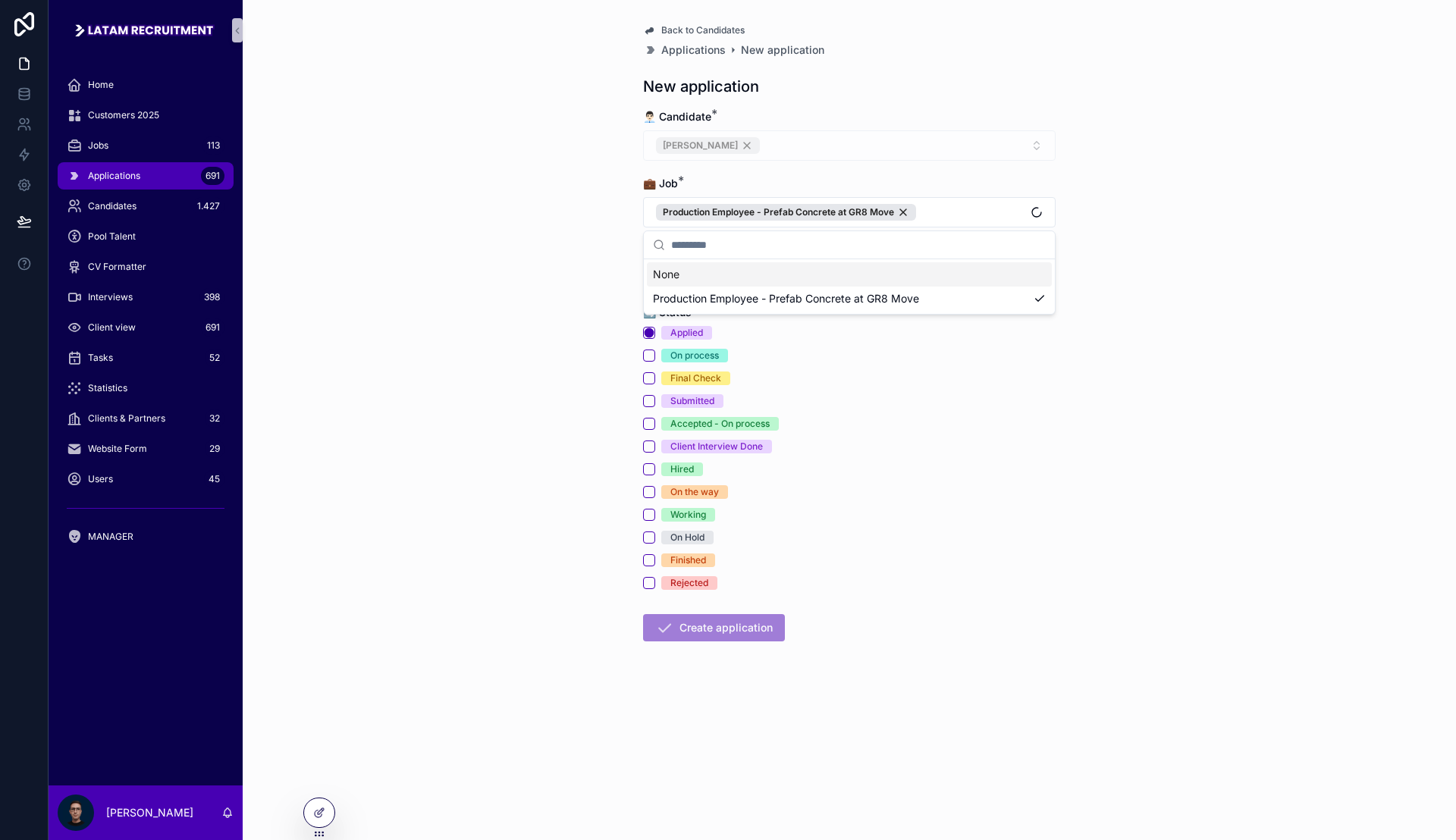
click at [506, 258] on div "Back to Candidates Applications New application New application 👨🏻‍💼 Candidate …" at bounding box center [849, 420] width 1214 height 840
click at [701, 283] on button "Select Button" at bounding box center [849, 276] width 413 height 26
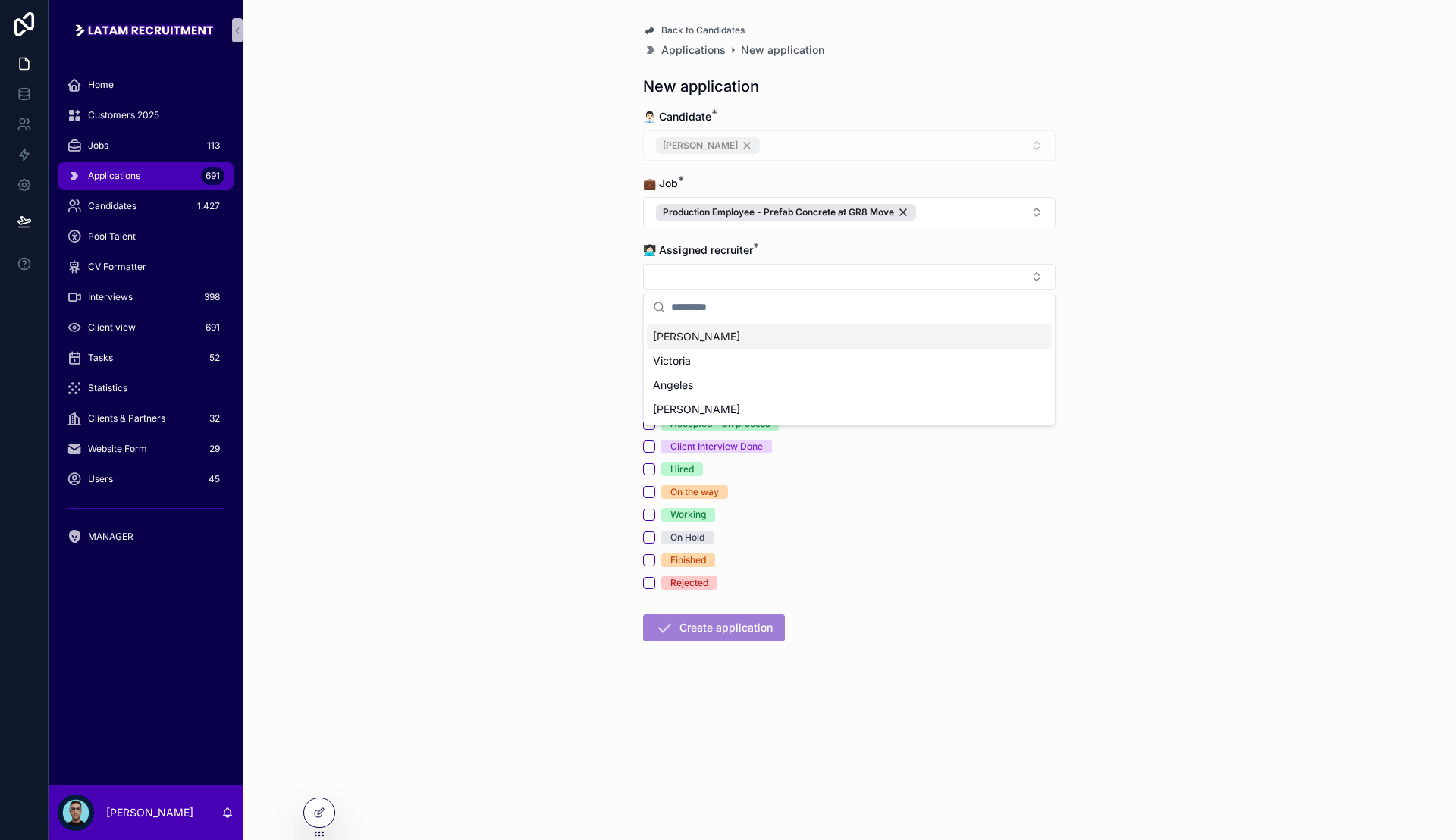
click at [719, 336] on div "[PERSON_NAME]" at bounding box center [849, 336] width 405 height 24
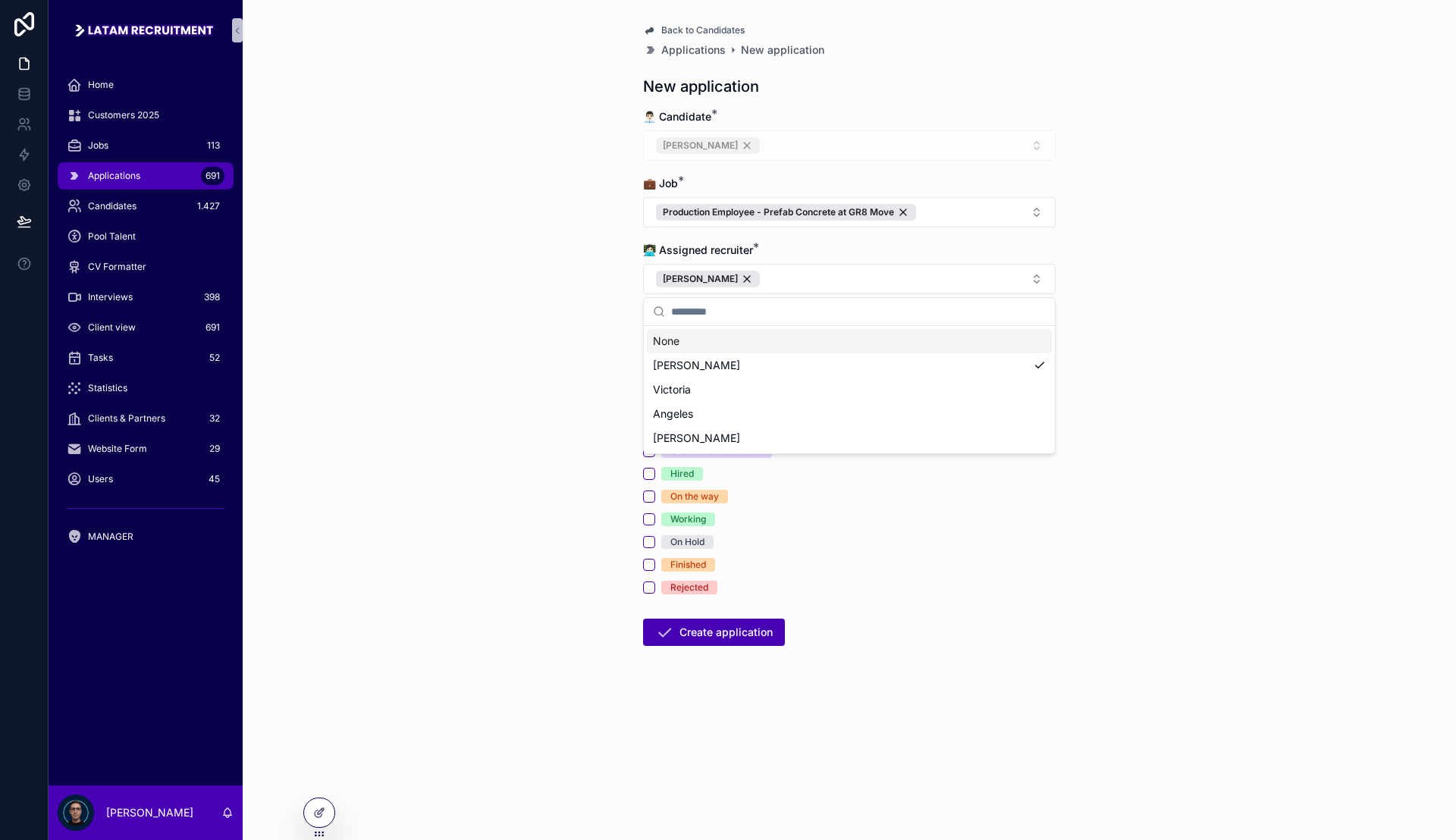
click at [597, 338] on div "Back to Candidates Applications New application New application 👨🏻‍💼 Candidate …" at bounding box center [849, 420] width 1214 height 840
click at [727, 632] on button "Create application" at bounding box center [714, 632] width 141 height 27
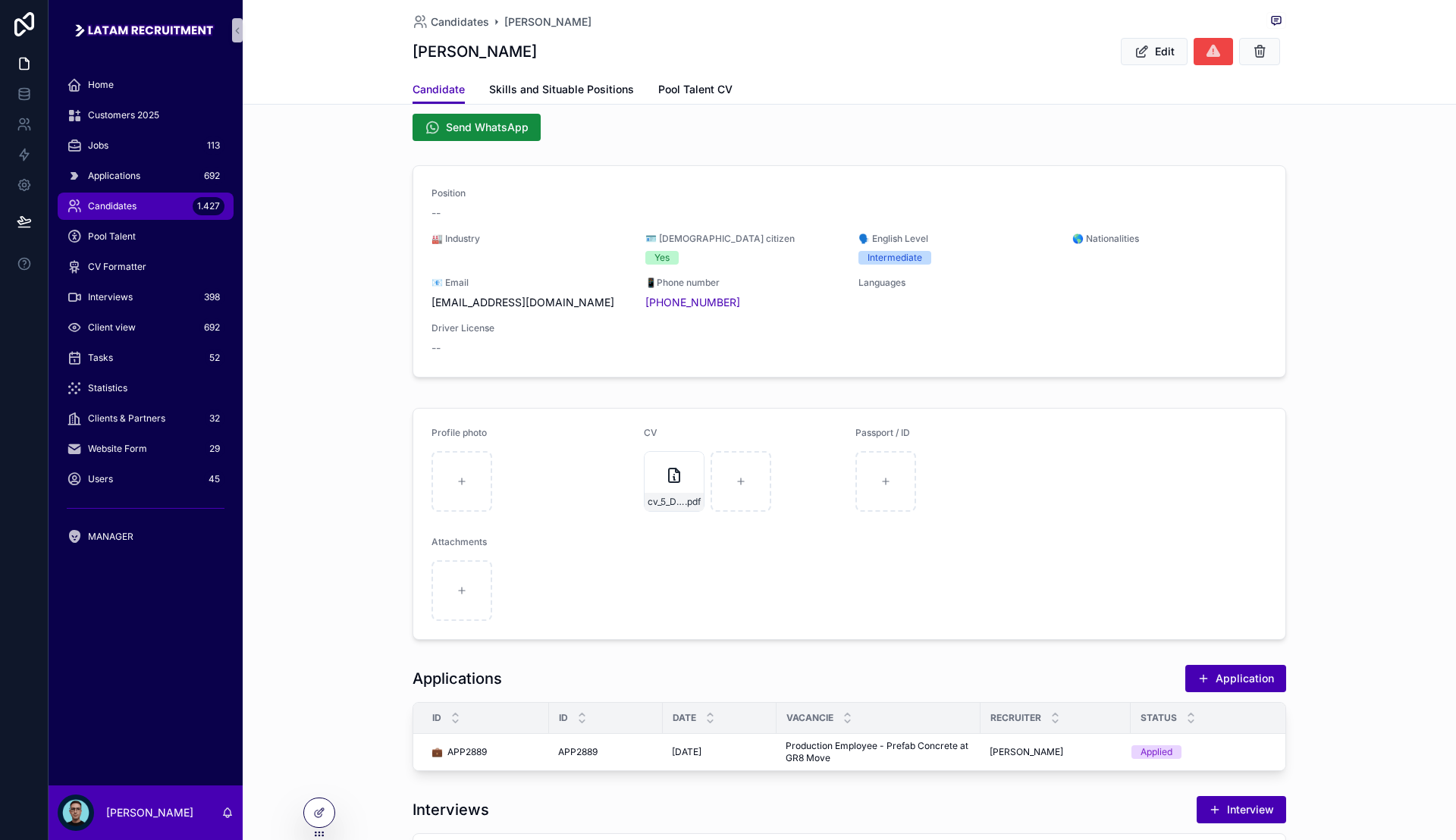
scroll to position [379, 0]
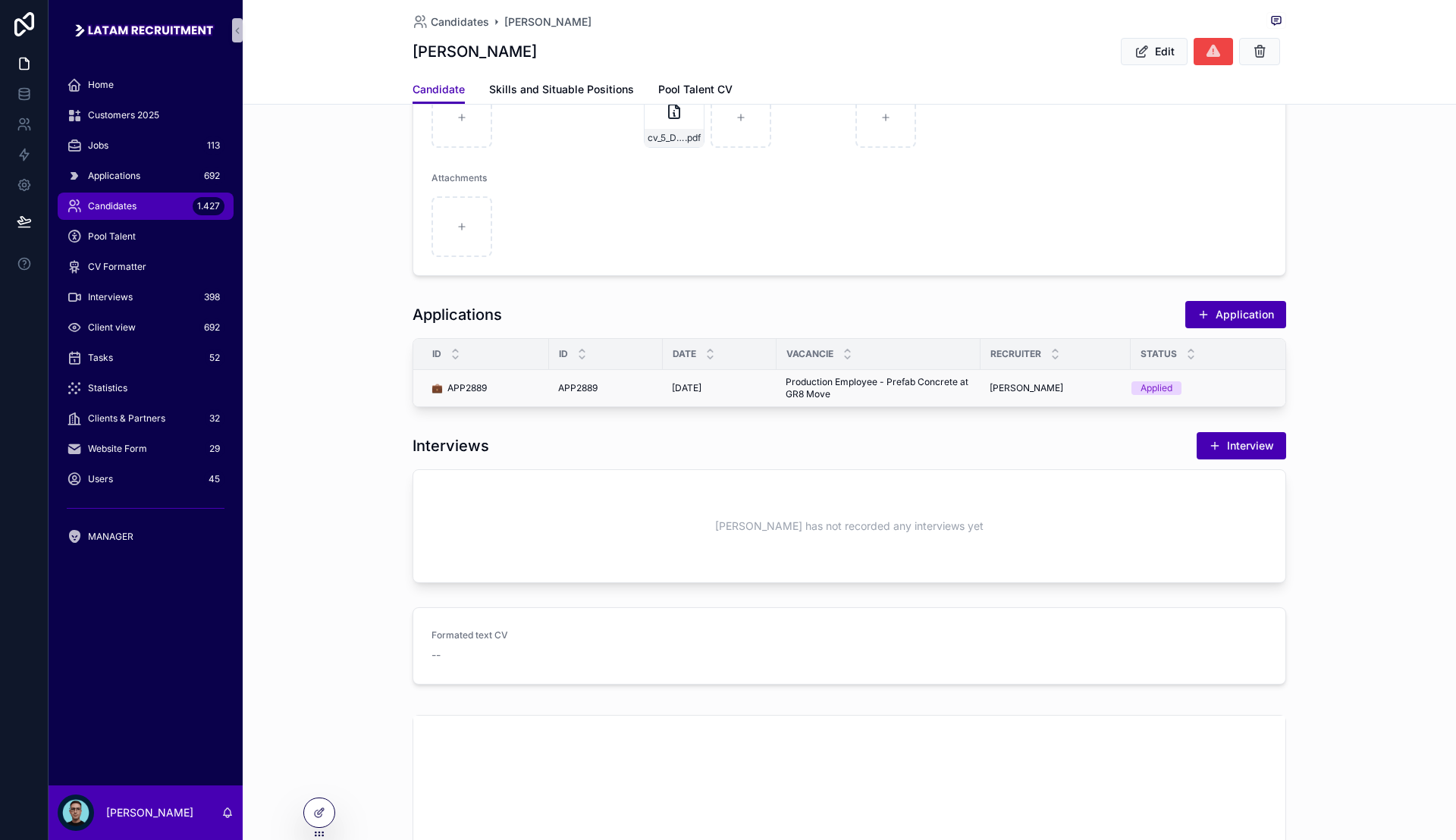
click at [800, 383] on span "Production Employee - Prefab Concrete at GR8 Move" at bounding box center [878, 388] width 186 height 24
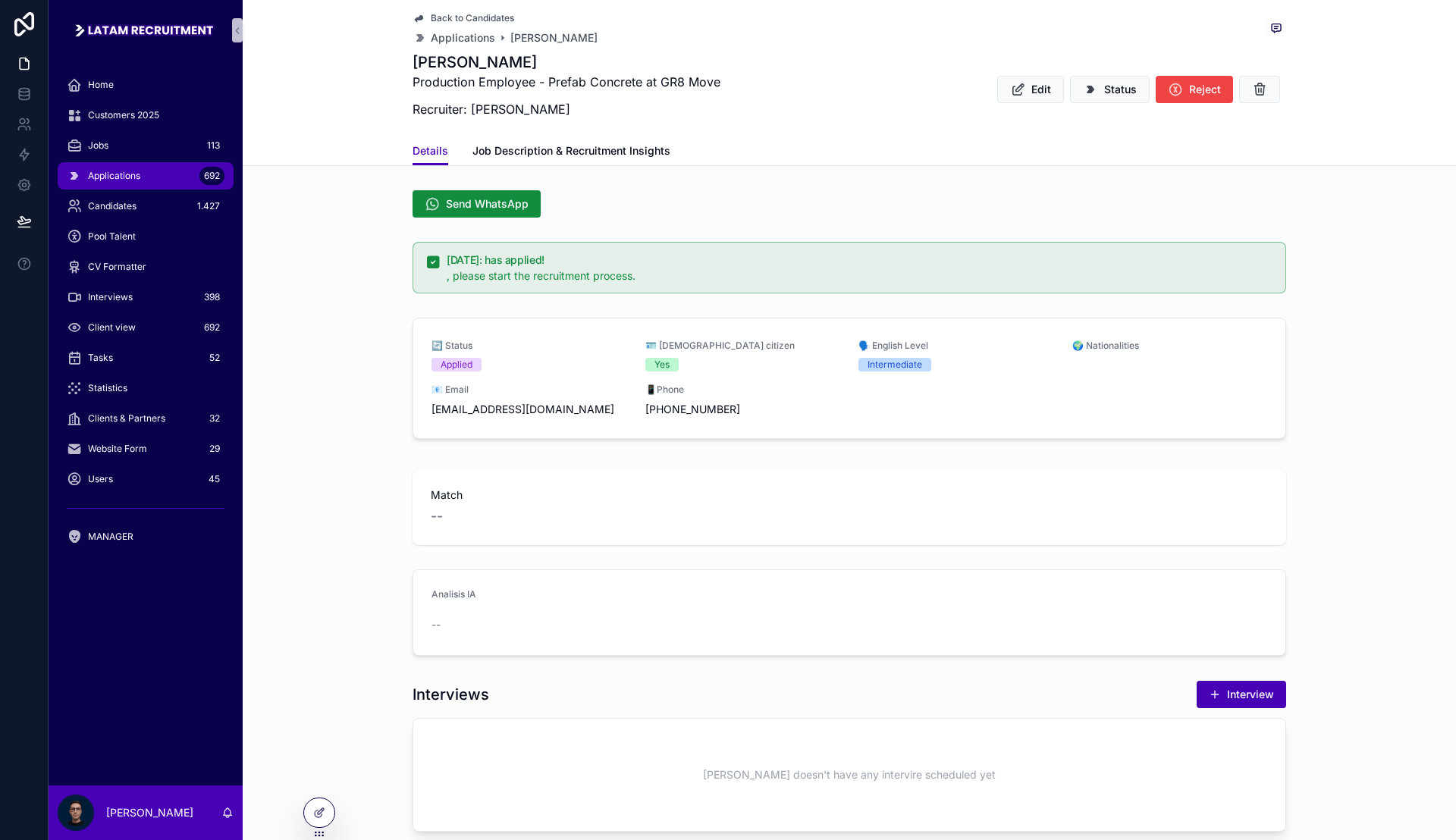
click at [1385, 273] on div "[DATE]: has applied! , please start the recruitment process." at bounding box center [849, 268] width 1214 height 64
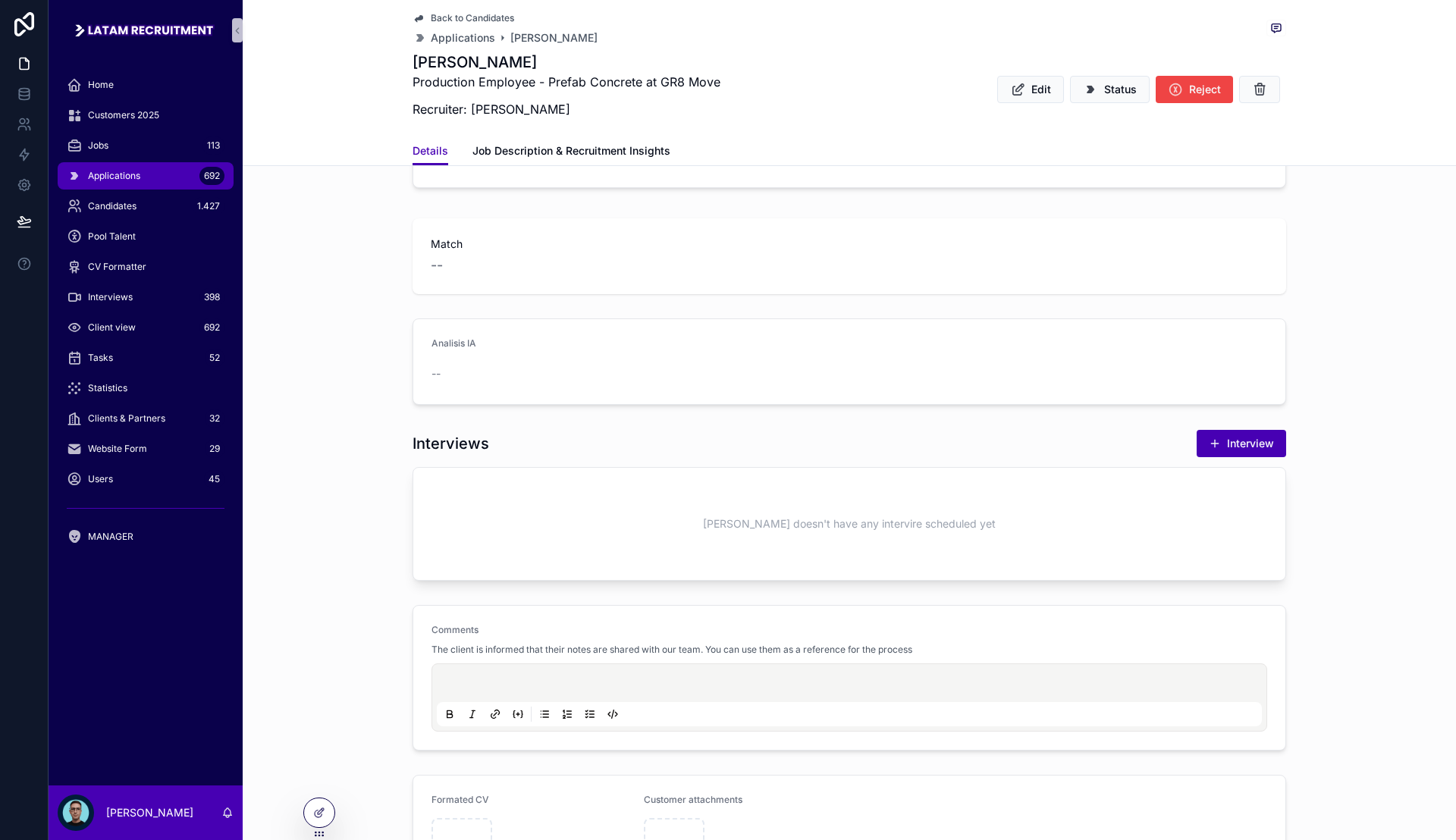
scroll to position [284, 0]
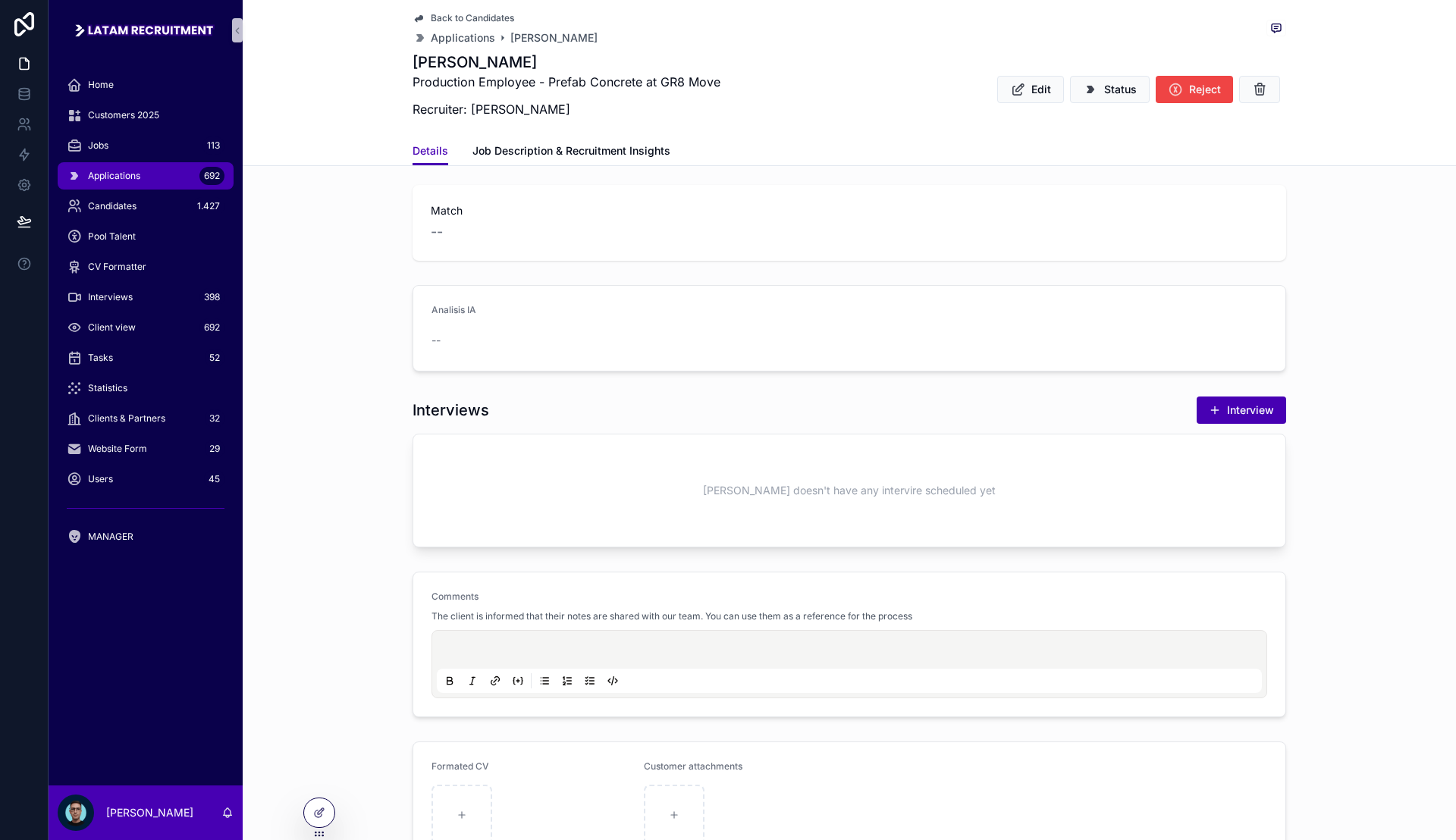
click at [1327, 402] on div "Interviews Interview [PERSON_NAME] doesn't have any intervire scheduled yet" at bounding box center [849, 472] width 1214 height 164
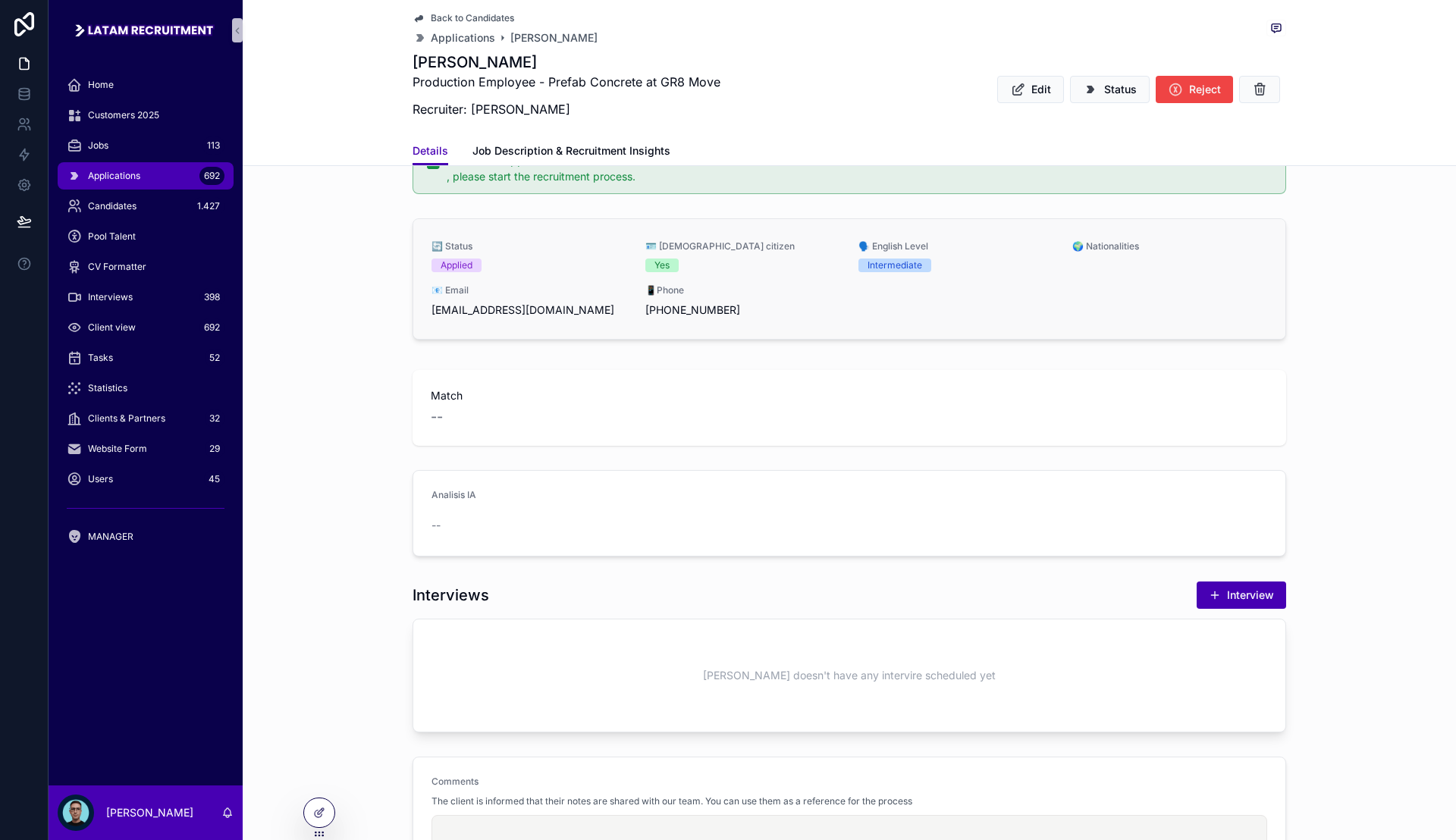
scroll to position [0, 0]
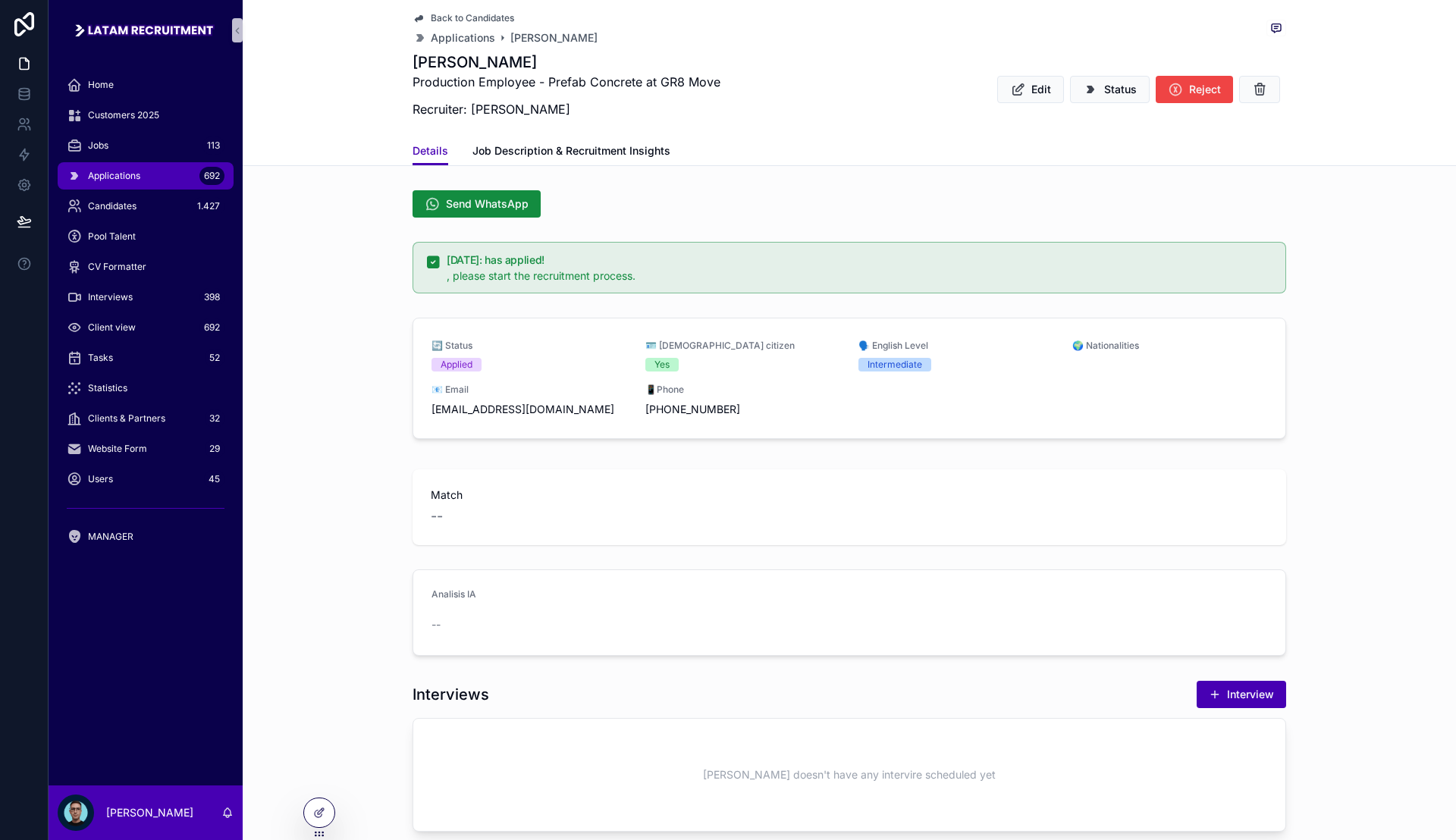
click at [367, 465] on div "Match --" at bounding box center [849, 507] width 1214 height 88
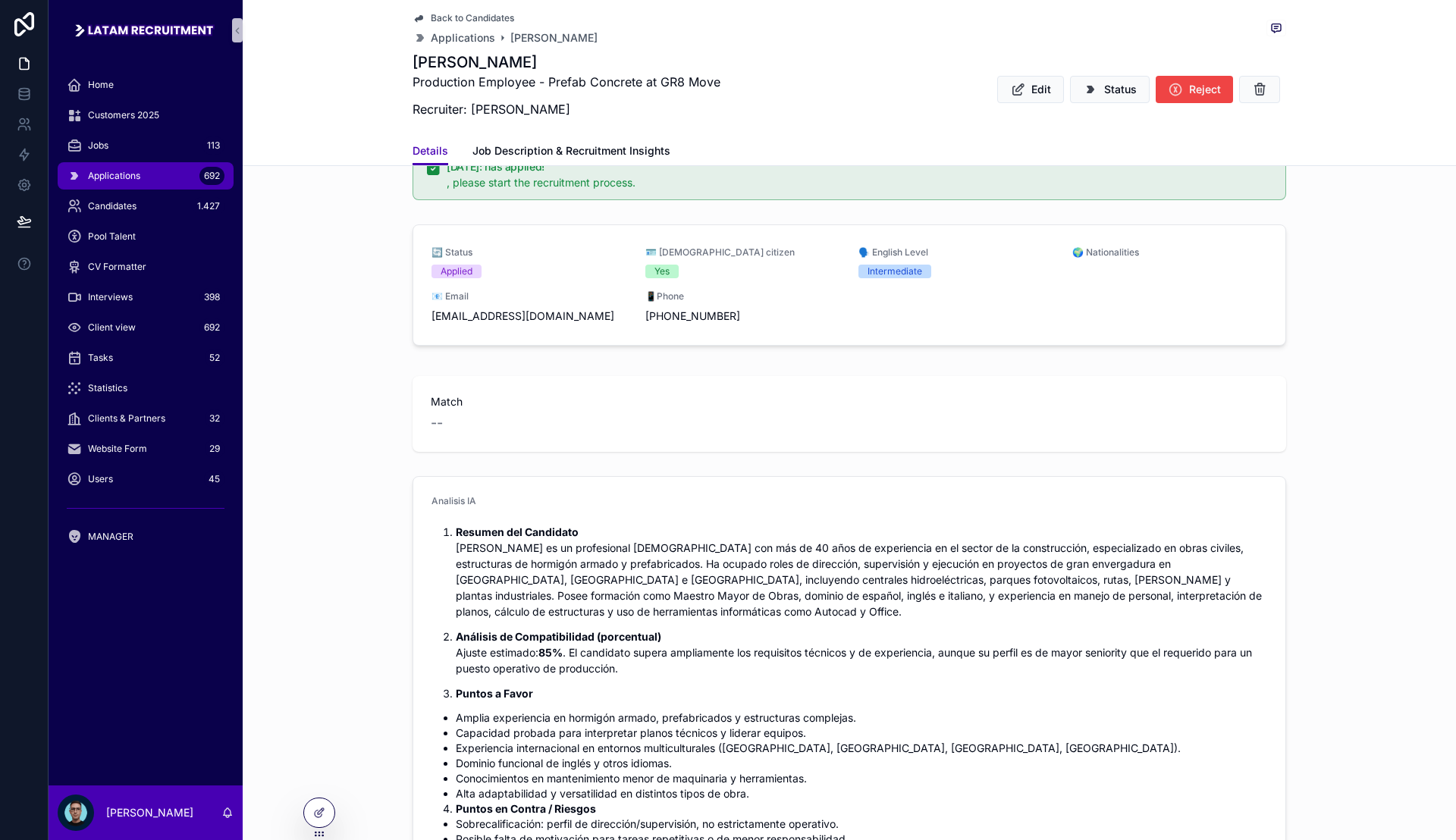
scroll to position [190, 0]
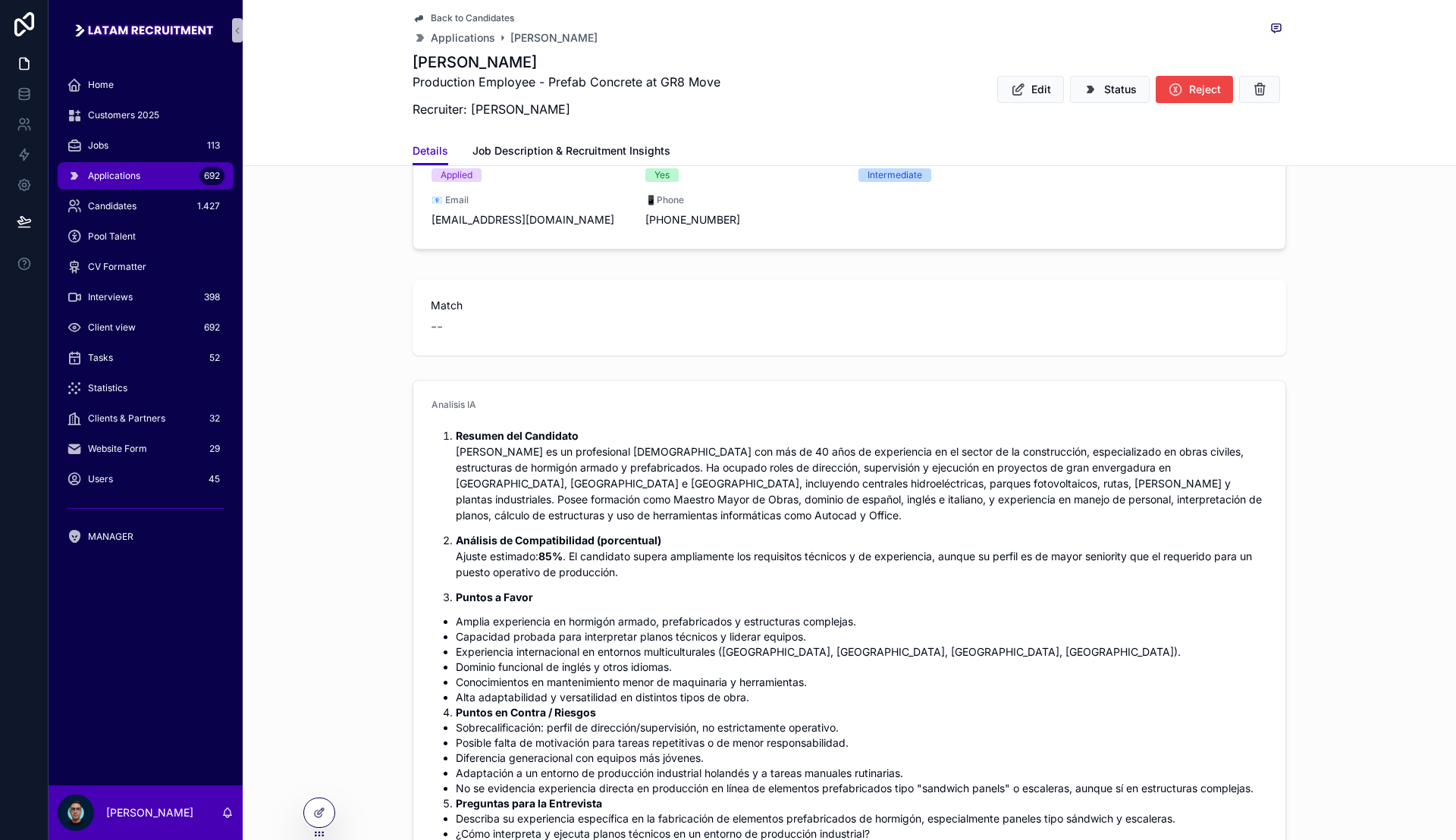
click at [362, 447] on div "Analisis IA Resumen del Candidato [PERSON_NAME] es un profesional [DEMOGRAPHIC_…" at bounding box center [849, 713] width 1214 height 679
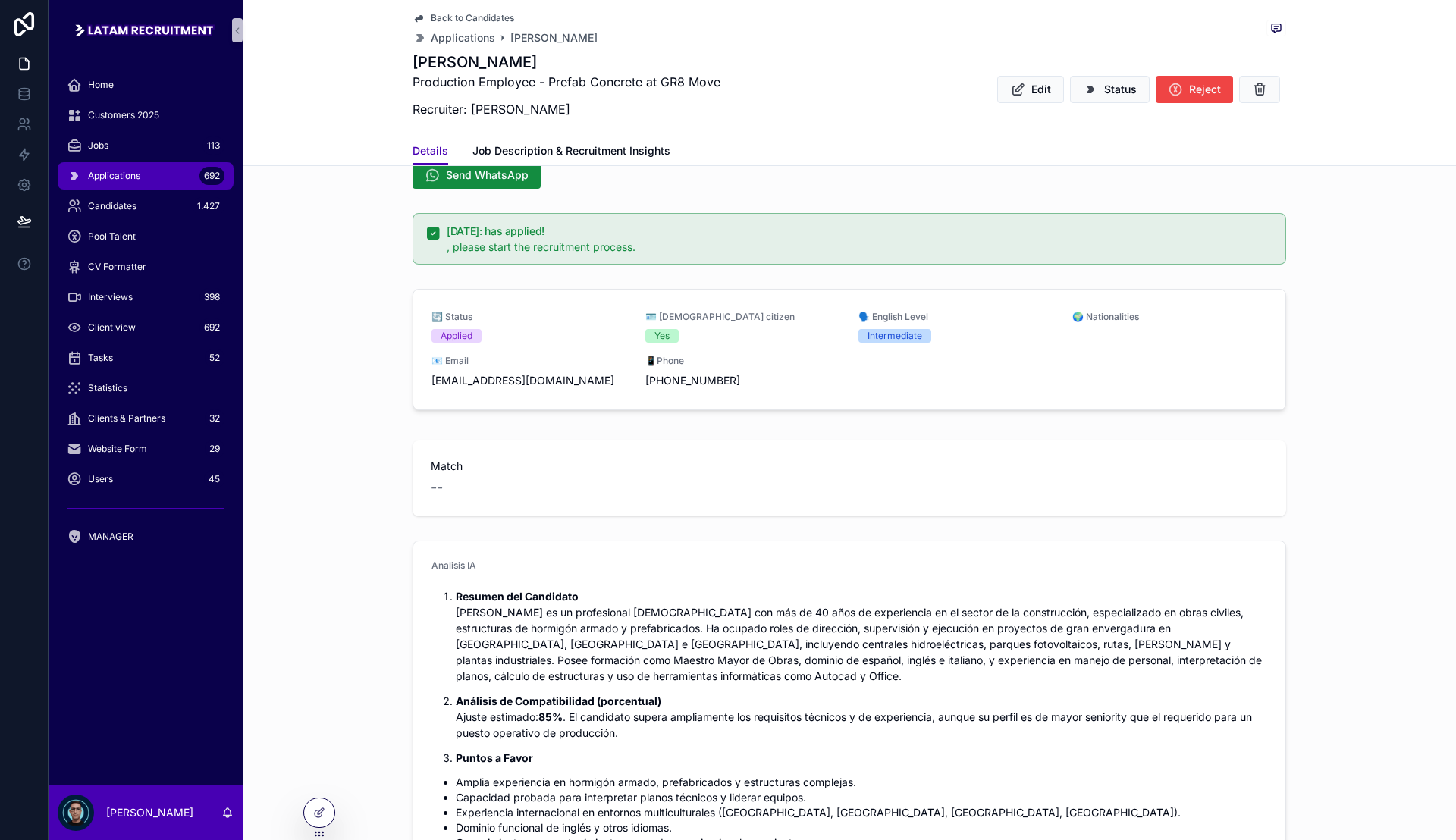
scroll to position [0, 0]
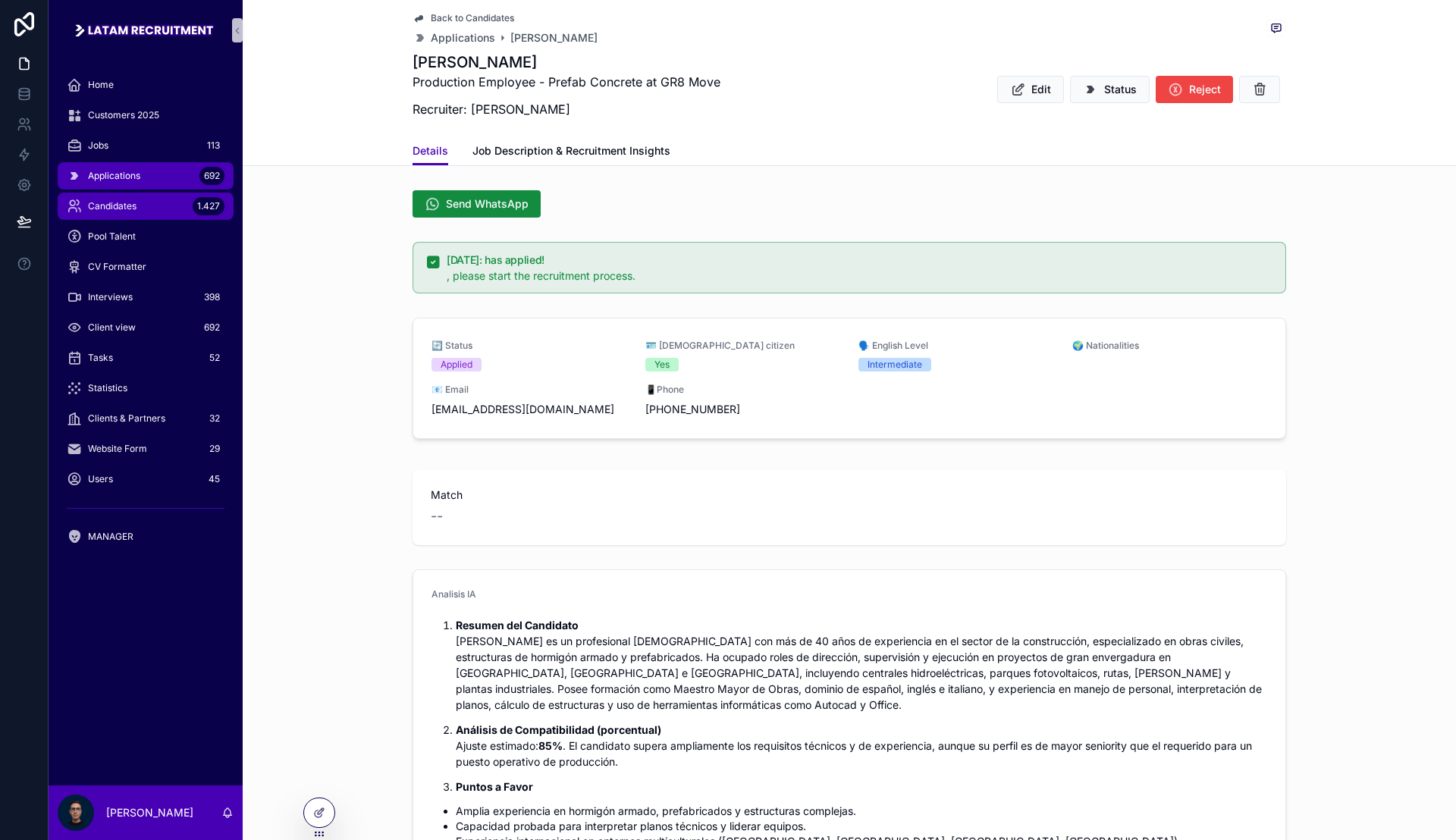
click at [151, 200] on div "Candidates 1.427" at bounding box center [146, 205] width 158 height 24
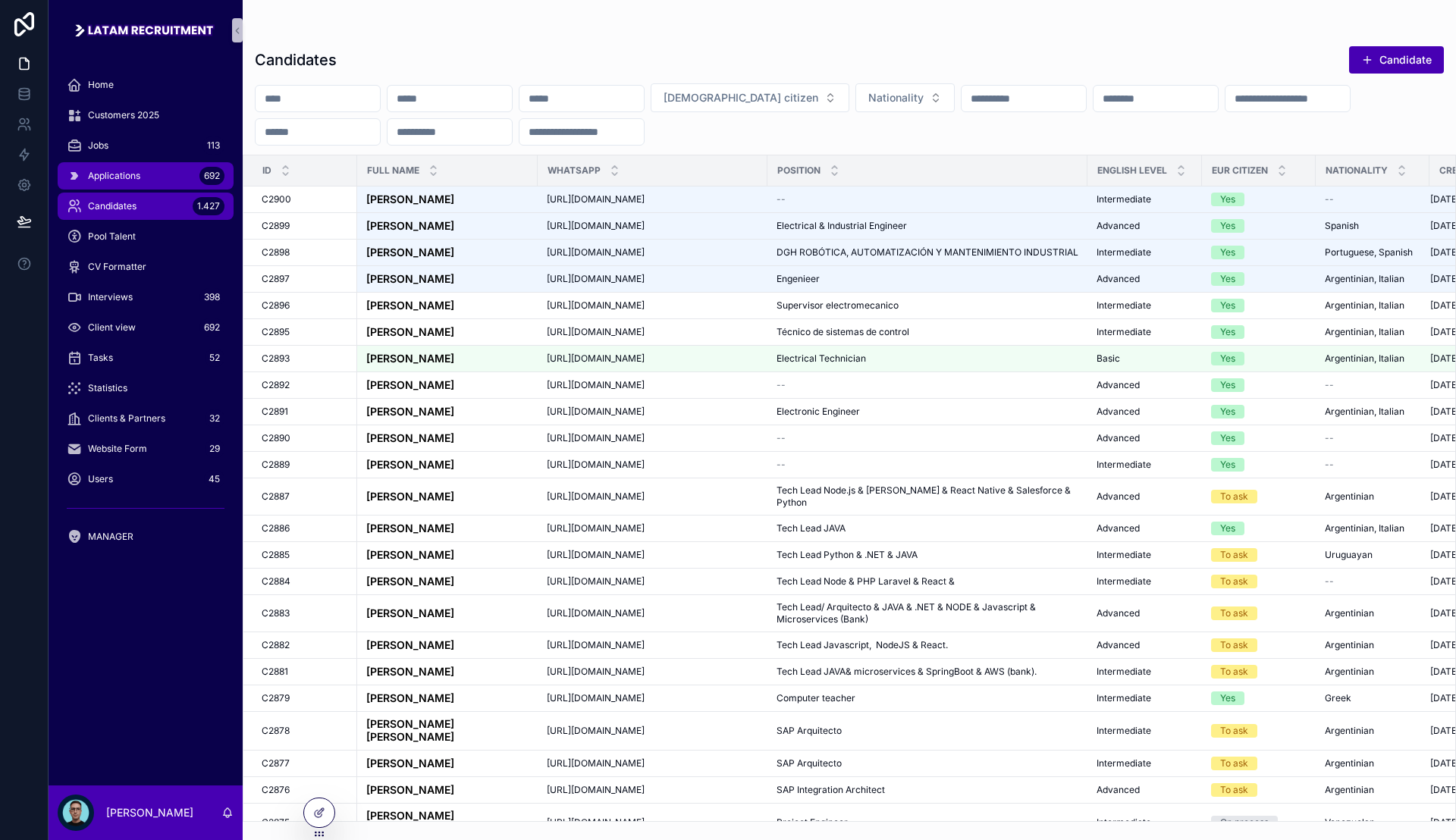
click at [156, 175] on div "Applications 692" at bounding box center [146, 175] width 158 height 24
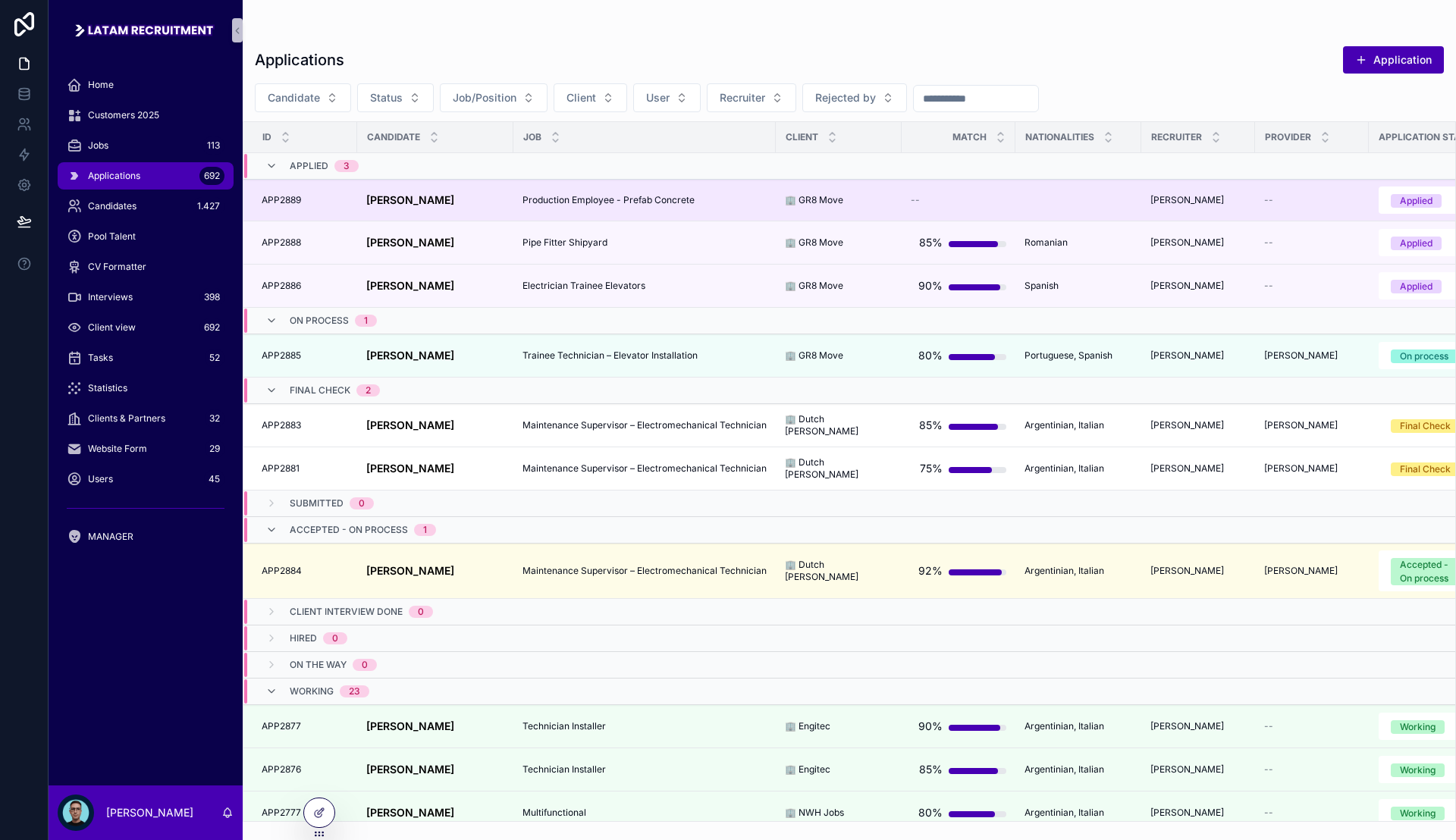
click at [405, 210] on td "[PERSON_NAME] [PERSON_NAME]" at bounding box center [435, 200] width 156 height 42
click at [409, 200] on strong "[PERSON_NAME]" at bounding box center [410, 199] width 88 height 12
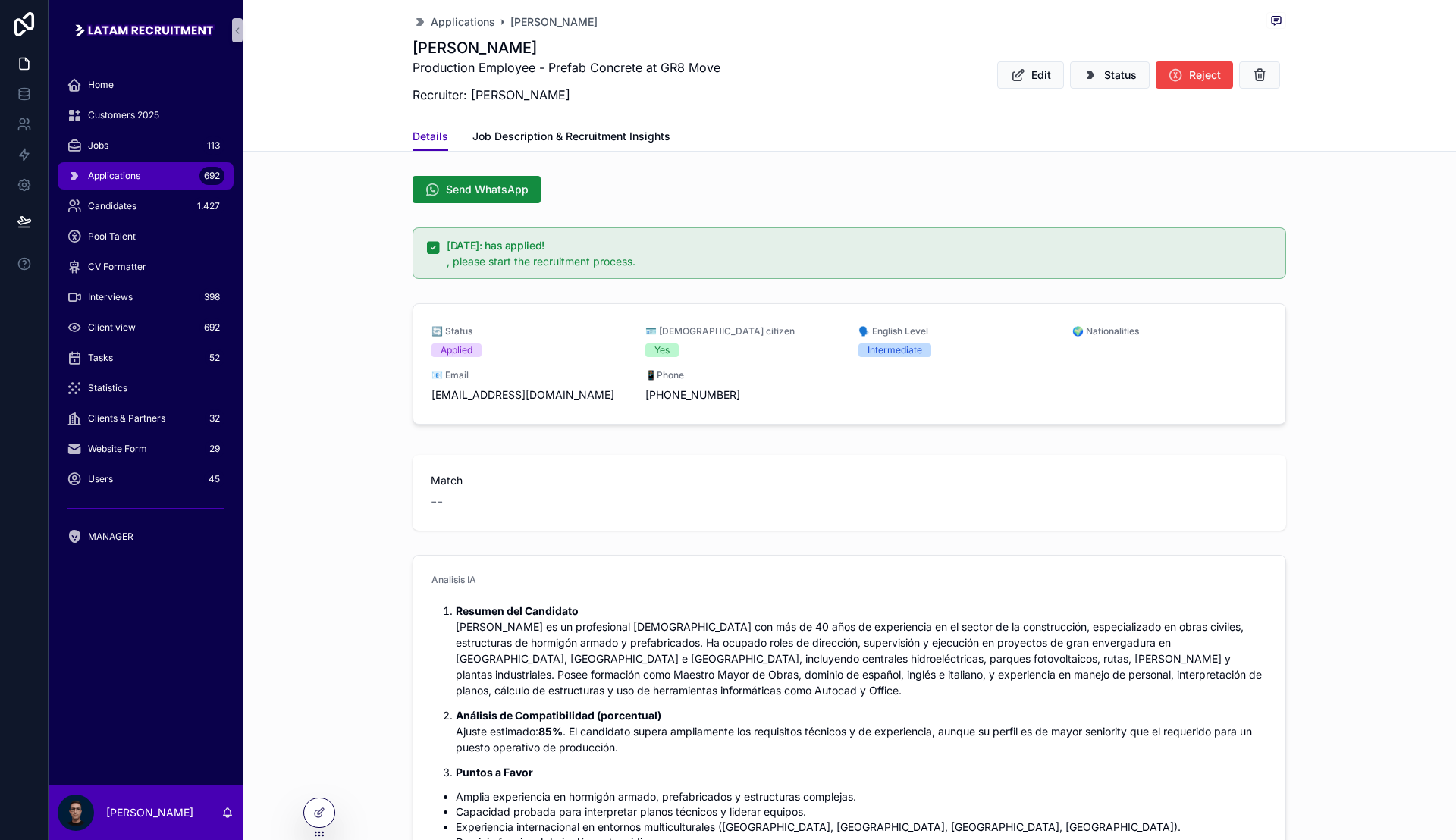
click at [336, 432] on div "🔄 Status Applied 🪪 [DEMOGRAPHIC_DATA] citizen Yes 🗣️ English Level Intermediate…" at bounding box center [849, 367] width 1214 height 140
click at [455, 488] on div "Match --" at bounding box center [849, 492] width 837 height 39
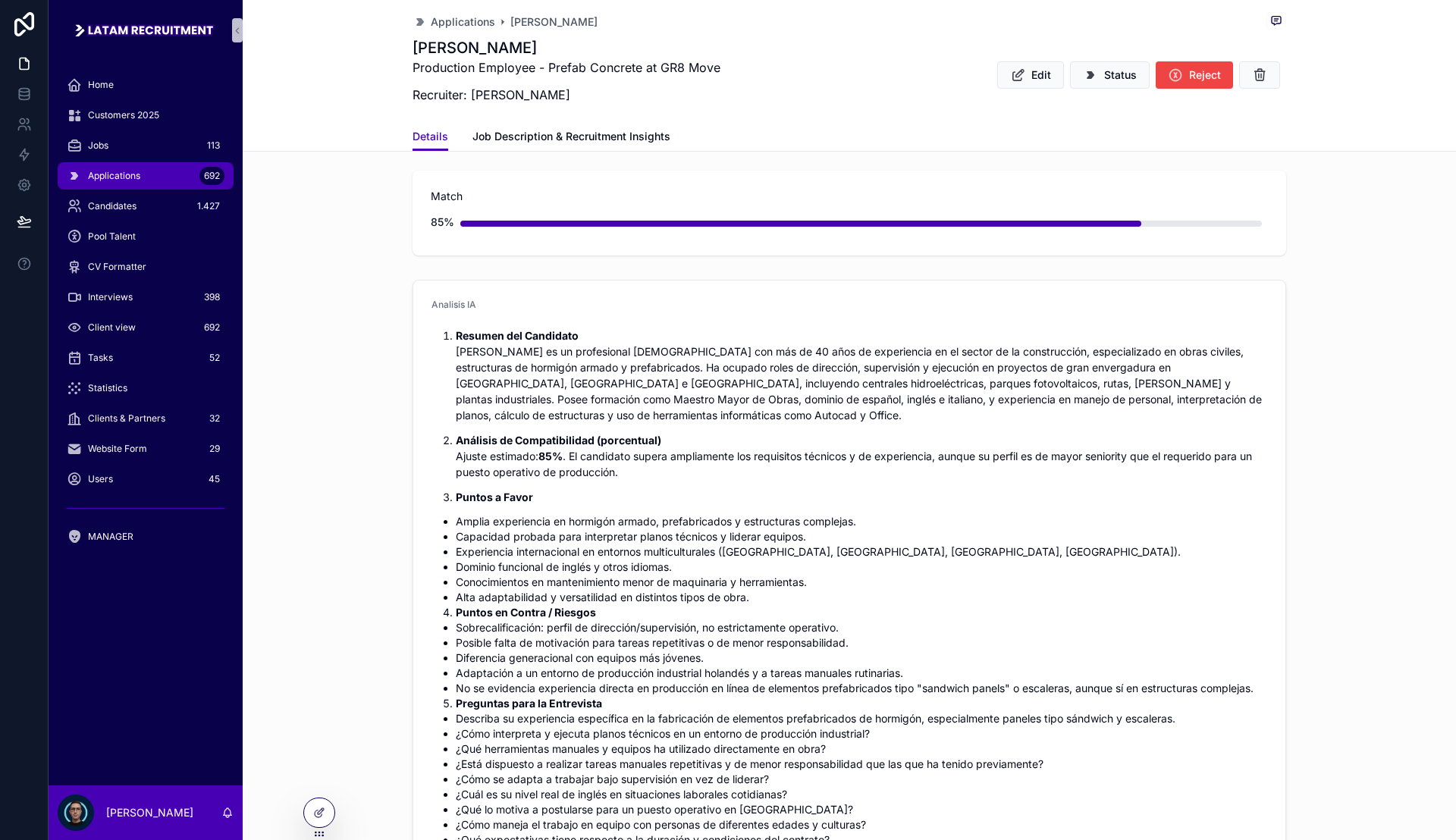
scroll to position [379, 0]
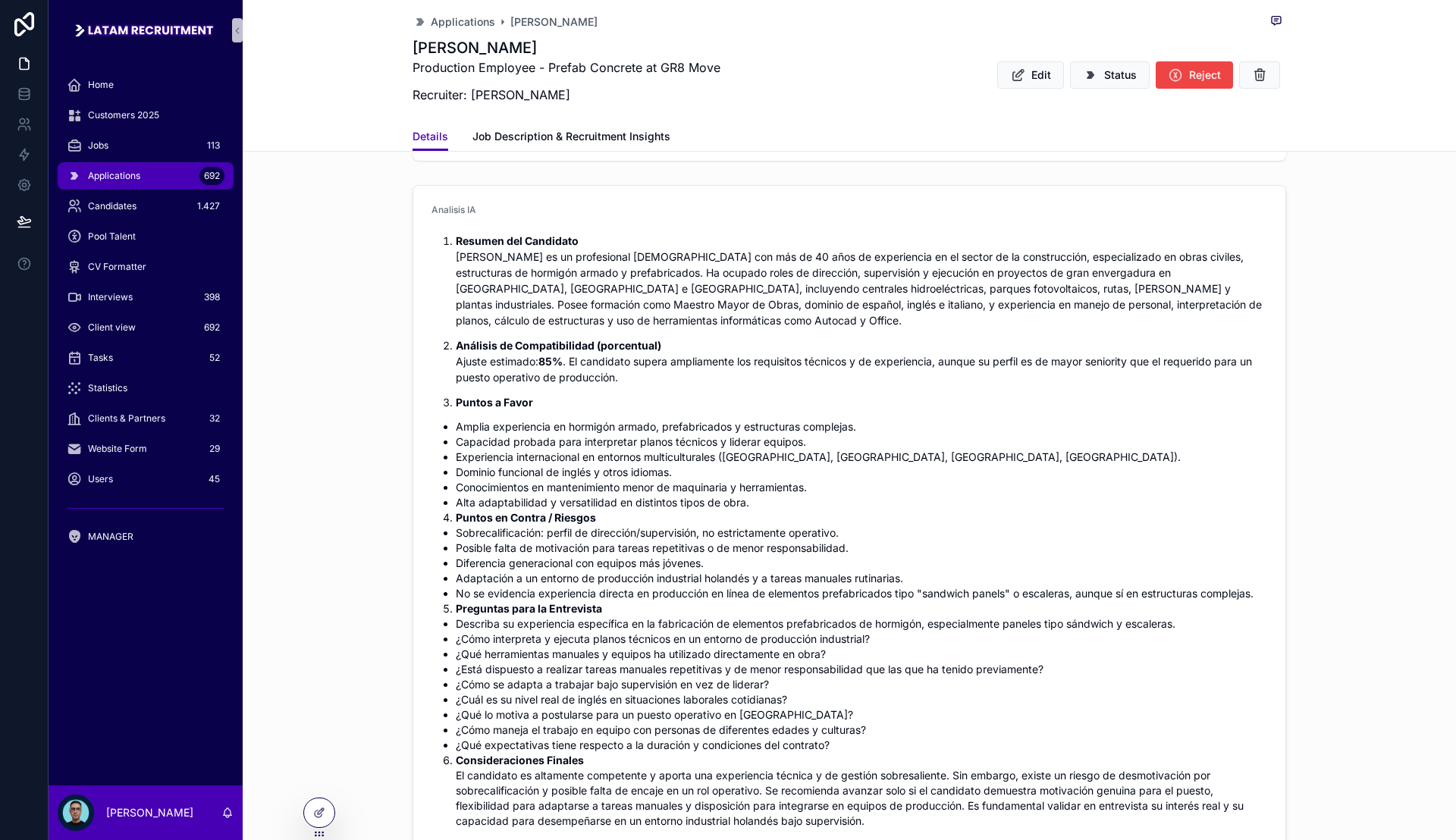
click at [374, 472] on div "Analisis IA Resumen del Candidato [PERSON_NAME] es un profesional [DEMOGRAPHIC_…" at bounding box center [849, 518] width 1214 height 679
click at [370, 487] on div "Analisis IA Resumen del Candidato [PERSON_NAME] es un profesional [DEMOGRAPHIC_…" at bounding box center [849, 518] width 1214 height 679
click at [387, 531] on div "Analisis IA Resumen del Candidato [PERSON_NAME] es un profesional [DEMOGRAPHIC_…" at bounding box center [849, 518] width 1214 height 679
click at [375, 546] on div "Analisis IA Resumen del Candidato [PERSON_NAME] es un profesional [DEMOGRAPHIC_…" at bounding box center [849, 518] width 1214 height 679
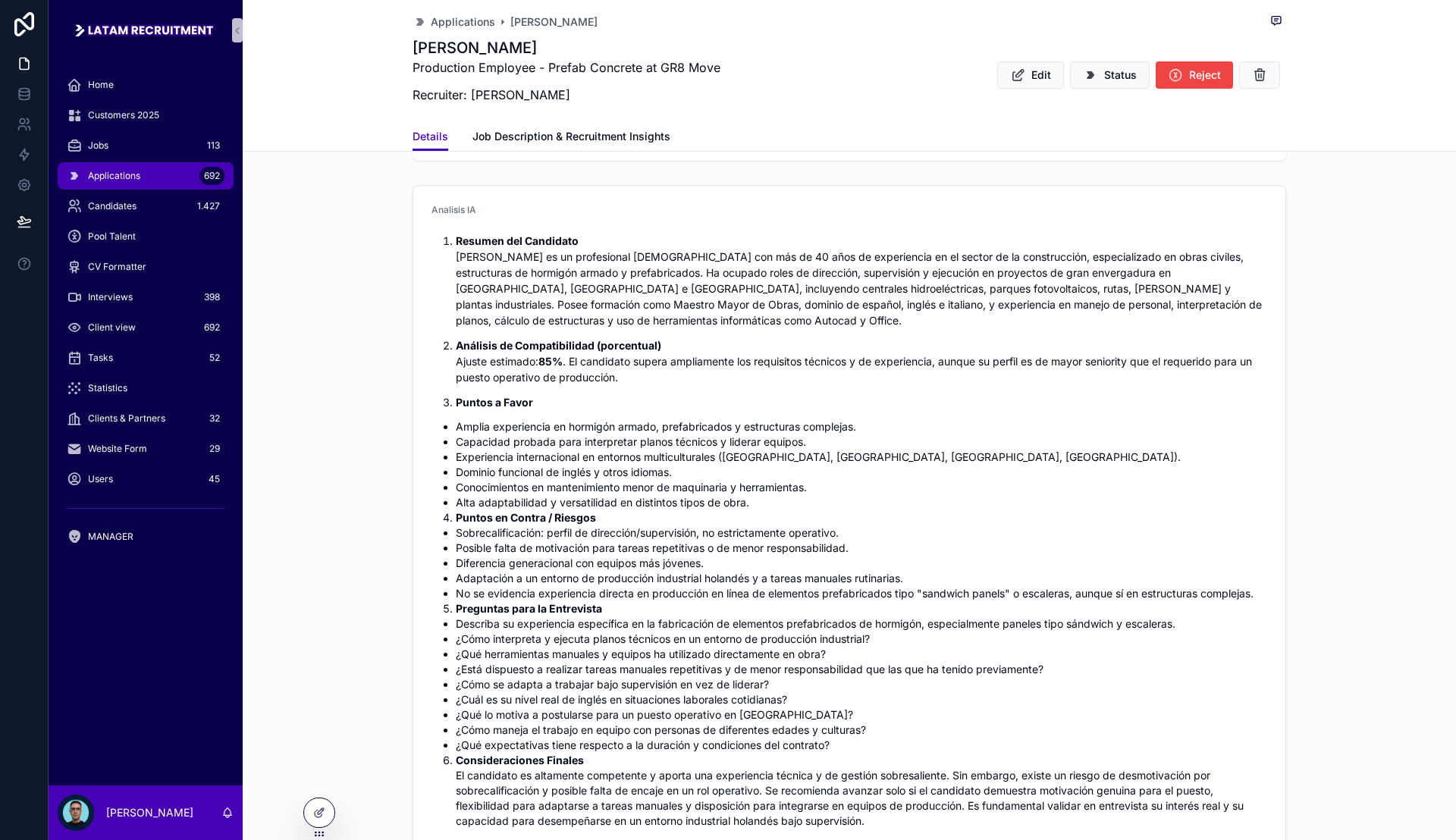
click at [369, 553] on div "Analisis IA Resumen del Candidato [PERSON_NAME] es un profesional [DEMOGRAPHIC_…" at bounding box center [849, 518] width 1214 height 679
click at [375, 546] on div "Analisis IA Resumen del Candidato [PERSON_NAME] es un profesional [DEMOGRAPHIC_…" at bounding box center [849, 518] width 1214 height 679
click at [382, 536] on div "Analisis IA Resumen del Candidato [PERSON_NAME] es un profesional [DEMOGRAPHIC_…" at bounding box center [849, 518] width 1214 height 679
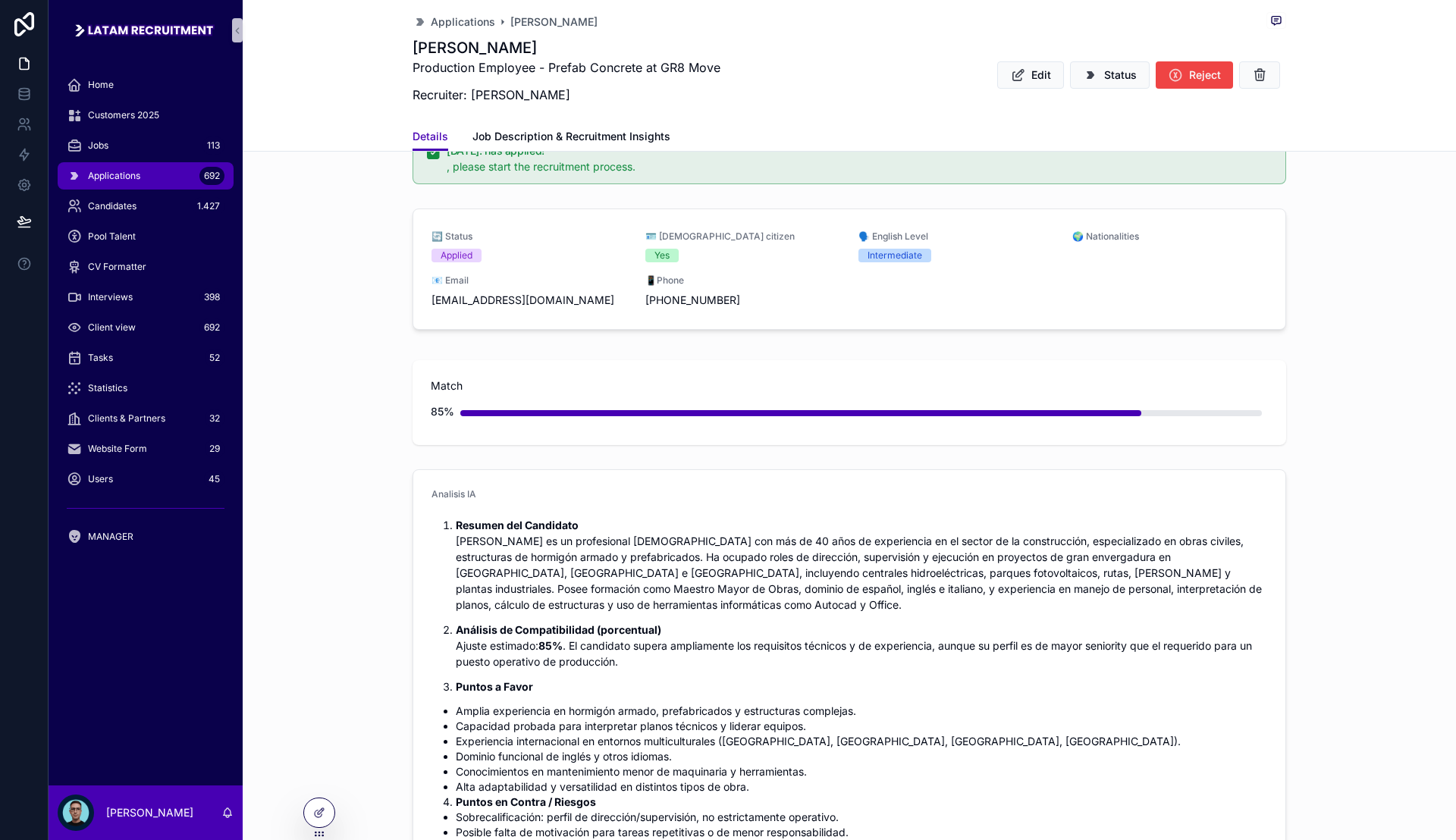
scroll to position [0, 0]
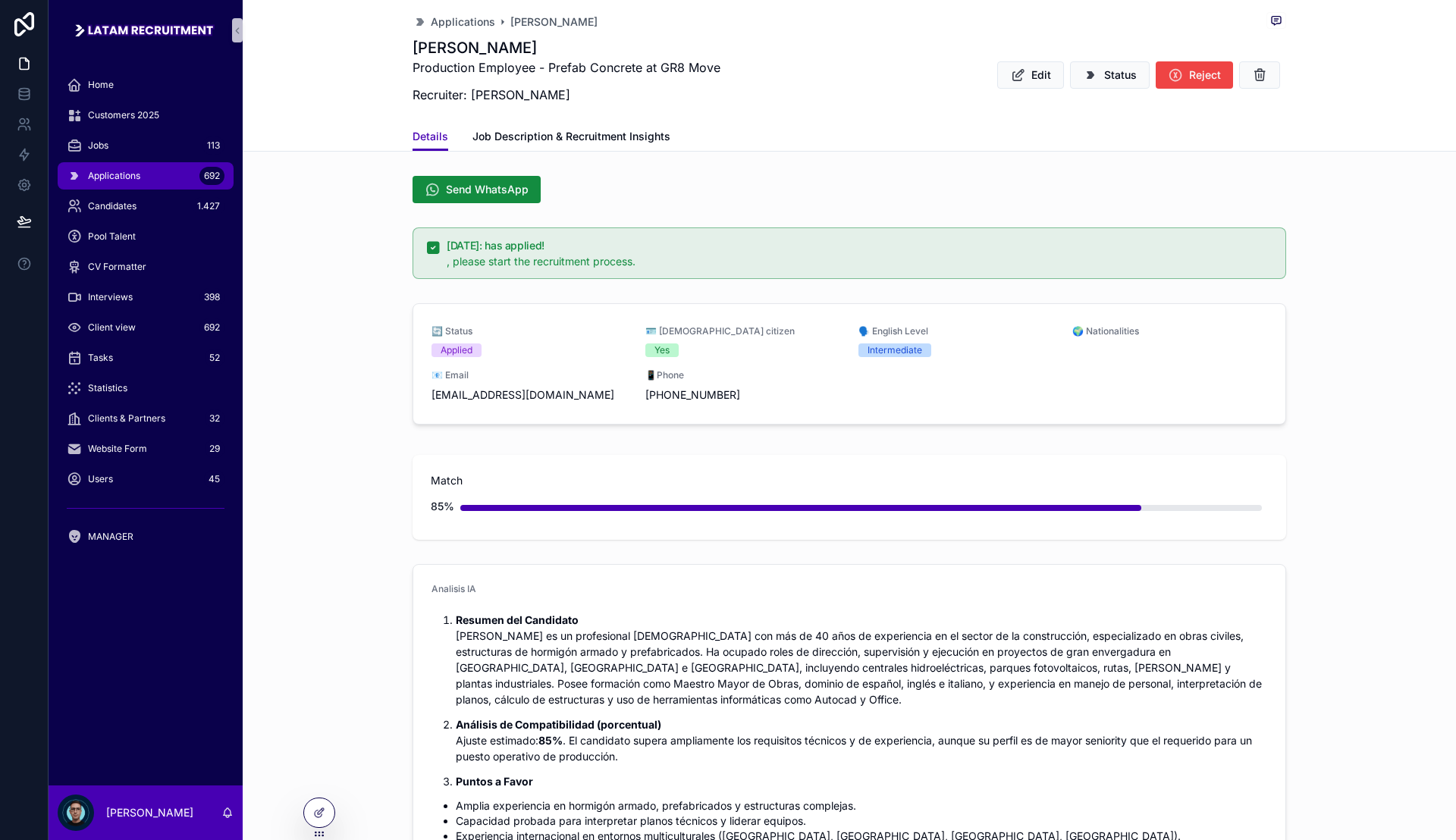
click at [1340, 328] on div "🔄 Status Applied 🪪 [DEMOGRAPHIC_DATA] citizen Yes 🗣️ English Level Intermediate…" at bounding box center [849, 367] width 1214 height 140
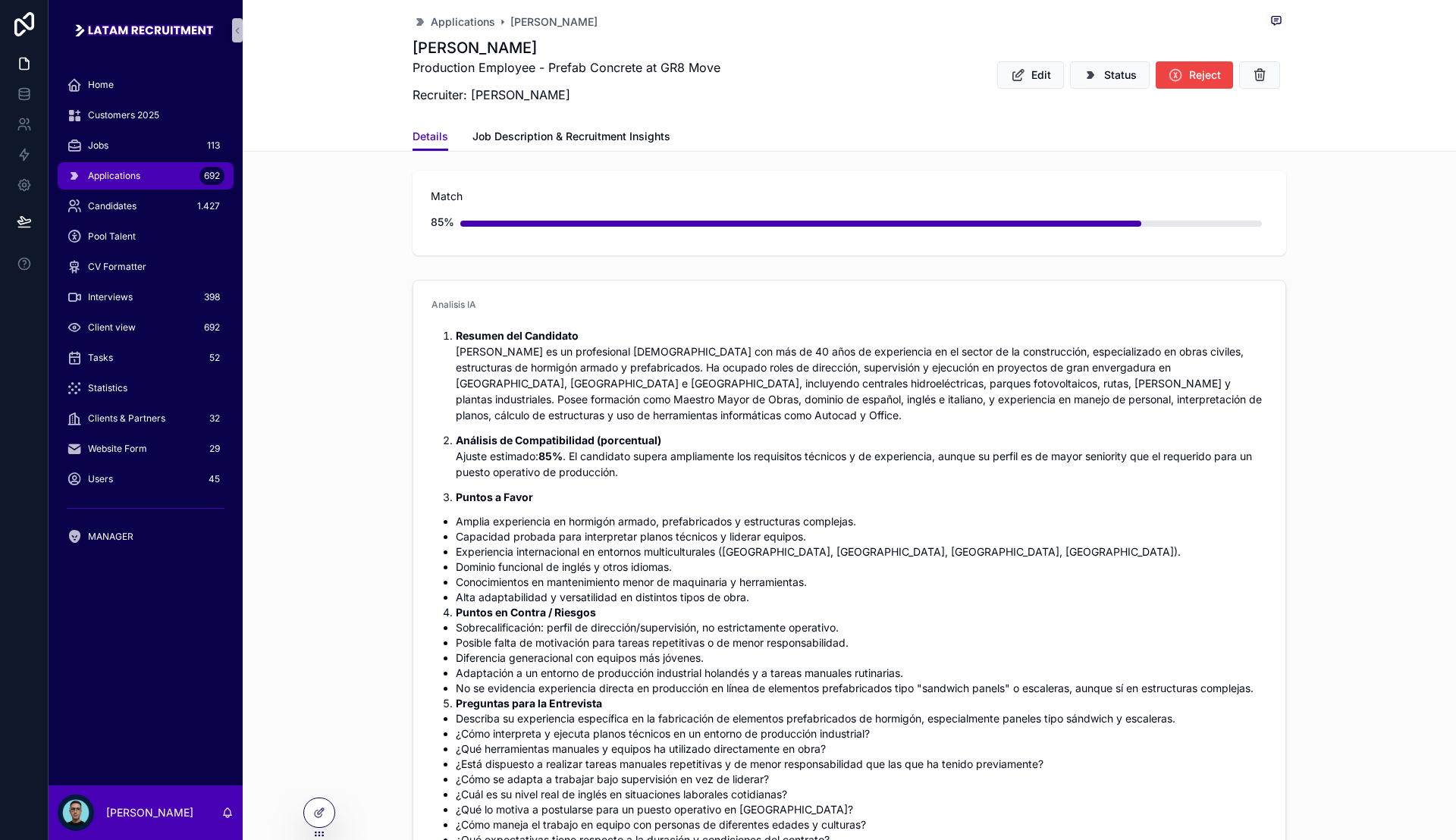
scroll to position [190, 0]
